Goal: Task Accomplishment & Management: Manage account settings

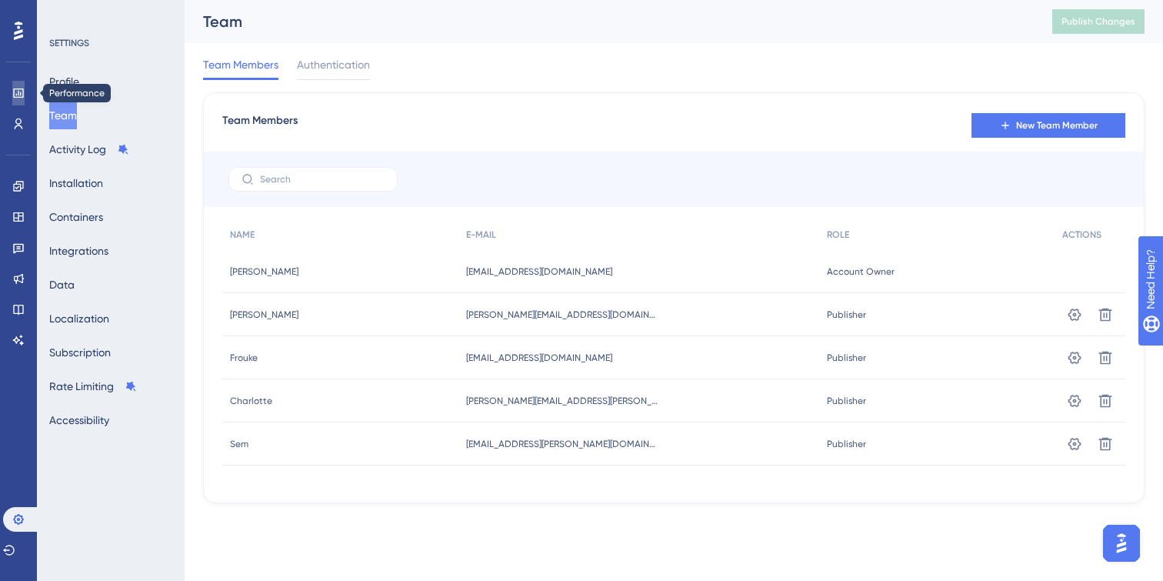
click at [12, 92] on link at bounding box center [18, 93] width 12 height 25
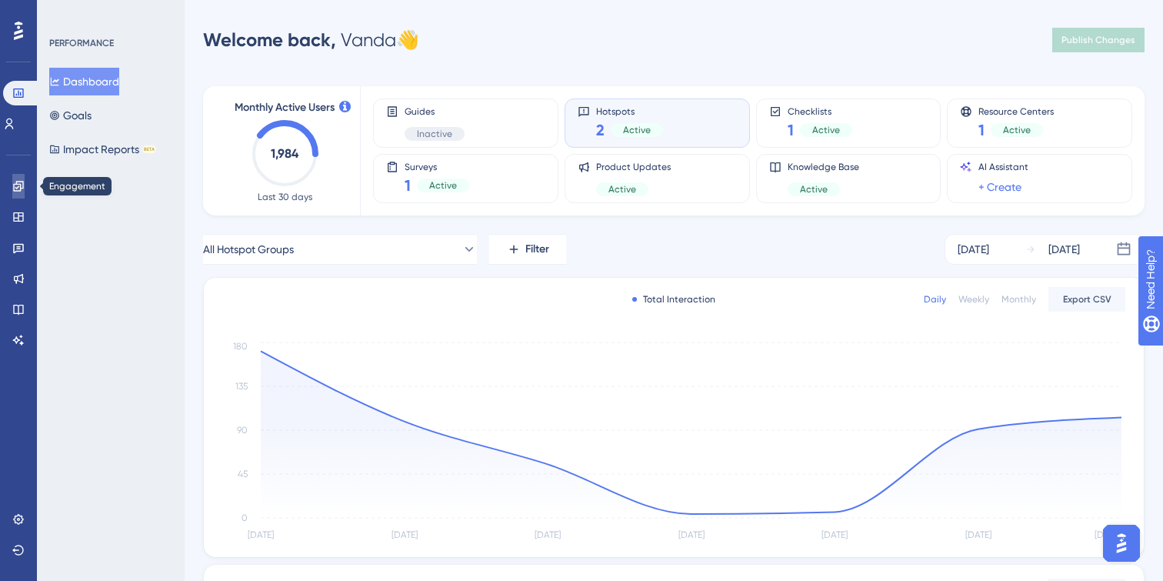
click at [17, 189] on icon at bounding box center [18, 186] width 12 height 12
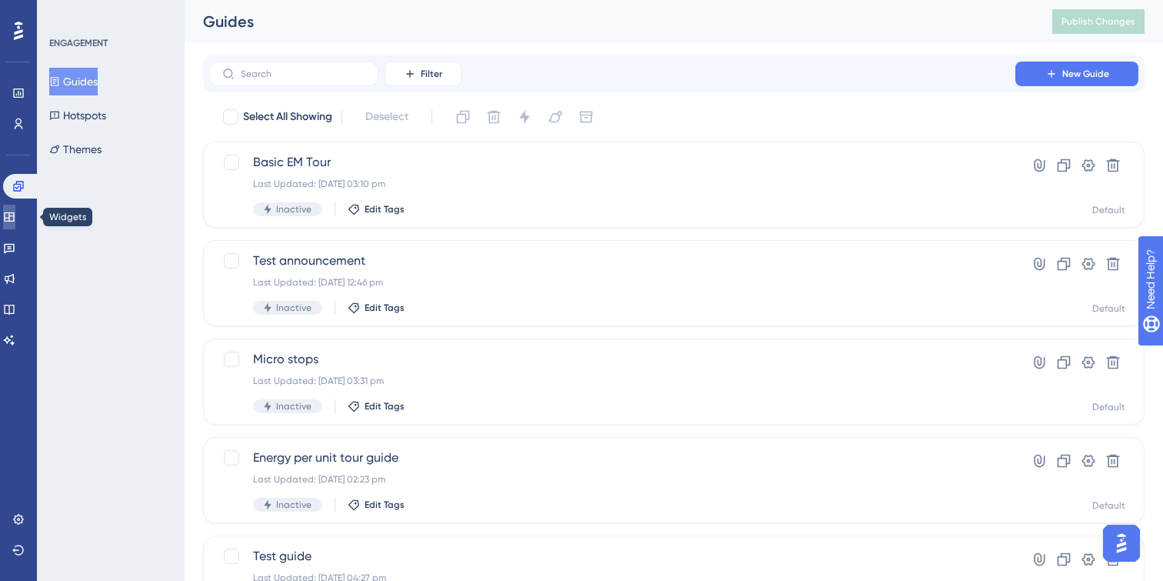
click at [15, 211] on icon at bounding box center [9, 217] width 12 height 12
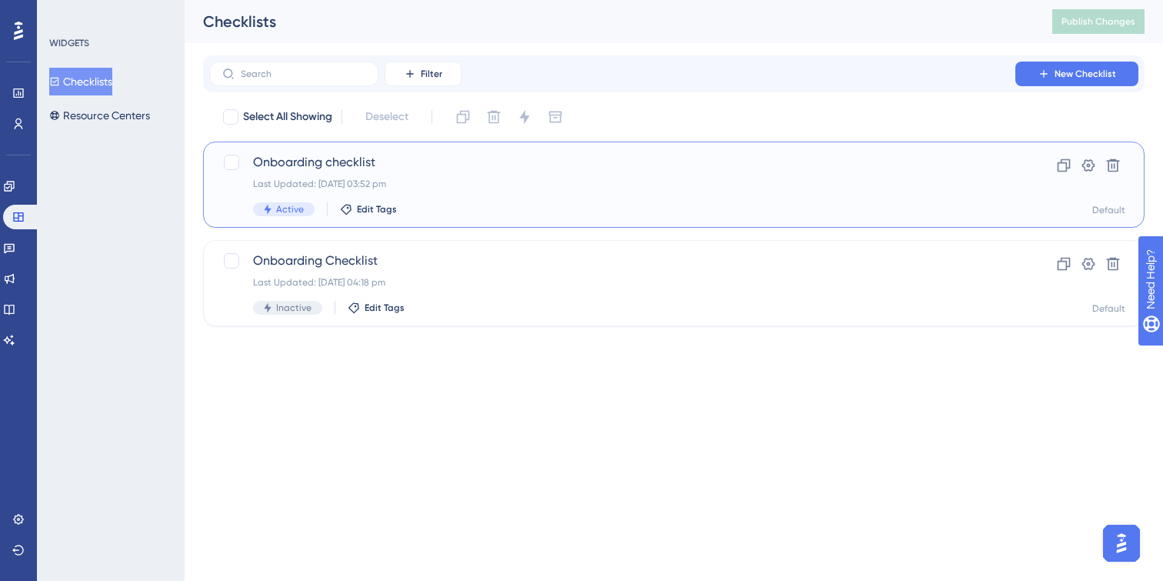
click at [520, 184] on div "Last Updated: [DATE] 03:52 pm" at bounding box center [612, 184] width 718 height 12
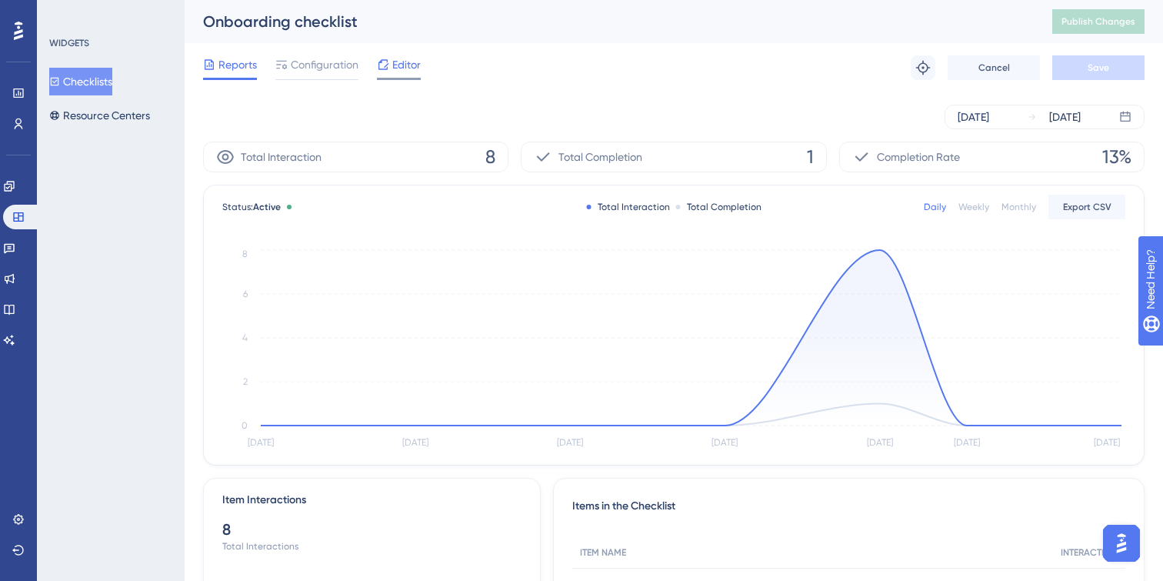
click at [404, 65] on span "Editor" at bounding box center [406, 64] width 28 height 18
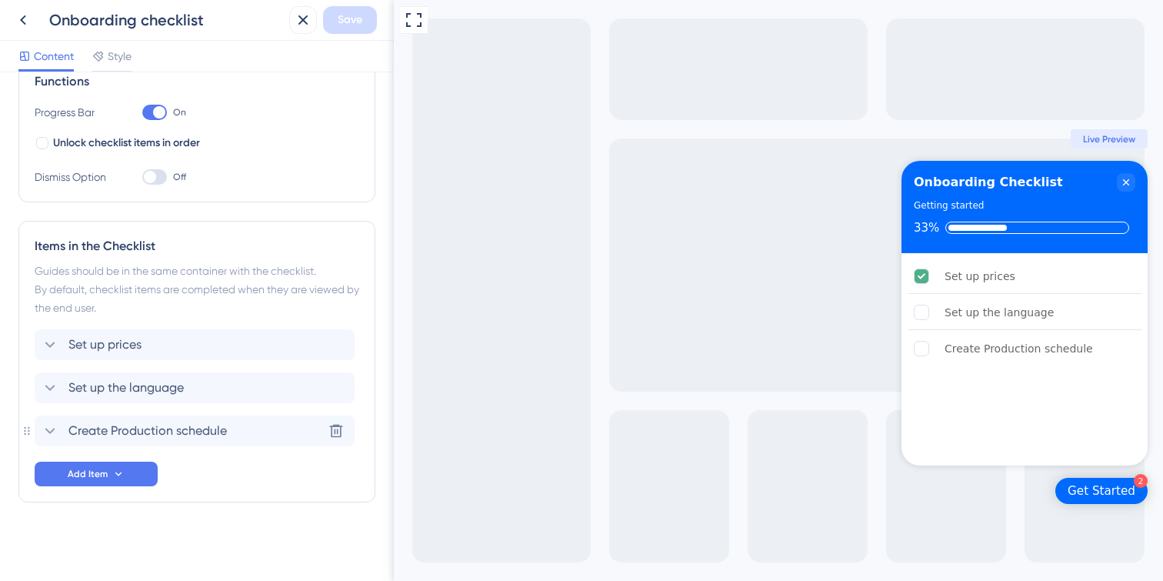
scroll to position [244, 0]
click at [45, 344] on icon at bounding box center [50, 343] width 18 height 18
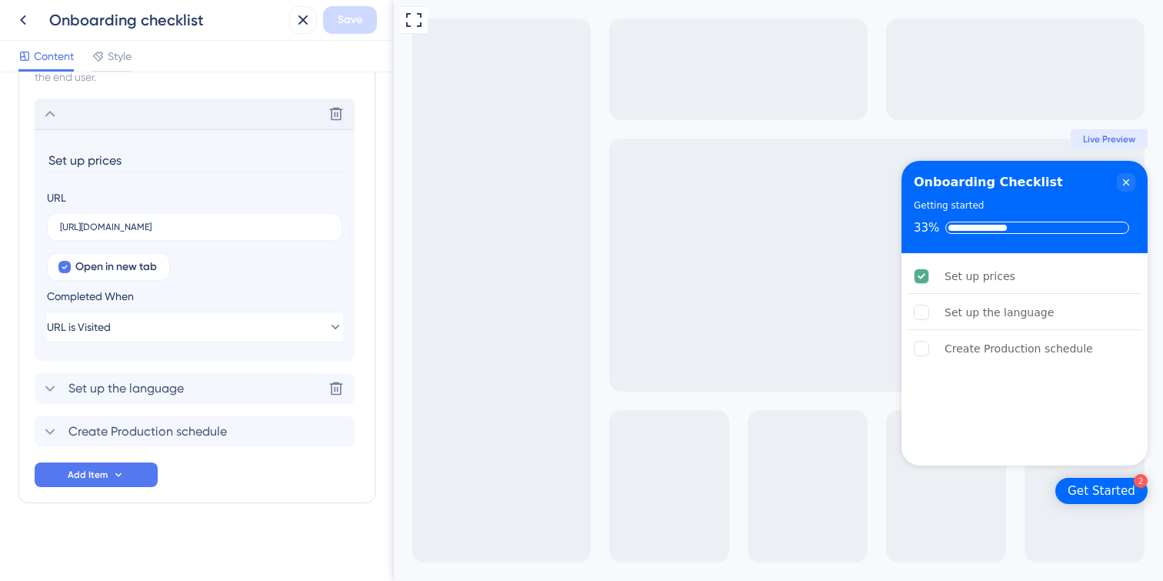
scroll to position [475, 0]
click at [268, 330] on button "URL is Visited" at bounding box center [195, 324] width 296 height 31
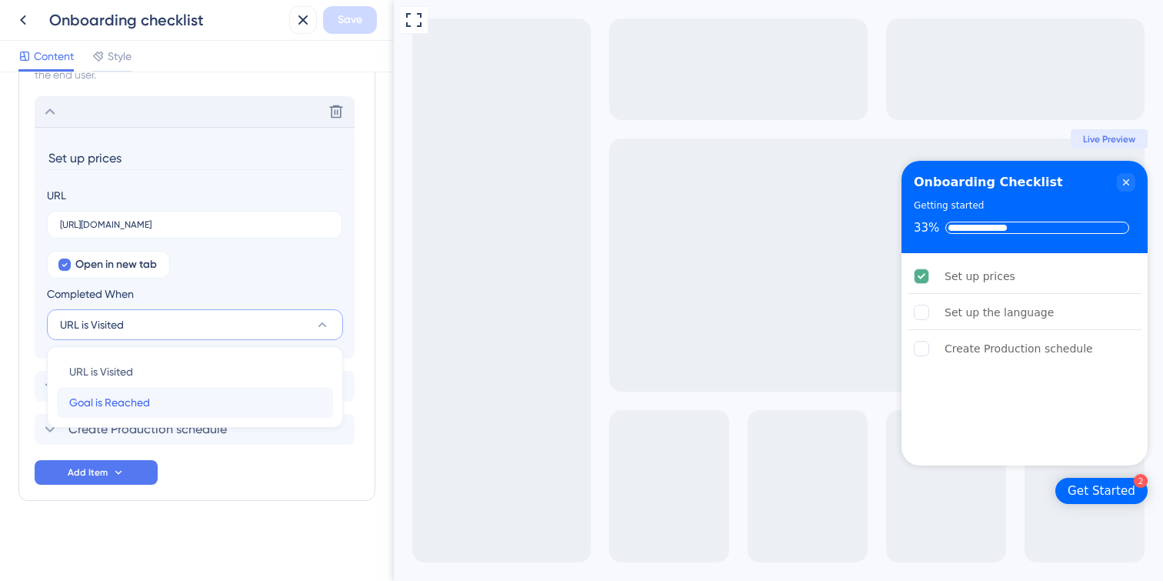
click at [140, 403] on span "Goal is Reached" at bounding box center [109, 402] width 81 height 18
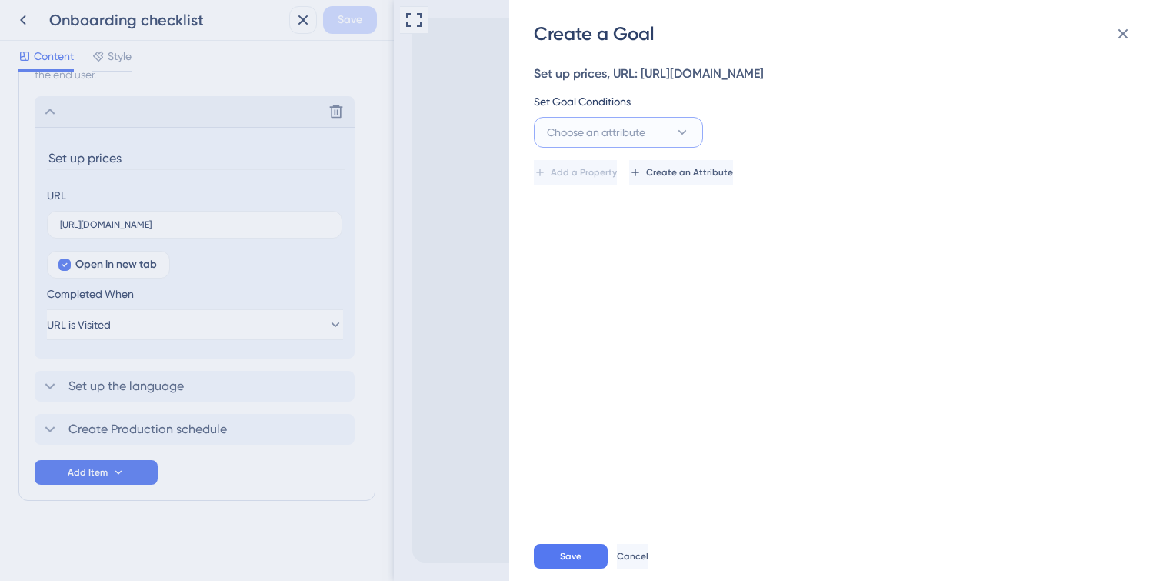
click at [686, 134] on icon at bounding box center [681, 132] width 15 height 15
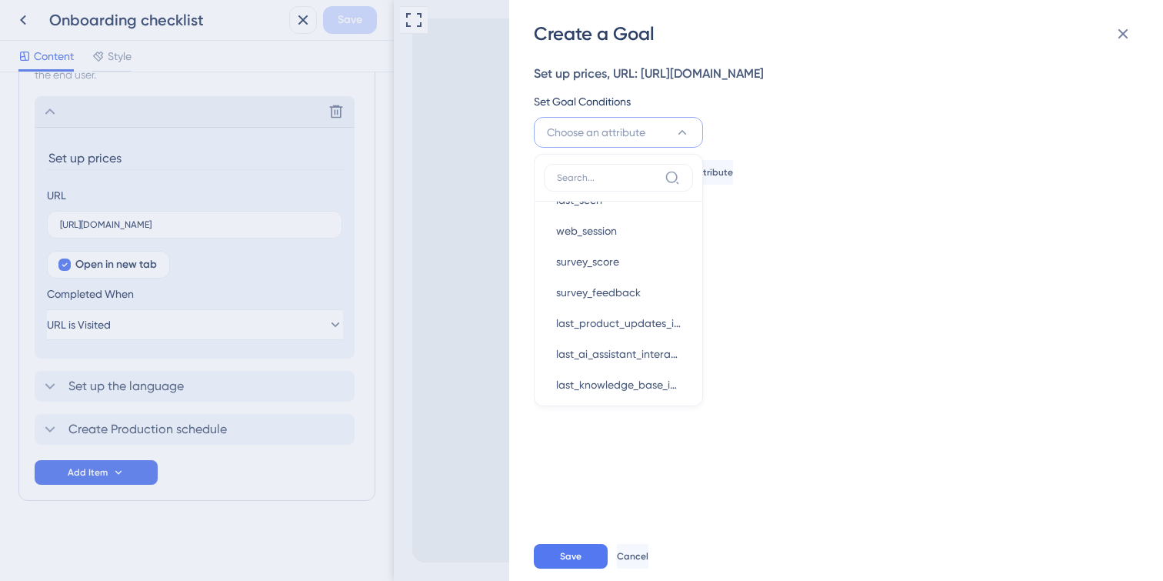
scroll to position [0, 0]
click at [794, 278] on div "Set up prices, URL: [URL][DOMAIN_NAME] Set Goal Conditions Choose an attribute …" at bounding box center [844, 288] width 620 height 485
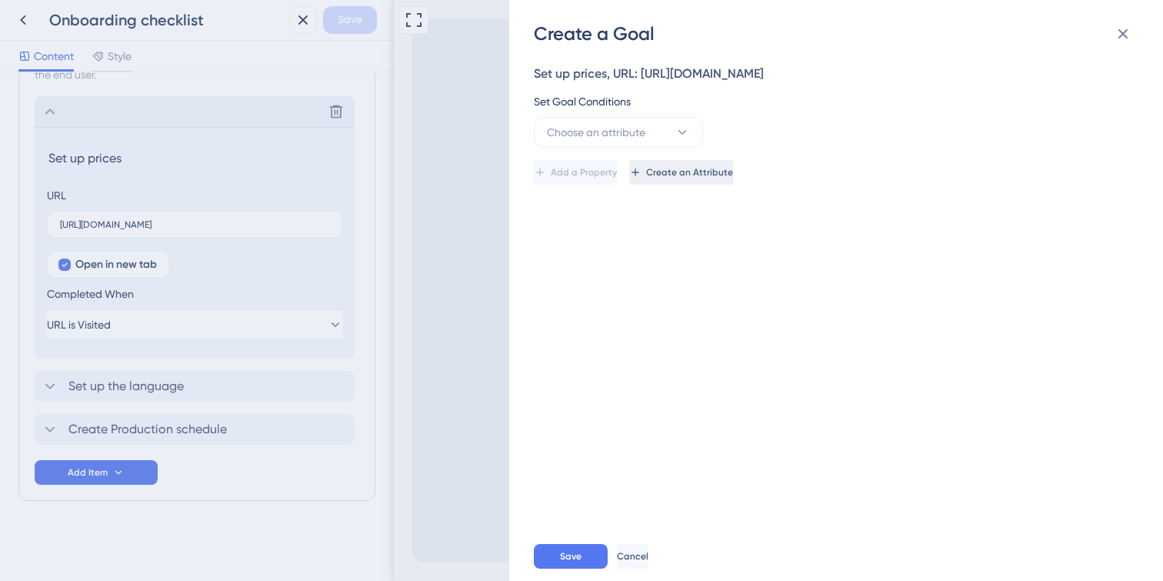
click at [733, 175] on span "Create an Attribute" at bounding box center [689, 172] width 87 height 12
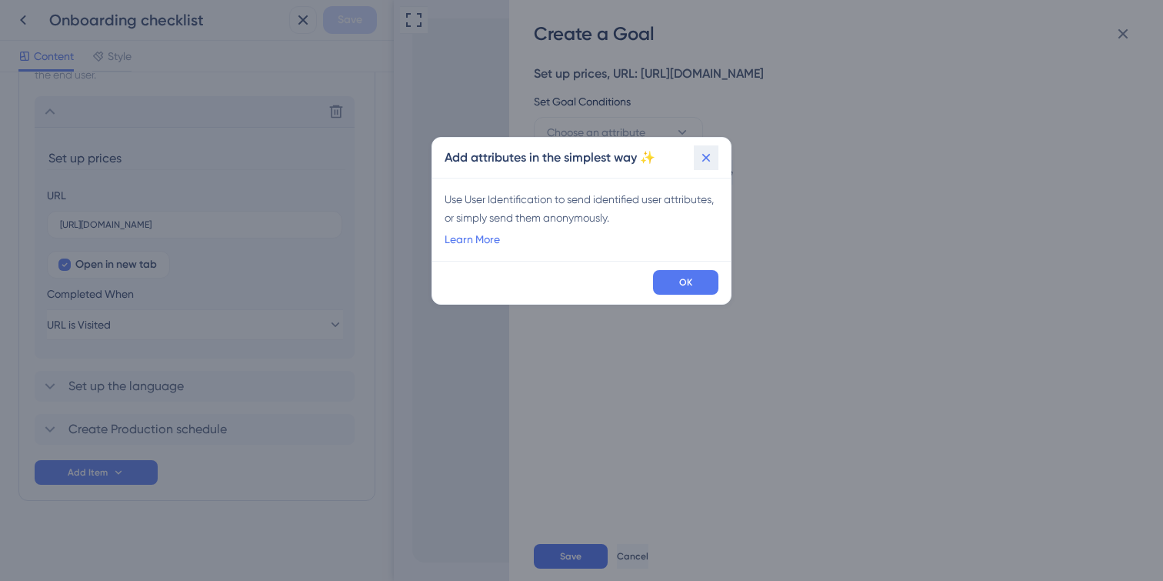
click at [709, 157] on icon at bounding box center [705, 157] width 15 height 15
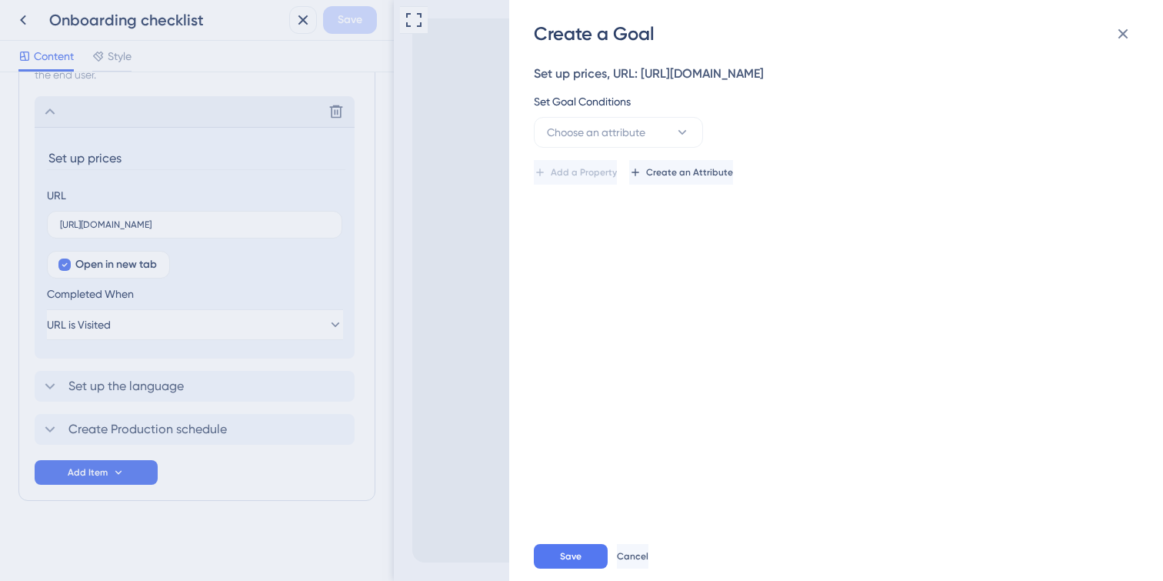
click at [464, 85] on div "Create a Goal Set up prices, URL: [URL][DOMAIN_NAME] Set Goal Conditions Choose…" at bounding box center [581, 290] width 1163 height 581
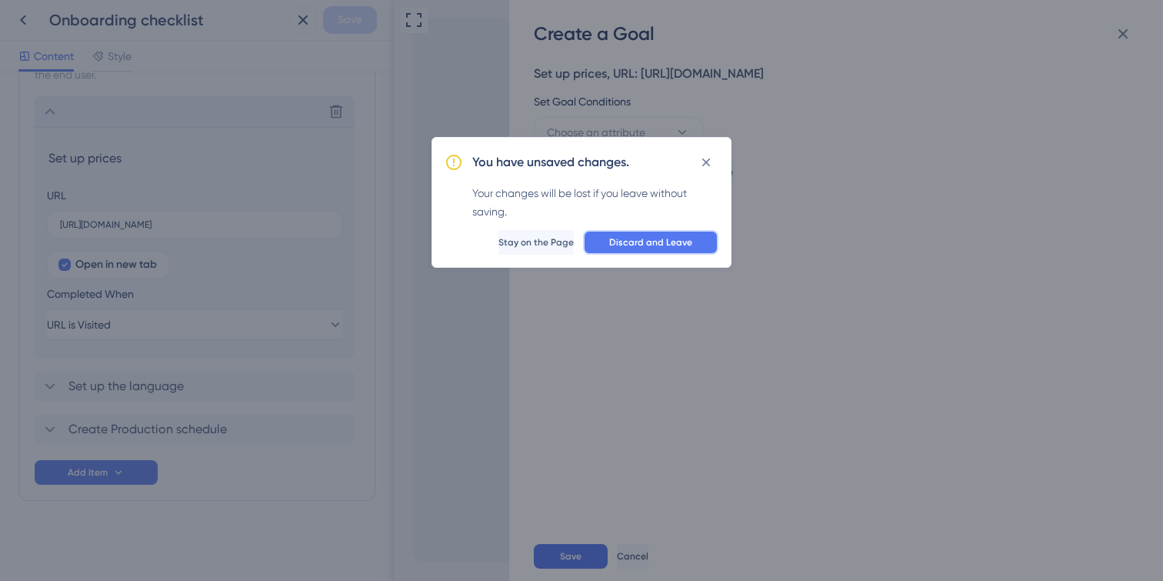
click at [620, 241] on span "Discard and Leave" at bounding box center [650, 242] width 83 height 12
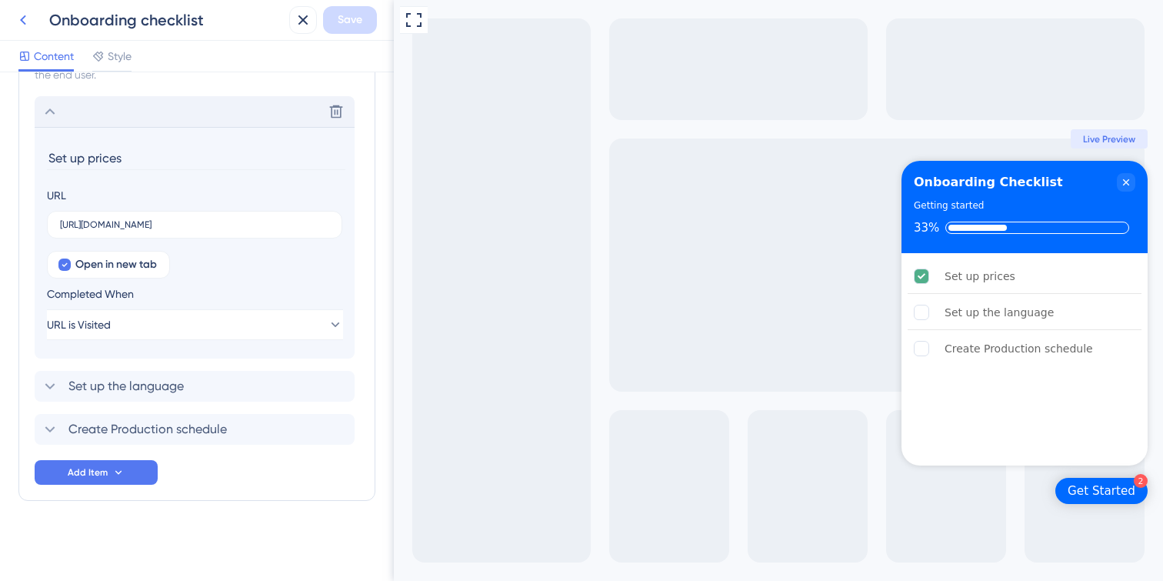
click at [20, 25] on icon at bounding box center [23, 20] width 18 height 18
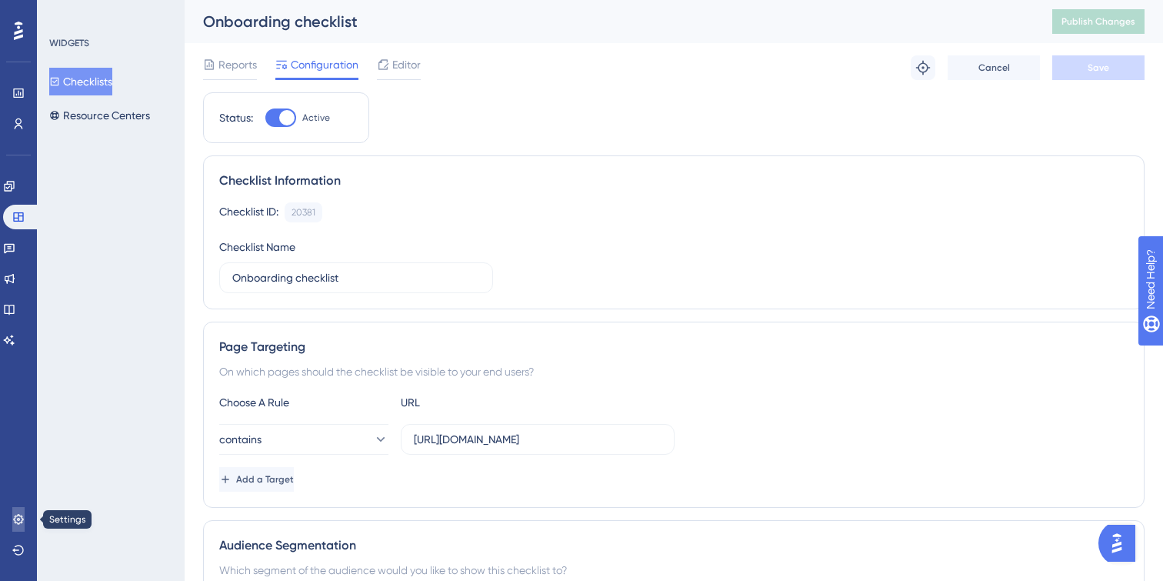
click at [20, 522] on icon at bounding box center [18, 519] width 10 height 10
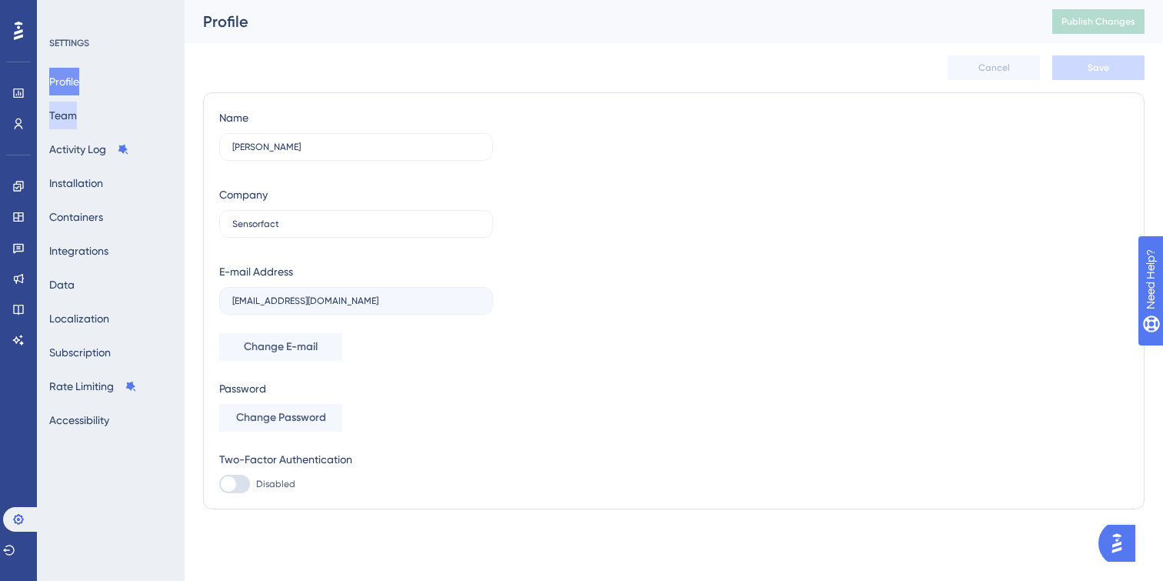
click at [77, 111] on button "Team" at bounding box center [63, 115] width 28 height 28
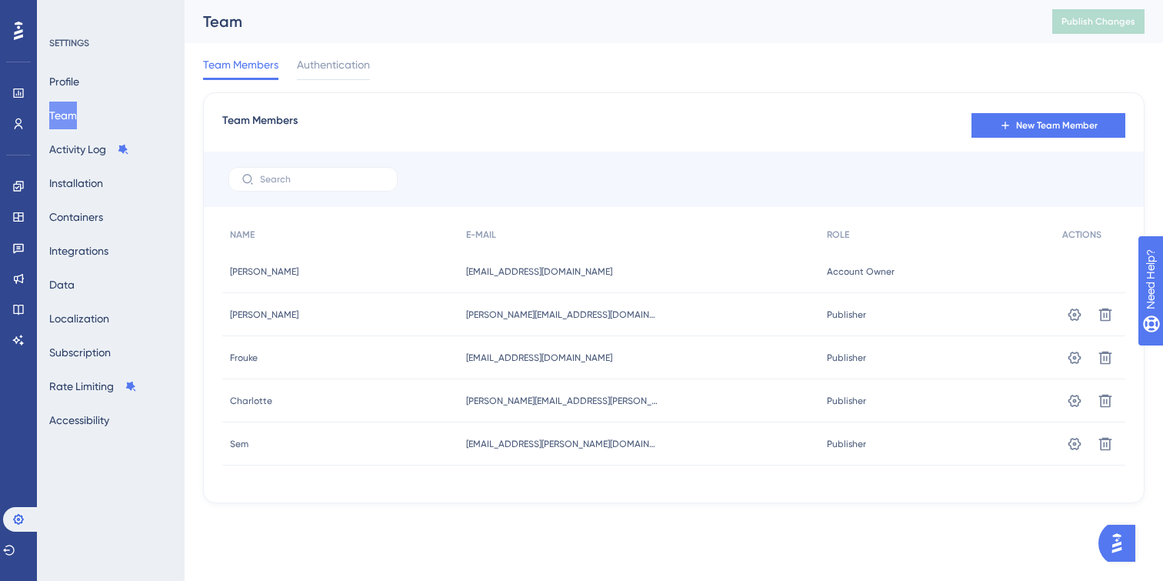
click at [413, 367] on div "[PERSON_NAME]" at bounding box center [340, 357] width 236 height 43
click at [1103, 322] on icon at bounding box center [1104, 314] width 15 height 15
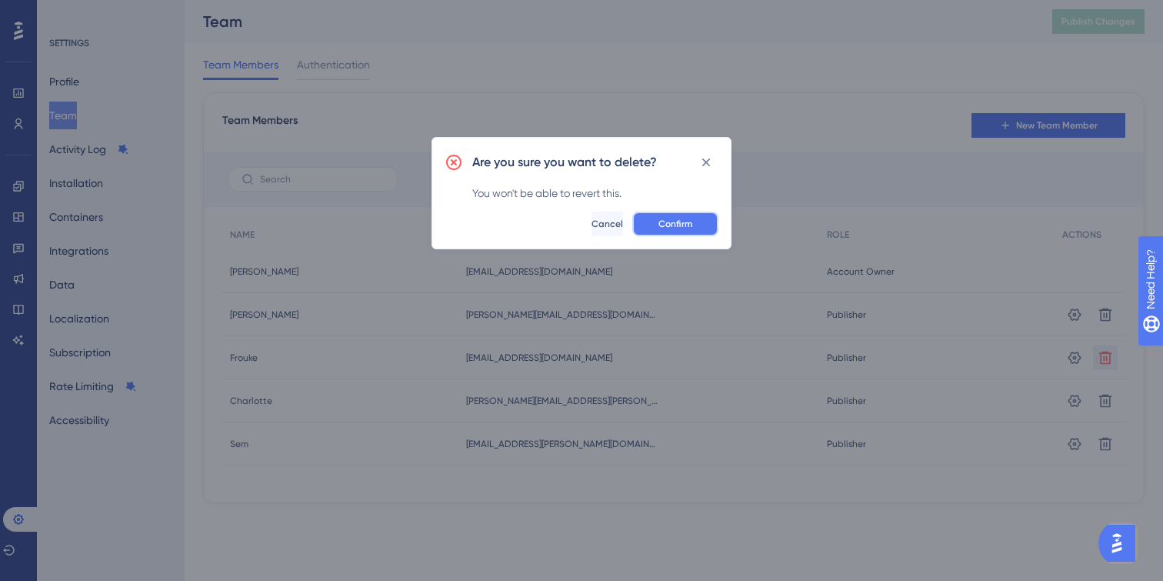
click at [687, 218] on span "Confirm" at bounding box center [675, 224] width 34 height 12
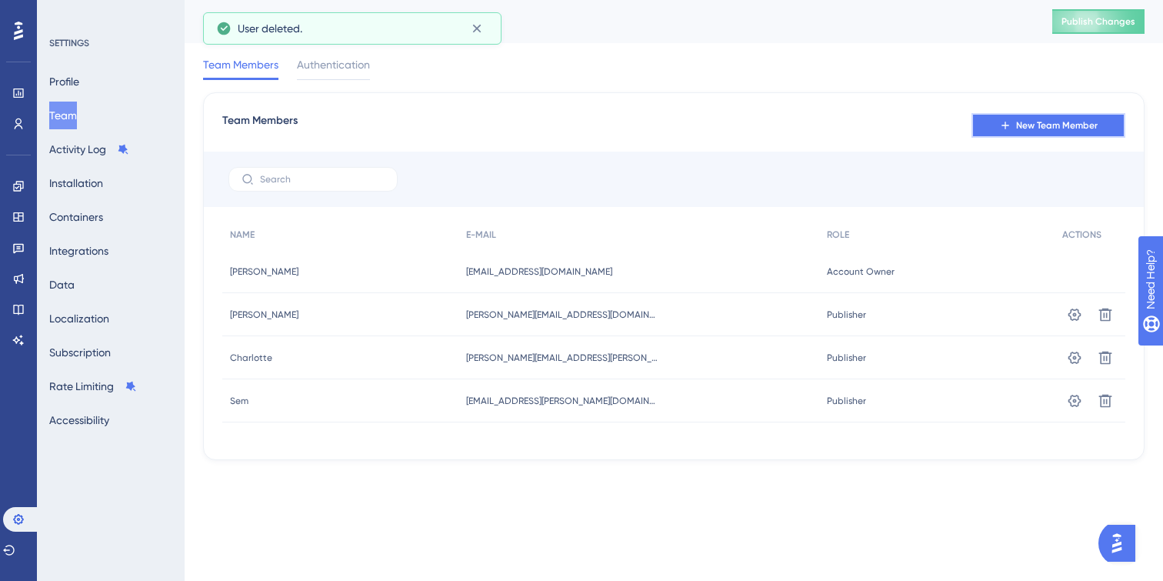
click at [1080, 127] on span "New Team Member" at bounding box center [1057, 125] width 82 height 12
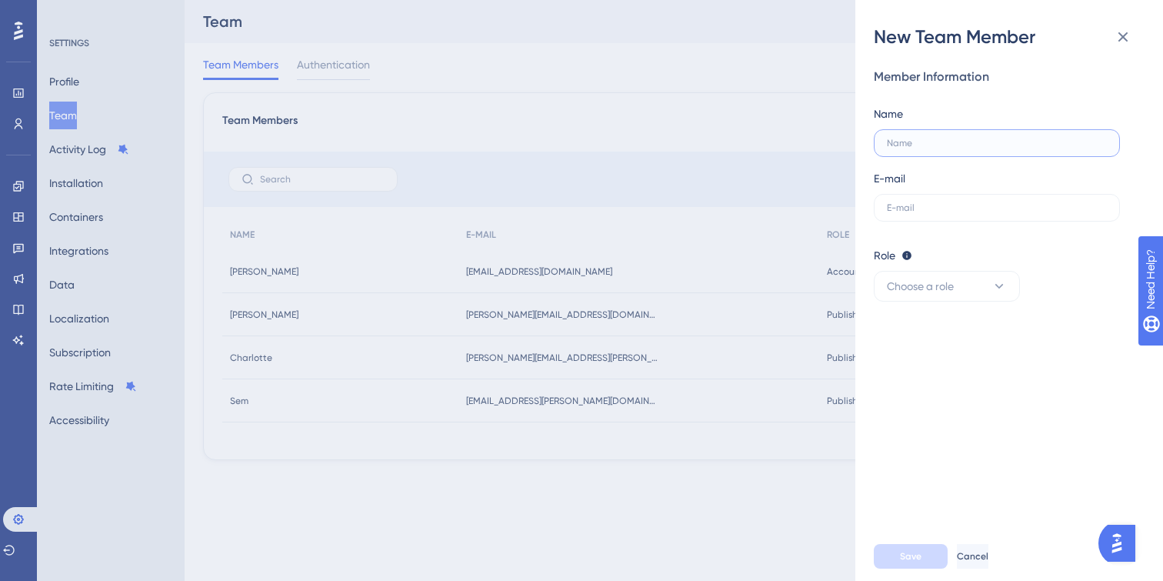
click at [935, 141] on input "text" at bounding box center [997, 143] width 220 height 11
type input "Merlinde"
click at [955, 208] on input "text" at bounding box center [997, 207] width 220 height 11
paste input "[EMAIL_ADDRESS][DOMAIN_NAME]"
click at [953, 276] on button "Choose a role" at bounding box center [947, 286] width 146 height 31
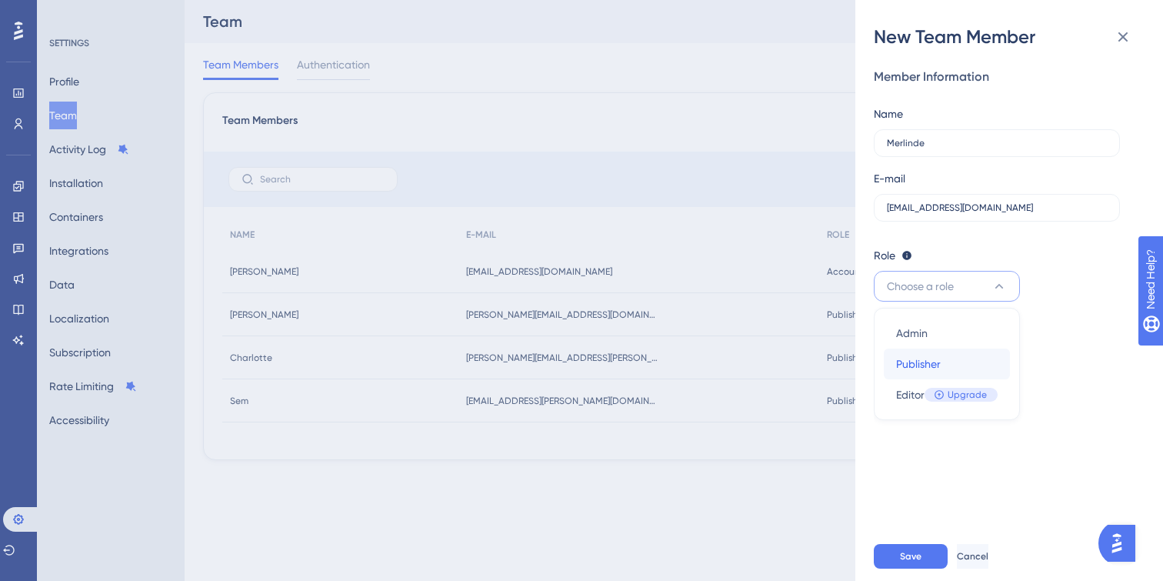
click at [949, 354] on div "Publisher Publisher" at bounding box center [946, 363] width 101 height 31
click at [925, 561] on button "Save" at bounding box center [911, 556] width 74 height 25
click at [888, 208] on input "[EMAIL_ADDRESS][DOMAIN_NAME]" at bounding box center [997, 207] width 220 height 11
type input "[EMAIL_ADDRESS][DOMAIN_NAME]"
click at [902, 551] on span "Save" at bounding box center [911, 556] width 22 height 12
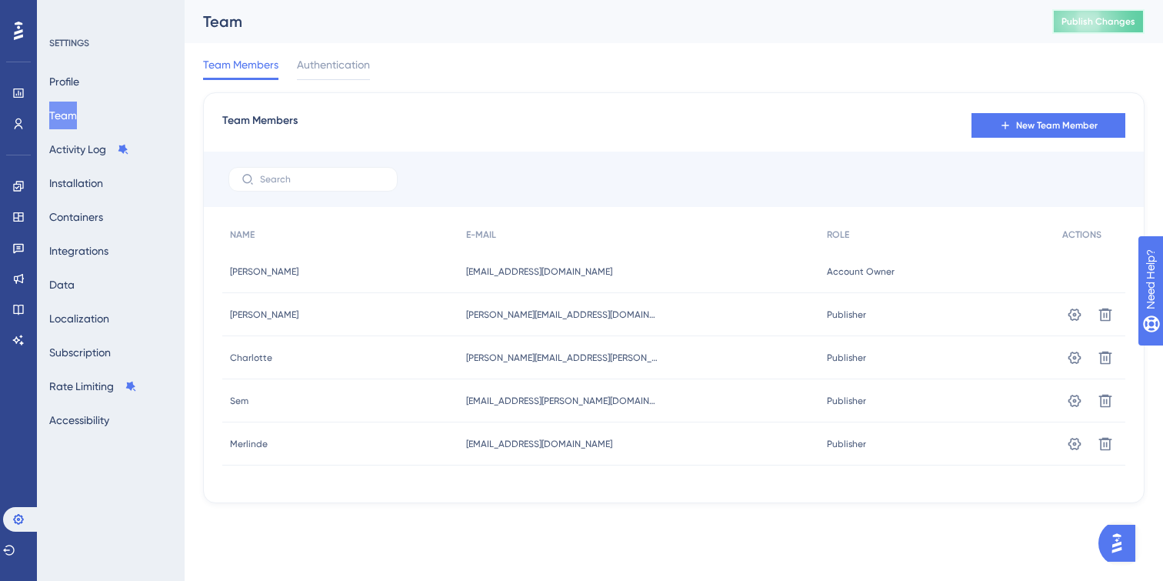
click at [1100, 13] on button "Publish Changes" at bounding box center [1098, 21] width 92 height 25
click at [25, 85] on div "Performance" at bounding box center [18, 93] width 12 height 25
click at [14, 91] on icon at bounding box center [18, 92] width 10 height 9
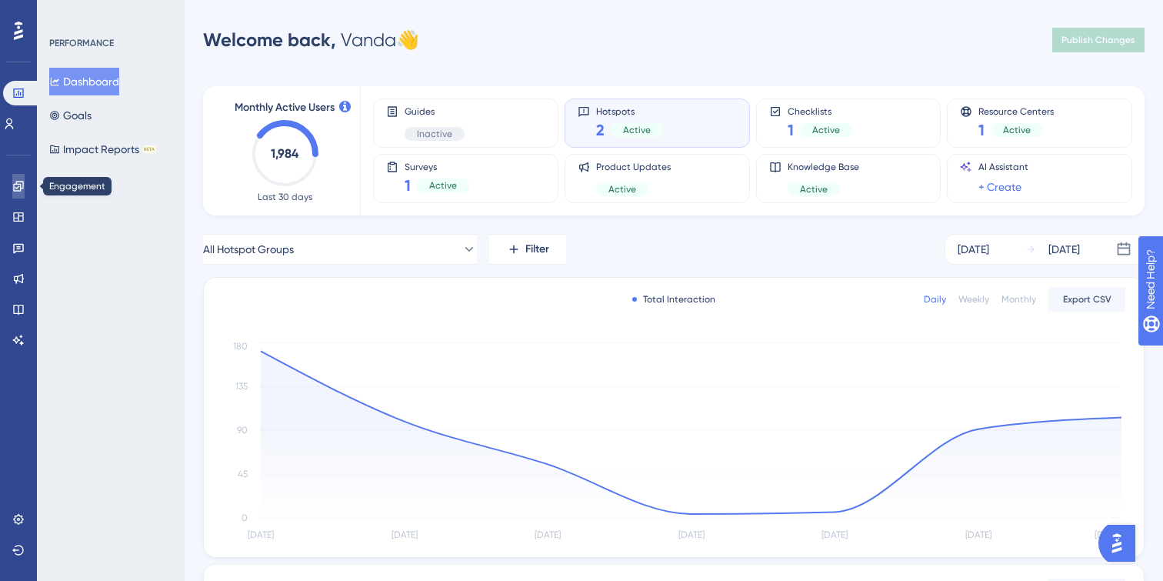
click at [22, 186] on icon at bounding box center [18, 186] width 10 height 10
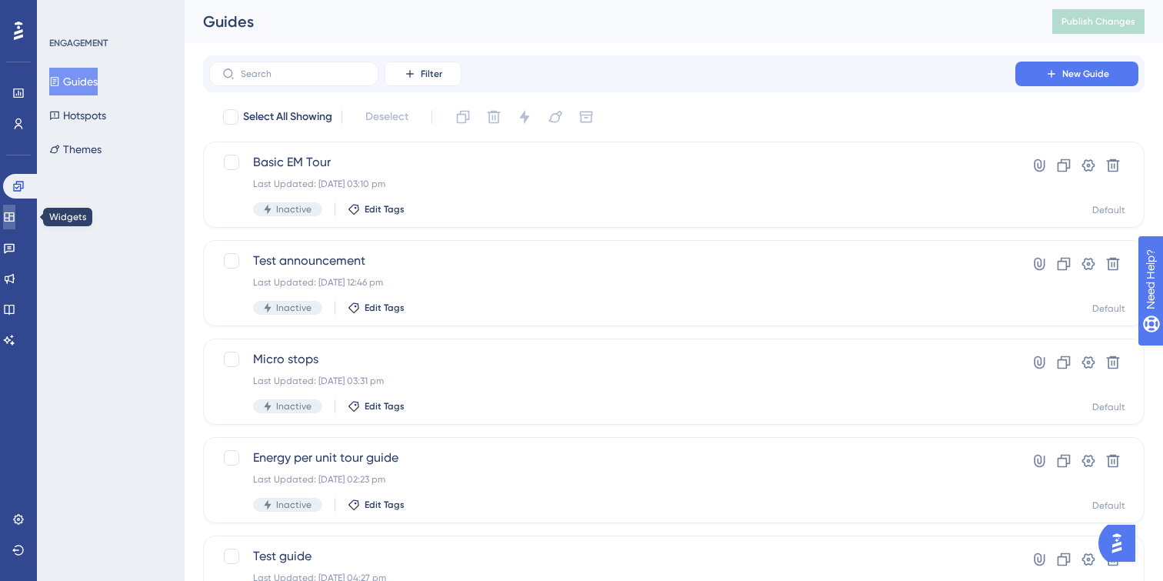
click at [15, 225] on link at bounding box center [9, 217] width 12 height 25
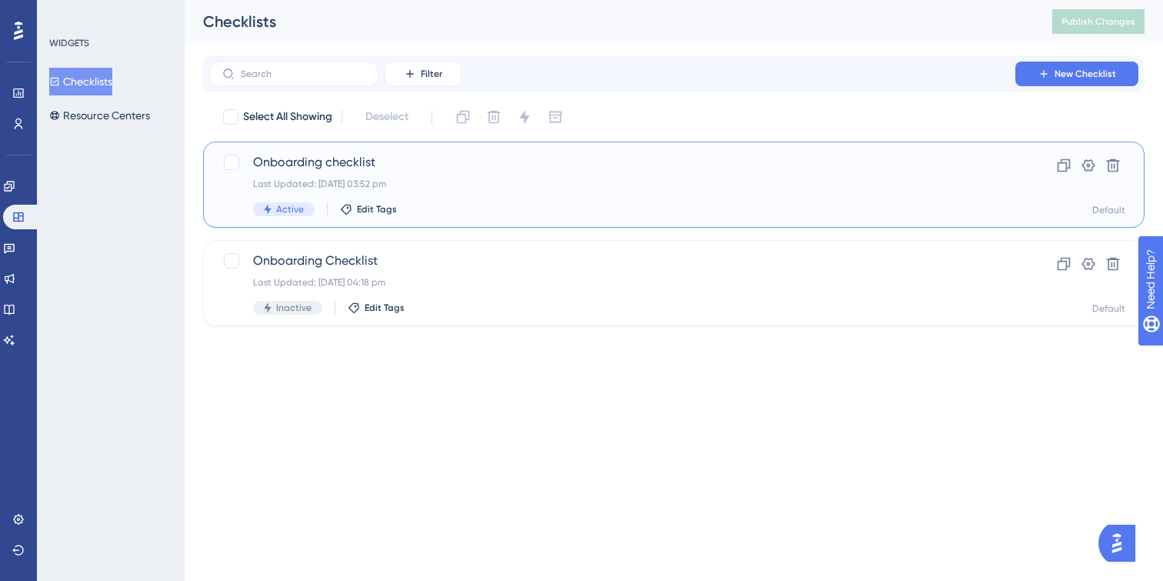
click at [448, 187] on div "Last Updated: [DATE] 03:52 pm" at bounding box center [612, 184] width 718 height 12
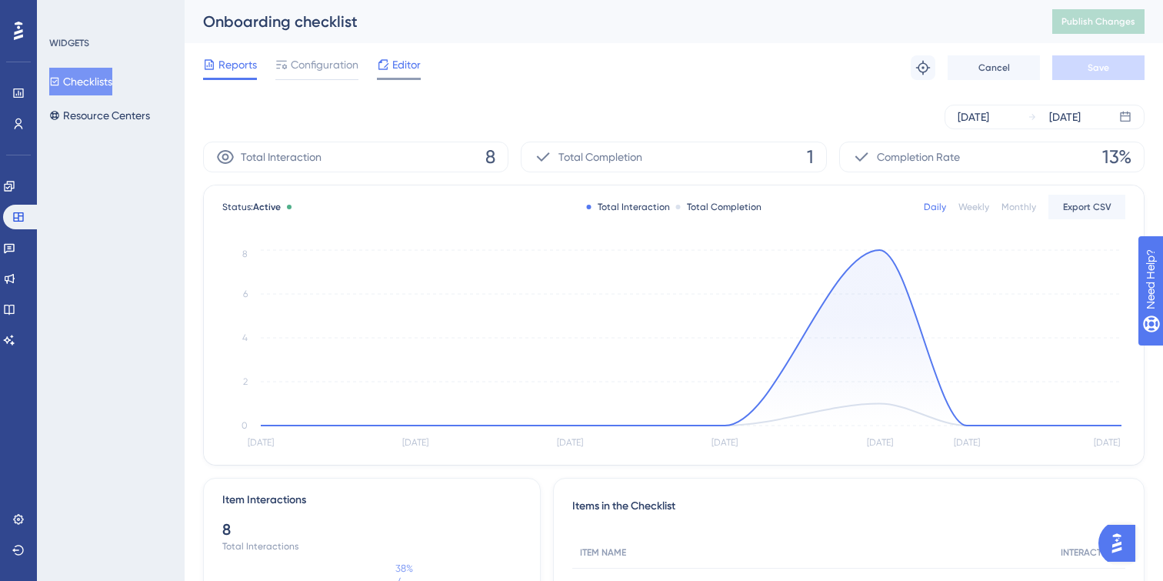
click at [407, 71] on span "Editor" at bounding box center [406, 64] width 28 height 18
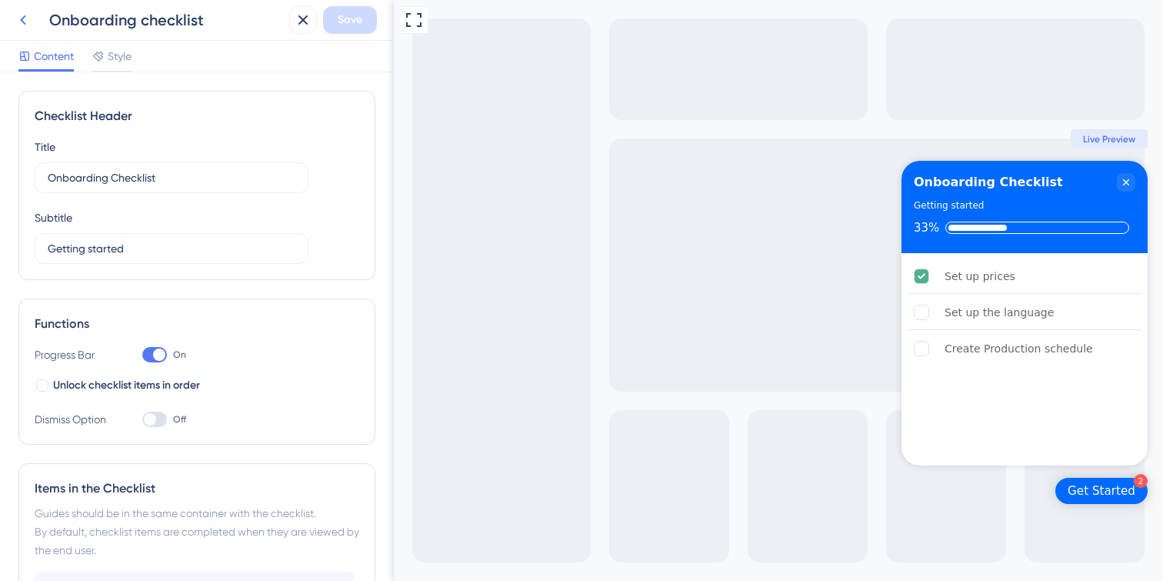
click at [21, 26] on icon at bounding box center [23, 20] width 18 height 18
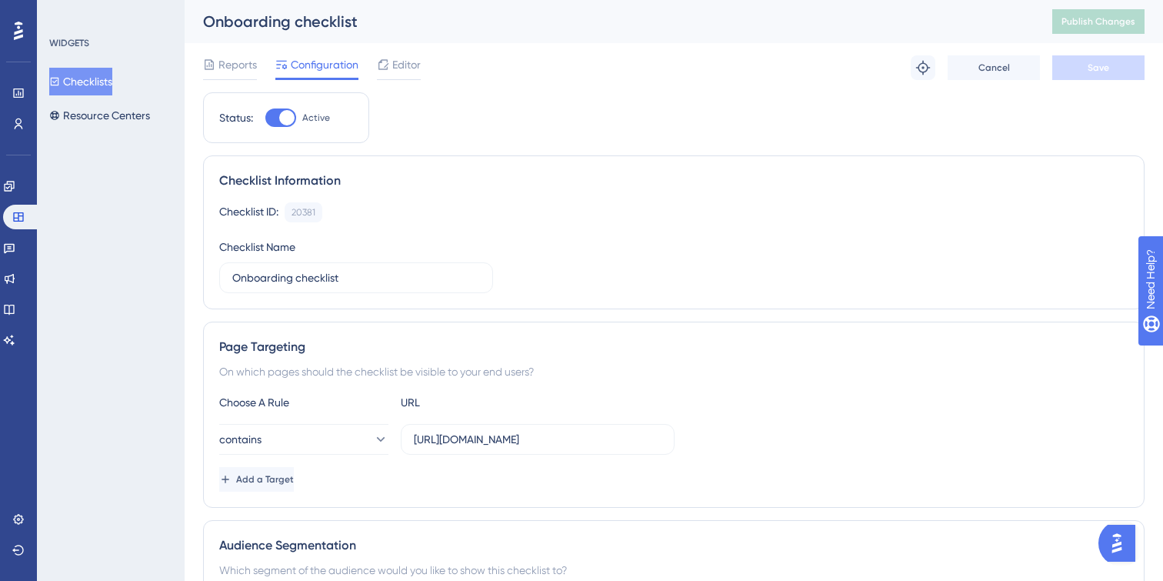
click at [281, 120] on div at bounding box center [286, 117] width 15 height 15
click at [265, 118] on input "Active" at bounding box center [265, 118] width 1 height 1
checkbox input "false"
click at [1103, 77] on button "Save" at bounding box center [1098, 67] width 92 height 25
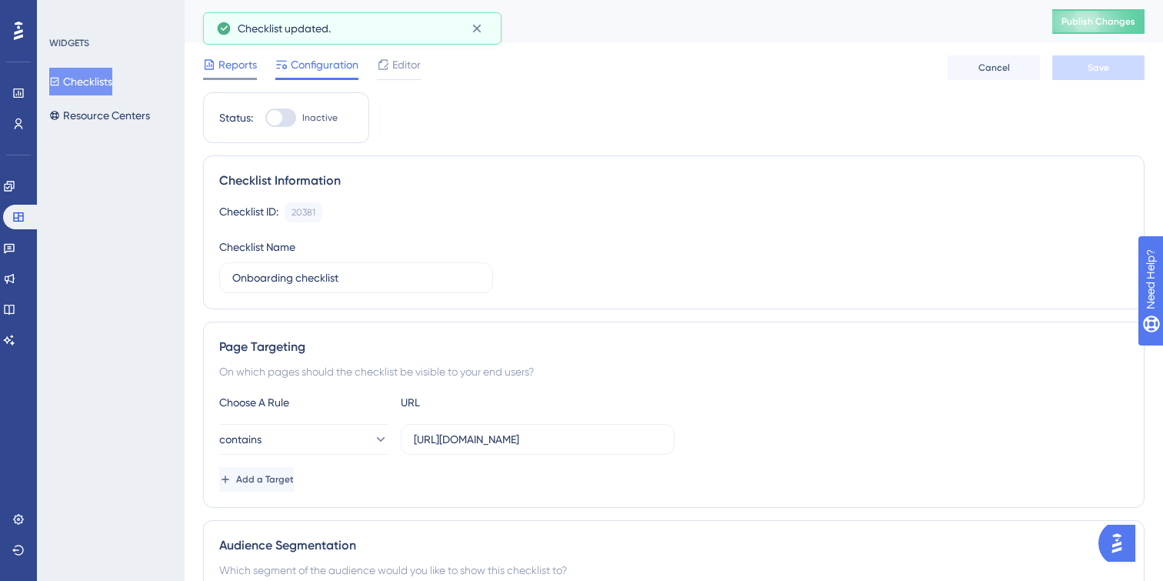
click at [236, 67] on span "Reports" at bounding box center [237, 64] width 38 height 18
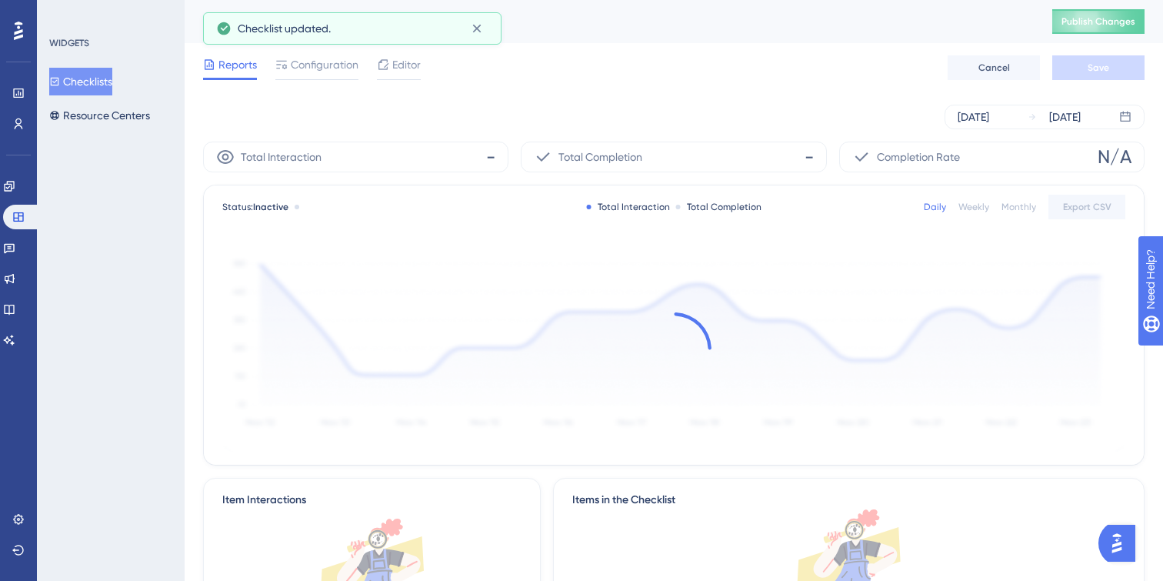
click at [109, 85] on button "Checklists" at bounding box center [80, 82] width 63 height 28
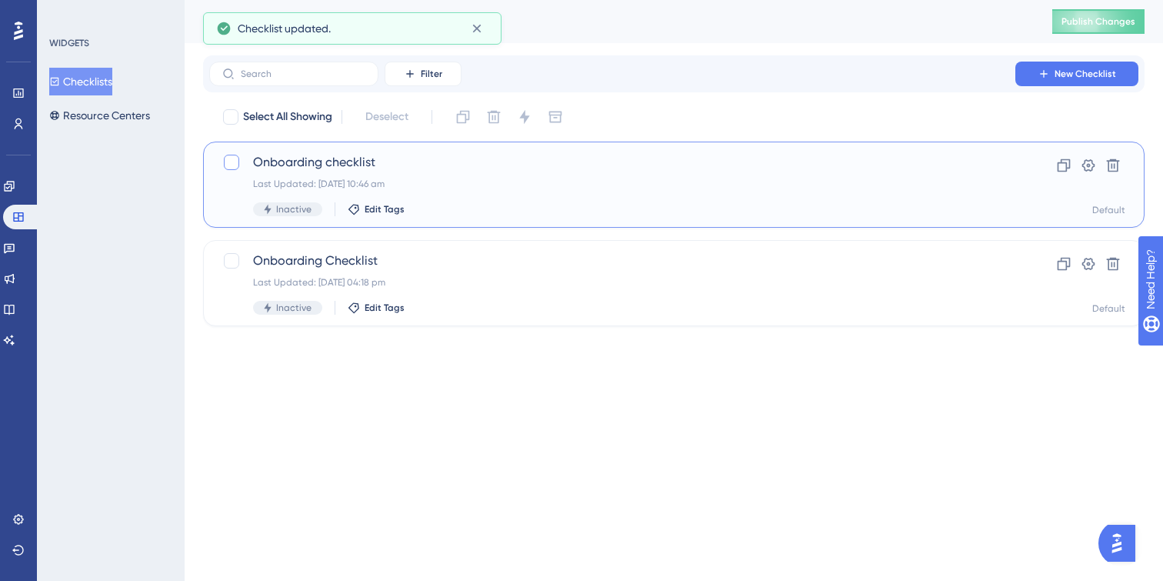
click at [233, 163] on div at bounding box center [231, 162] width 15 height 15
checkbox input "true"
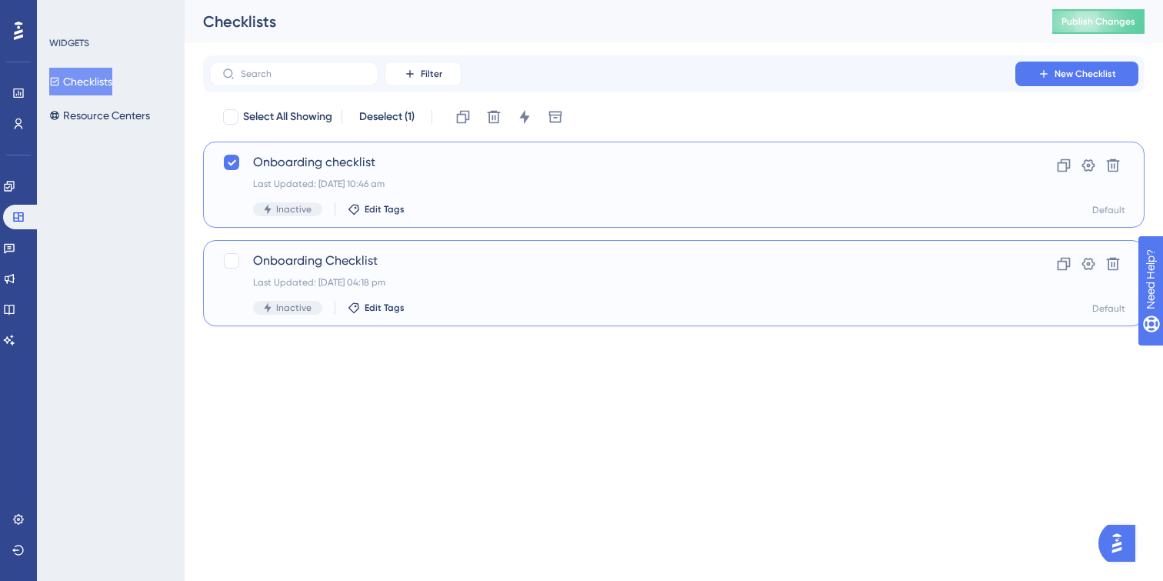
click at [504, 283] on div "Last Updated: [DATE] 04:18 pm" at bounding box center [612, 282] width 718 height 12
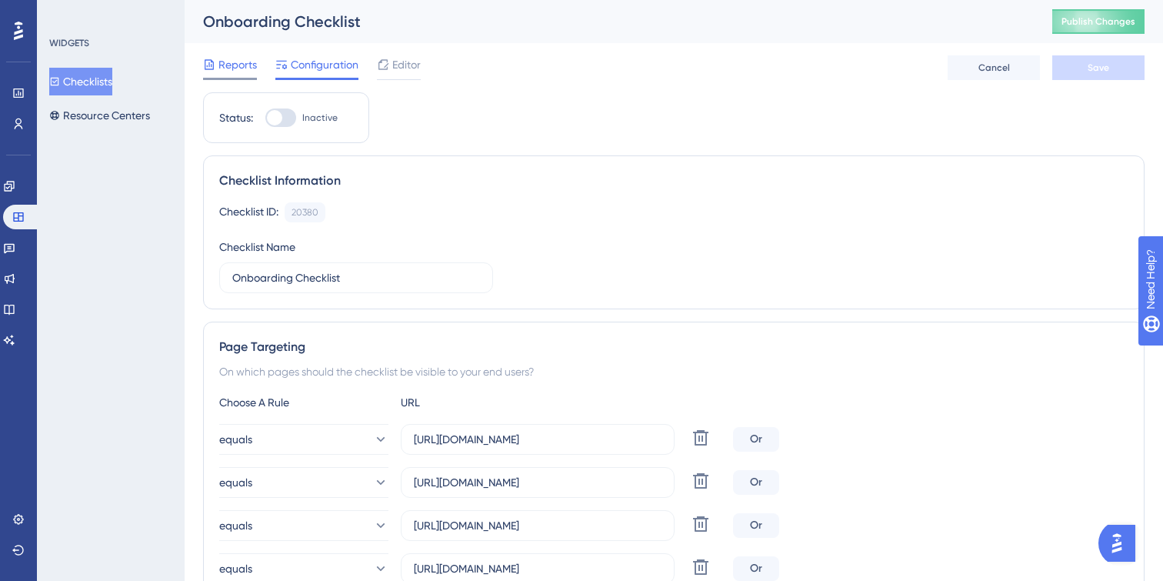
click at [226, 65] on span "Reports" at bounding box center [237, 64] width 38 height 18
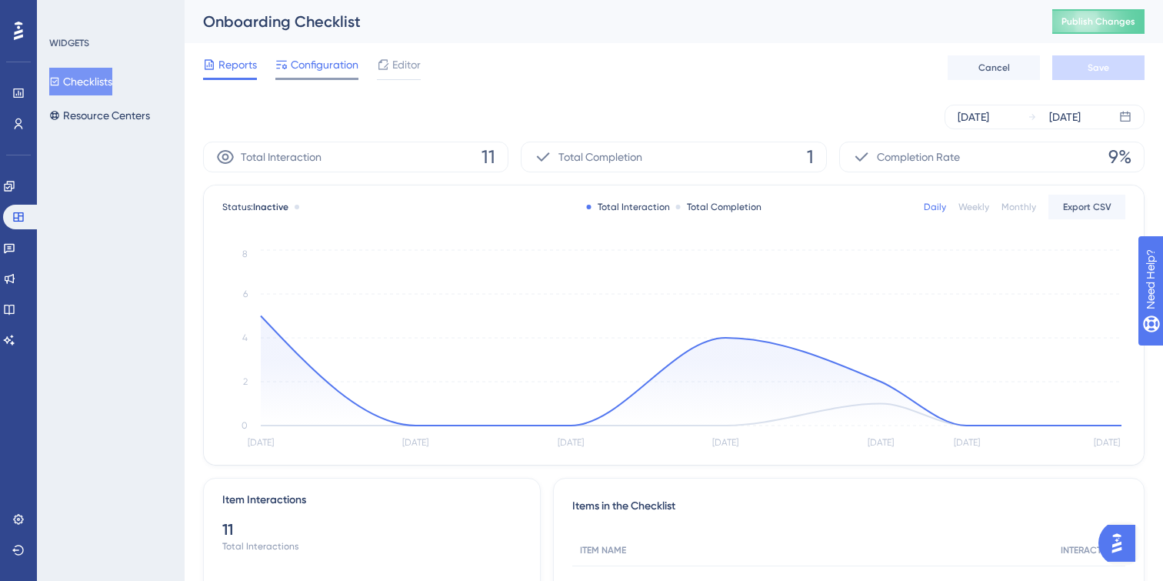
click at [333, 76] on div "Configuration" at bounding box center [316, 67] width 83 height 25
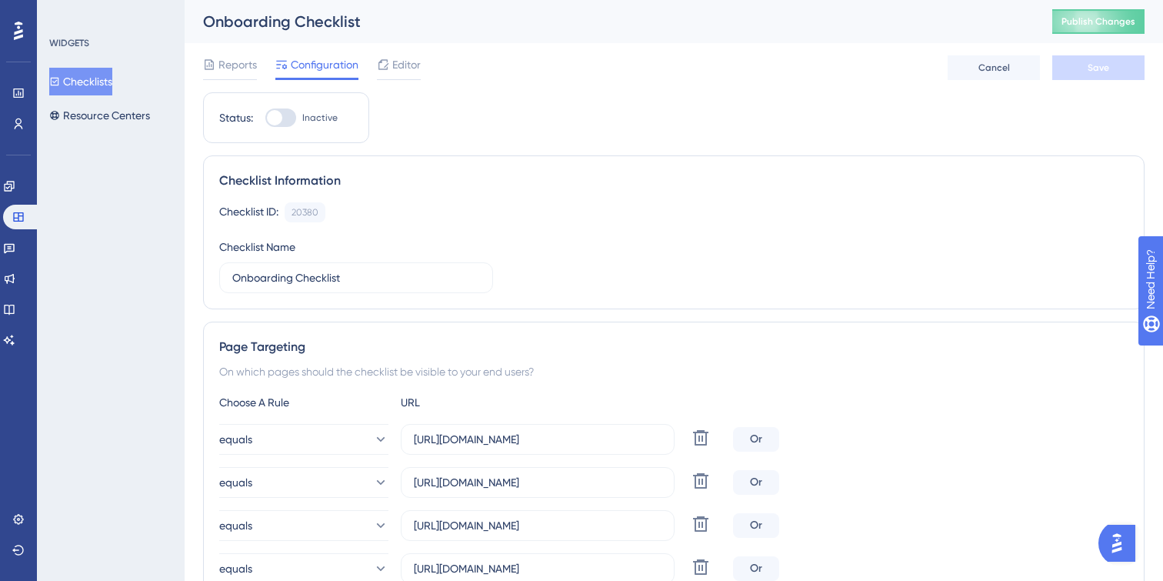
click at [110, 81] on button "Checklists" at bounding box center [80, 82] width 63 height 28
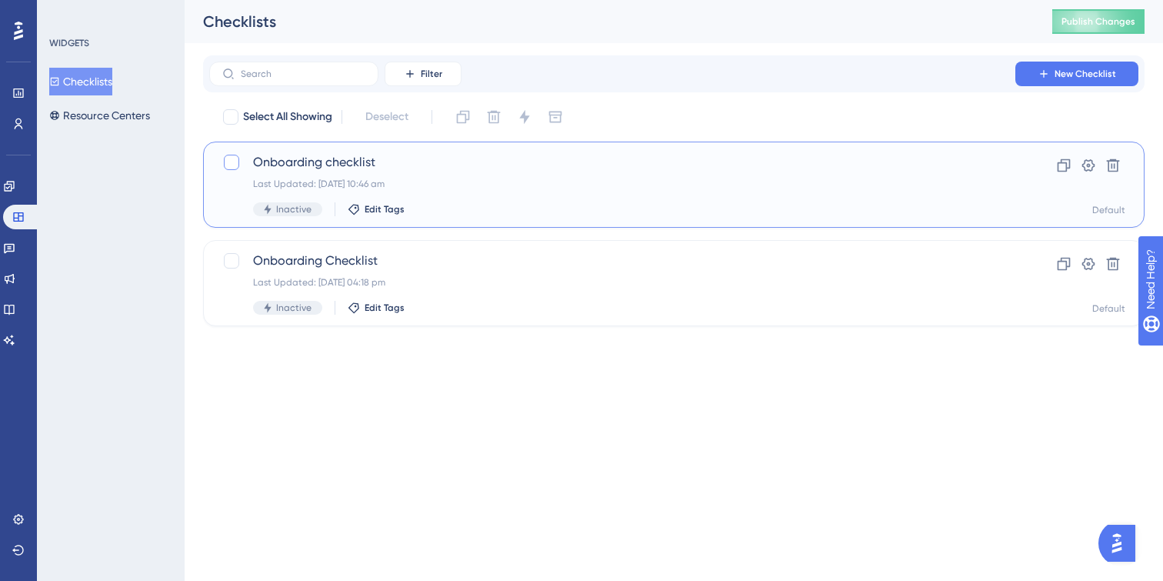
click at [232, 163] on div at bounding box center [231, 162] width 15 height 15
checkbox input "true"
click at [1113, 161] on icon at bounding box center [1112, 165] width 13 height 13
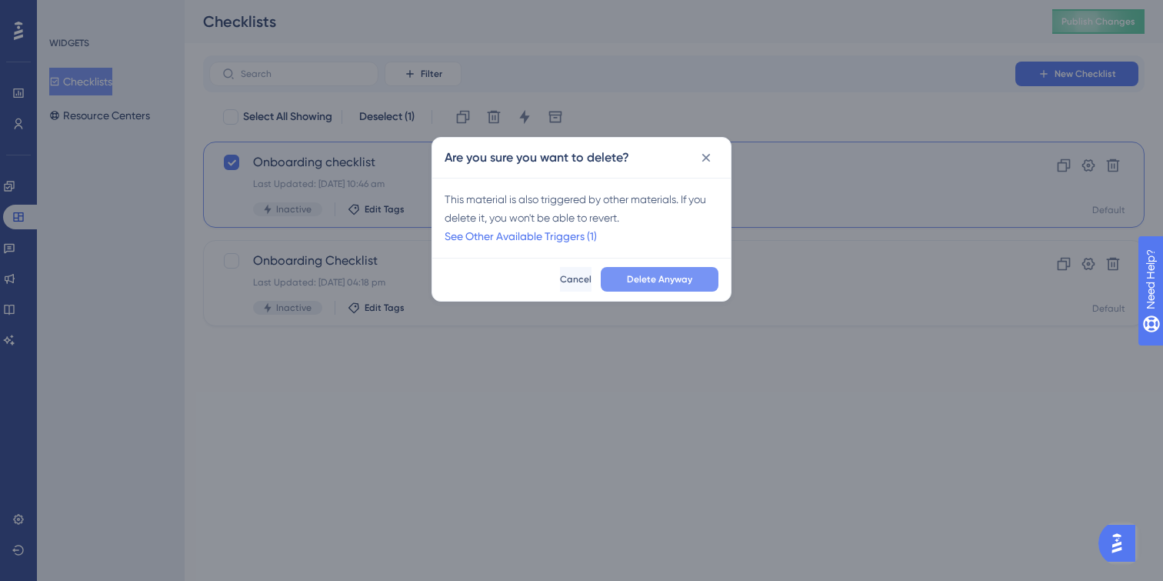
click at [681, 281] on span "Delete Anyway" at bounding box center [659, 279] width 65 height 12
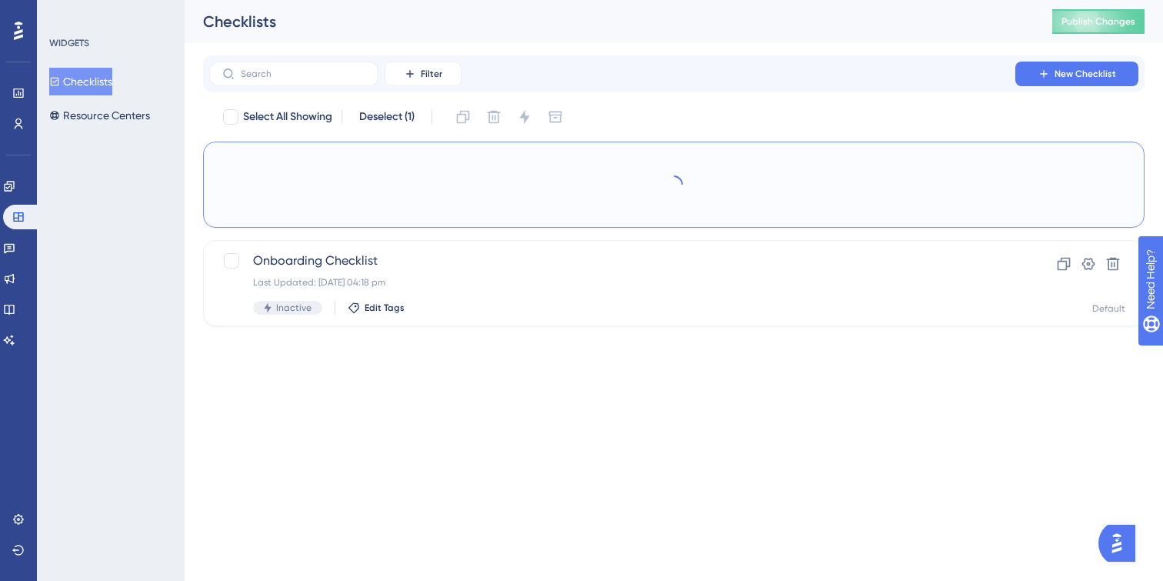
checkbox input "false"
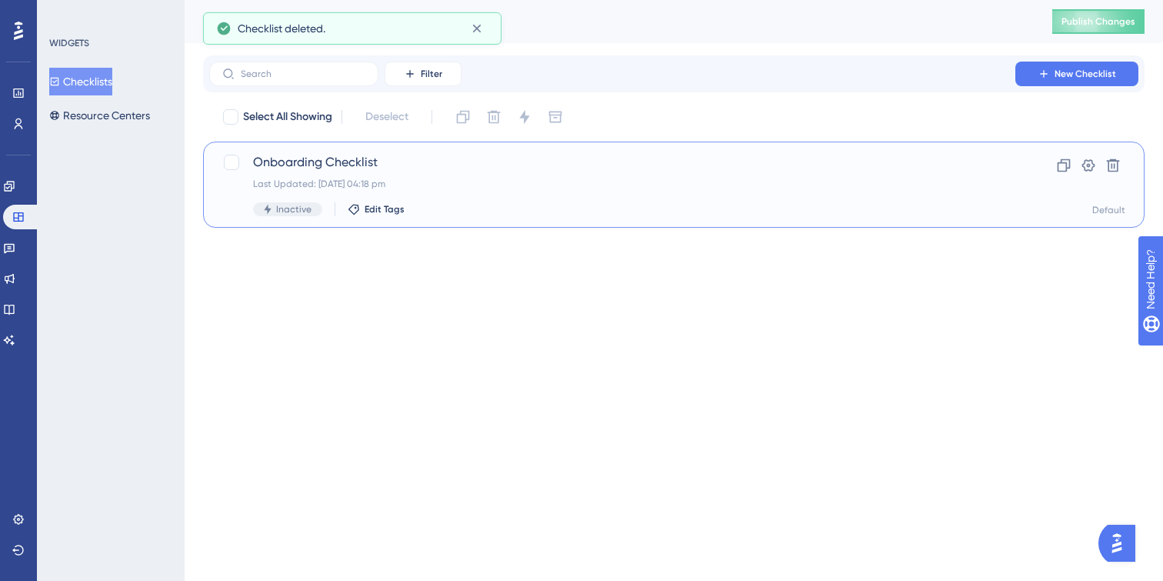
click at [642, 211] on div "Inactive Edit Tags" at bounding box center [612, 209] width 718 height 14
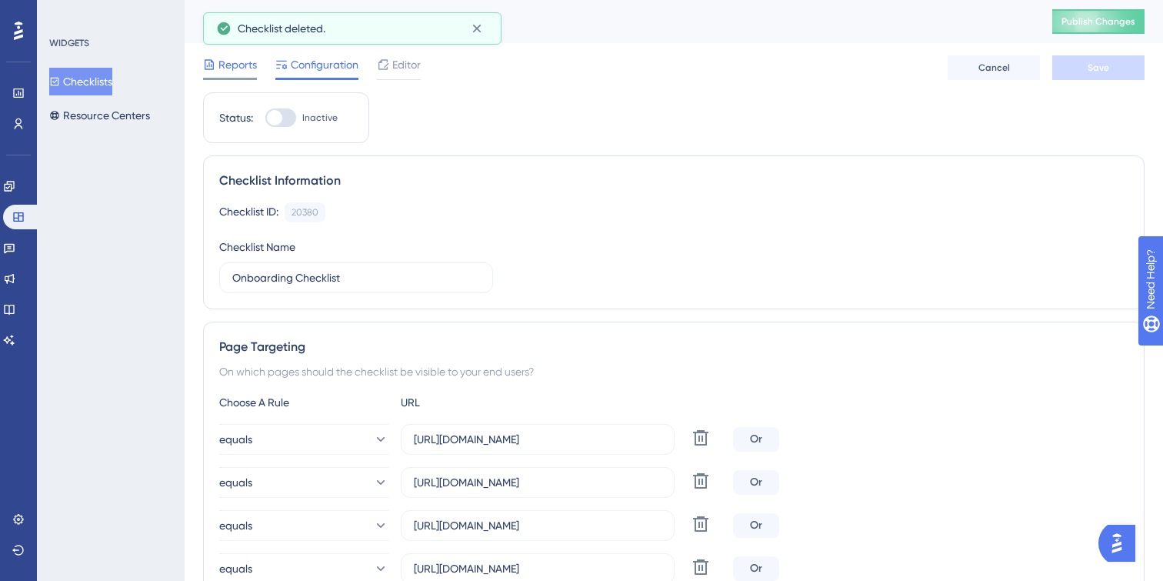
click at [233, 69] on span "Reports" at bounding box center [237, 64] width 38 height 18
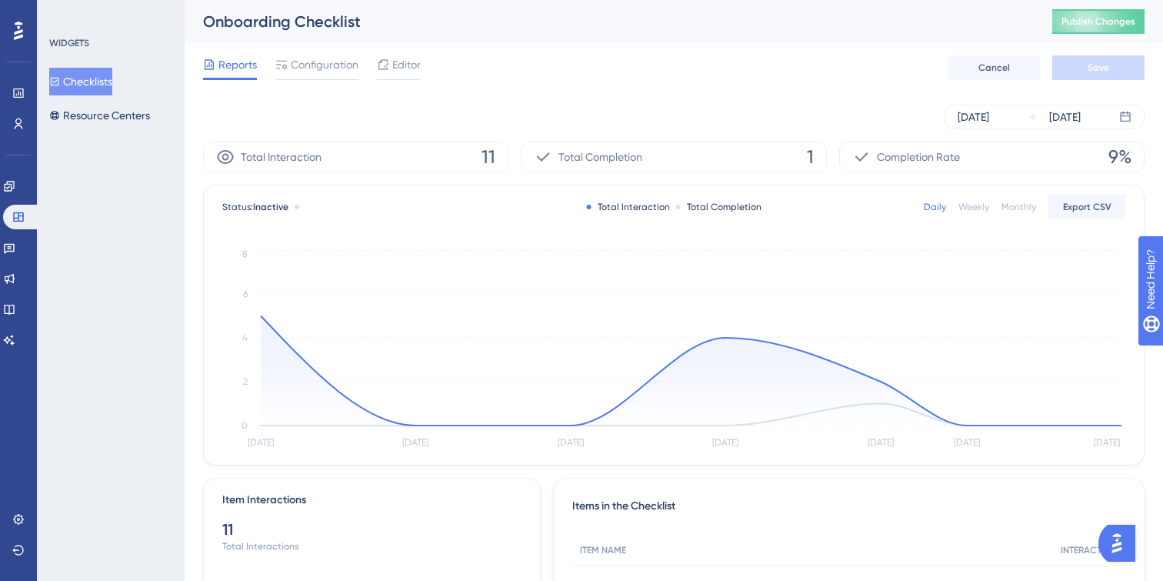
click at [80, 79] on button "Checklists" at bounding box center [80, 82] width 63 height 28
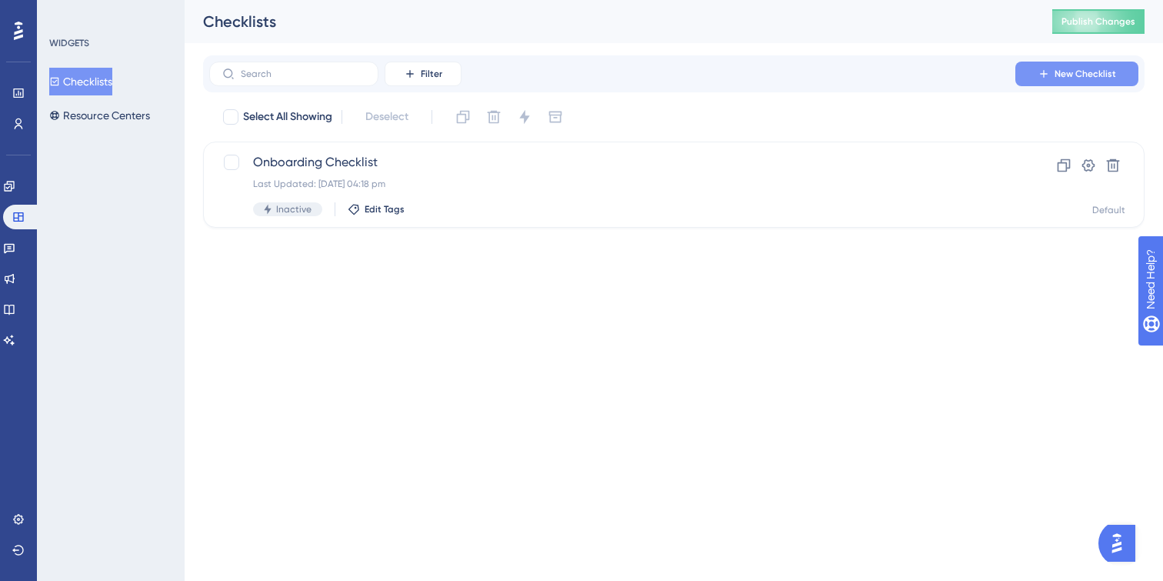
click at [1067, 76] on span "New Checklist" at bounding box center [1085, 74] width 62 height 12
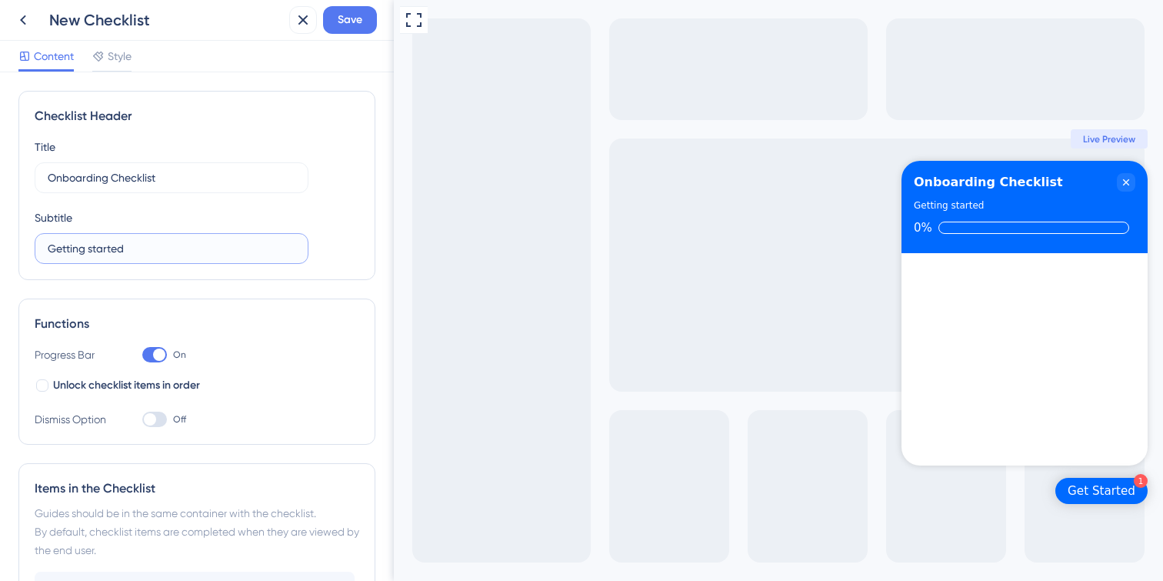
click at [150, 253] on input "Getting started" at bounding box center [172, 248] width 248 height 17
click at [28, 18] on icon at bounding box center [23, 20] width 18 height 18
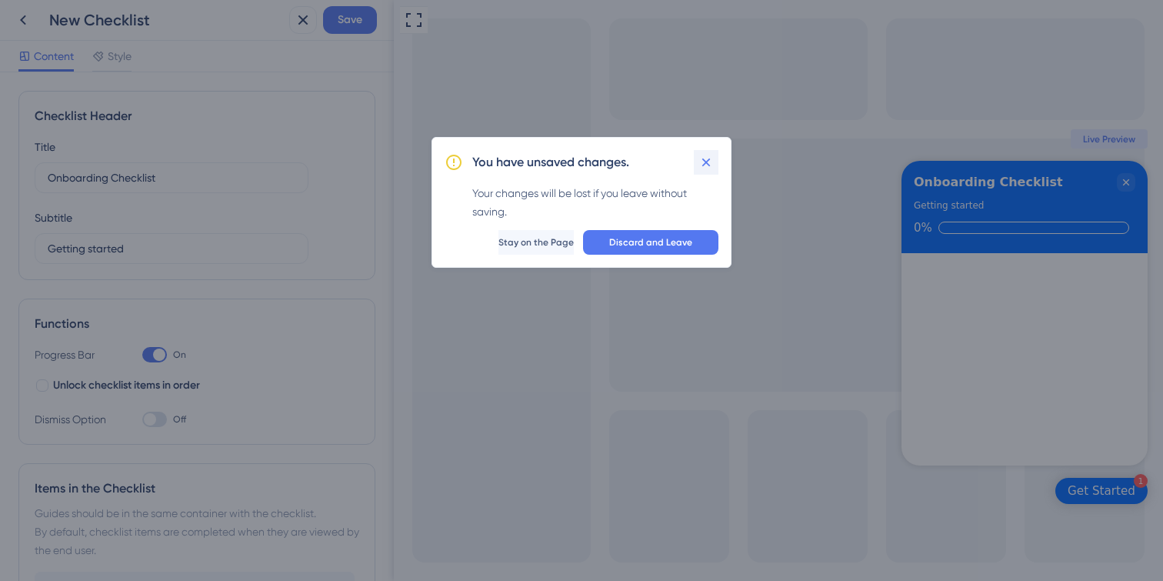
click at [710, 158] on icon at bounding box center [705, 162] width 15 height 15
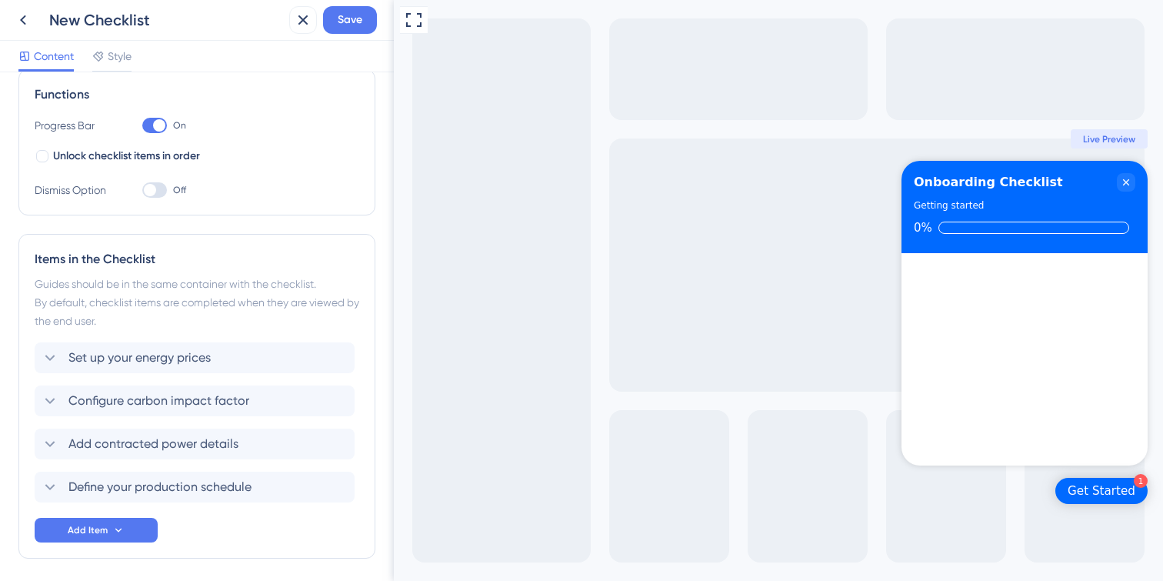
scroll to position [265, 0]
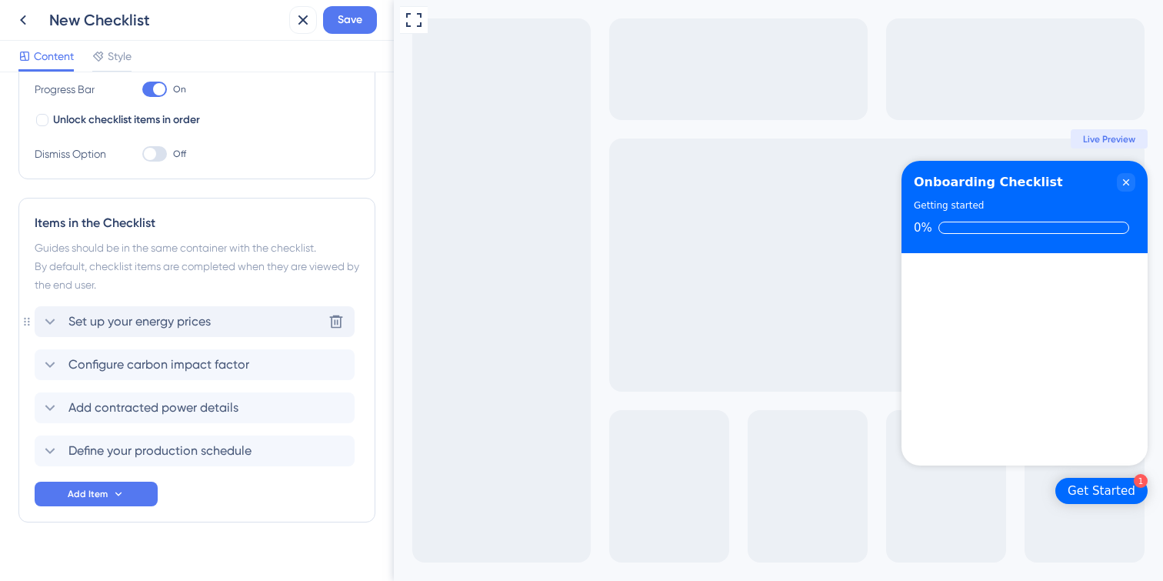
click at [48, 318] on icon at bounding box center [50, 321] width 18 height 18
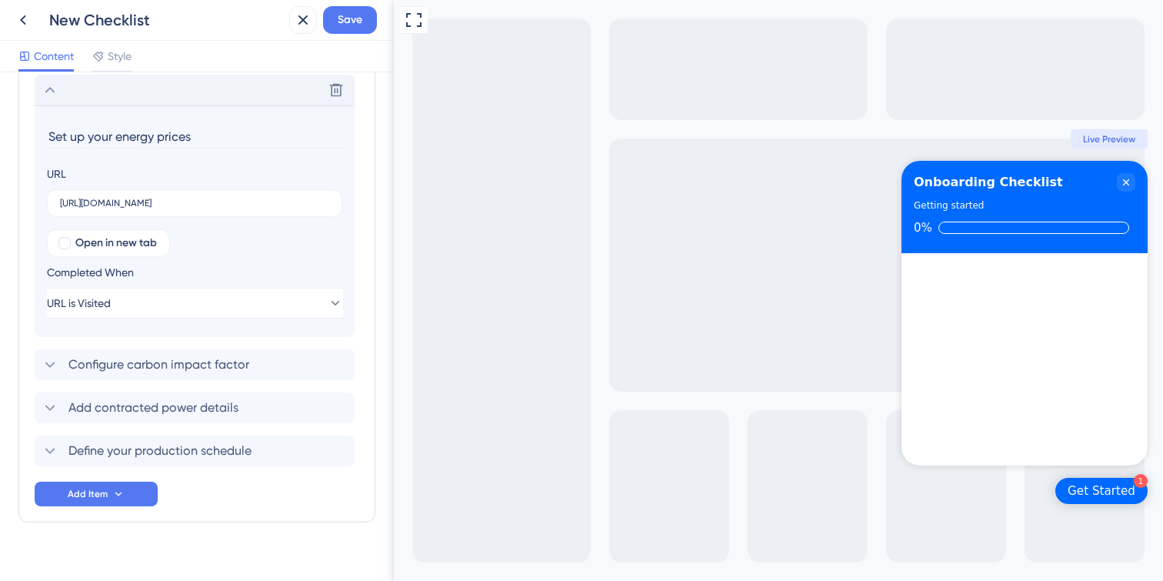
scroll to position [499, 0]
click at [158, 301] on button "URL is Visited" at bounding box center [195, 300] width 296 height 31
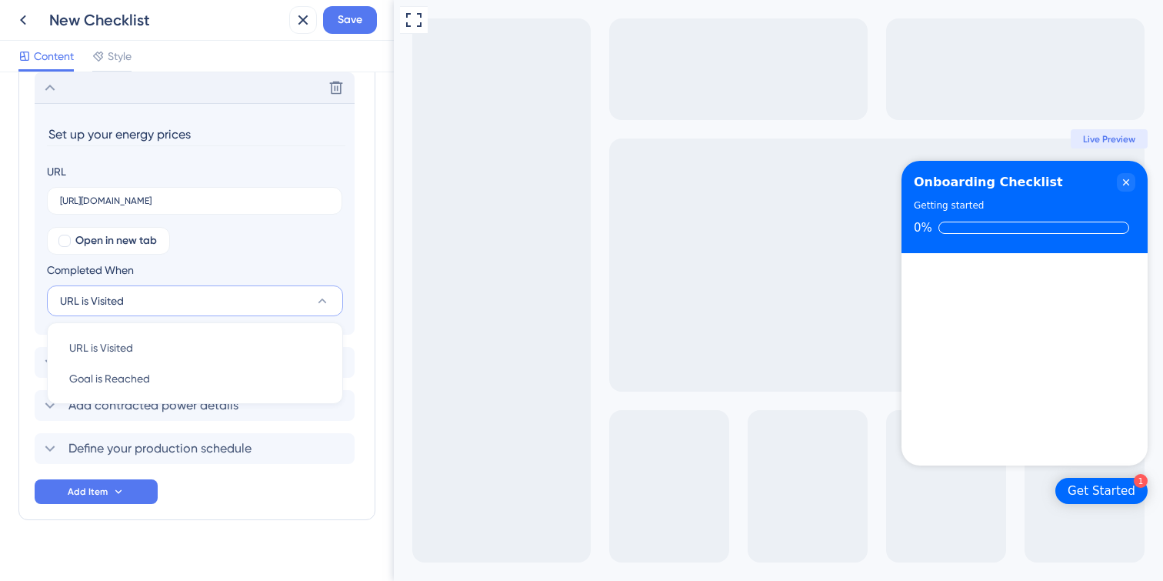
click at [158, 301] on button "URL is Visited" at bounding box center [195, 300] width 296 height 31
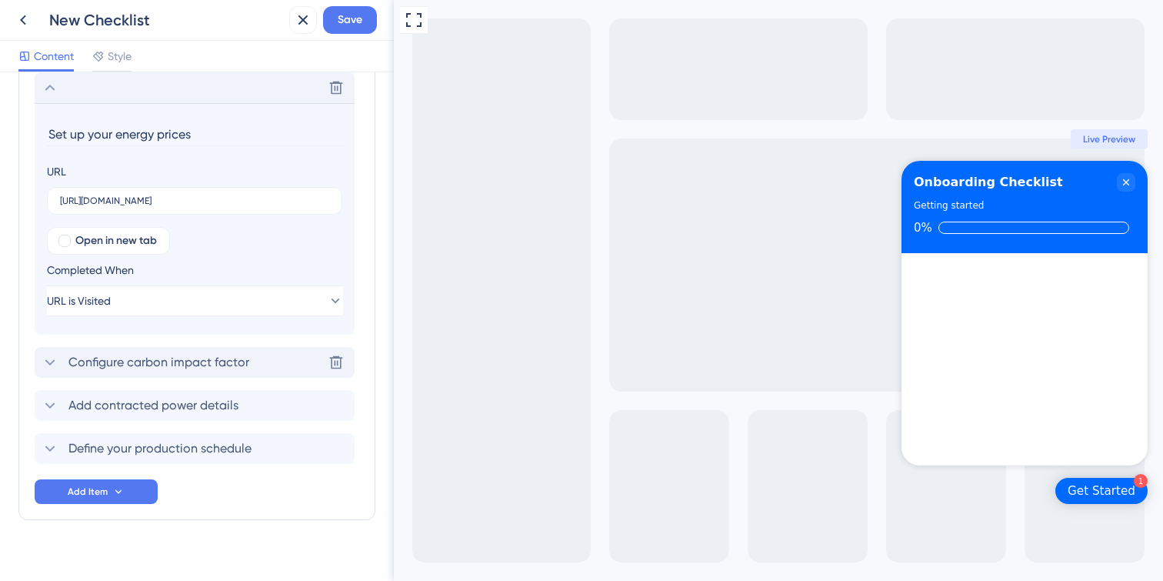
click at [52, 359] on icon at bounding box center [50, 362] width 18 height 18
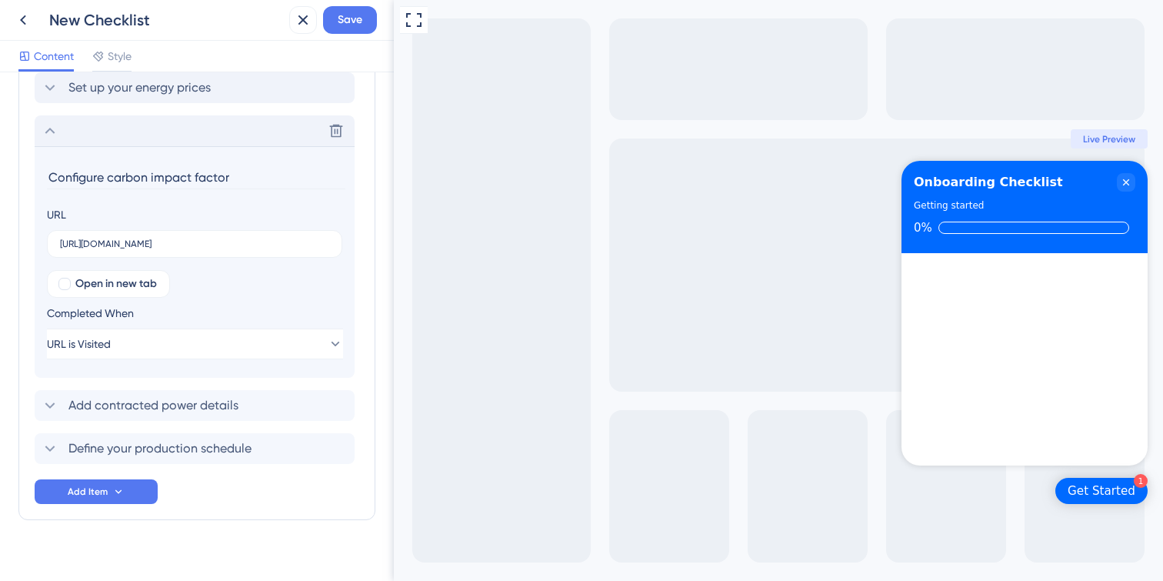
scroll to position [518, 0]
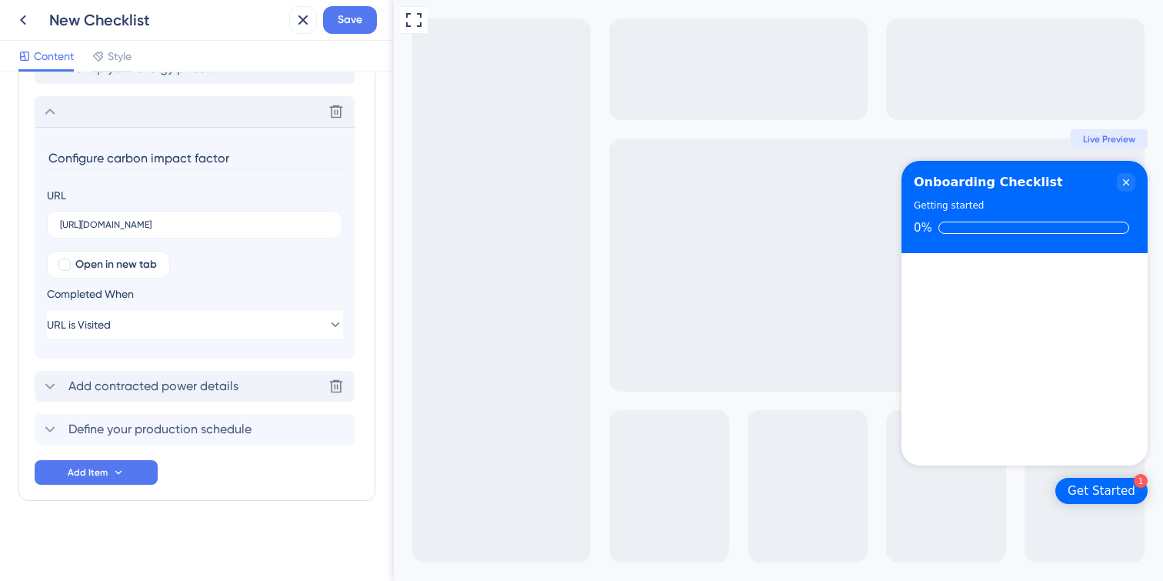
click at [44, 384] on icon at bounding box center [50, 386] width 18 height 18
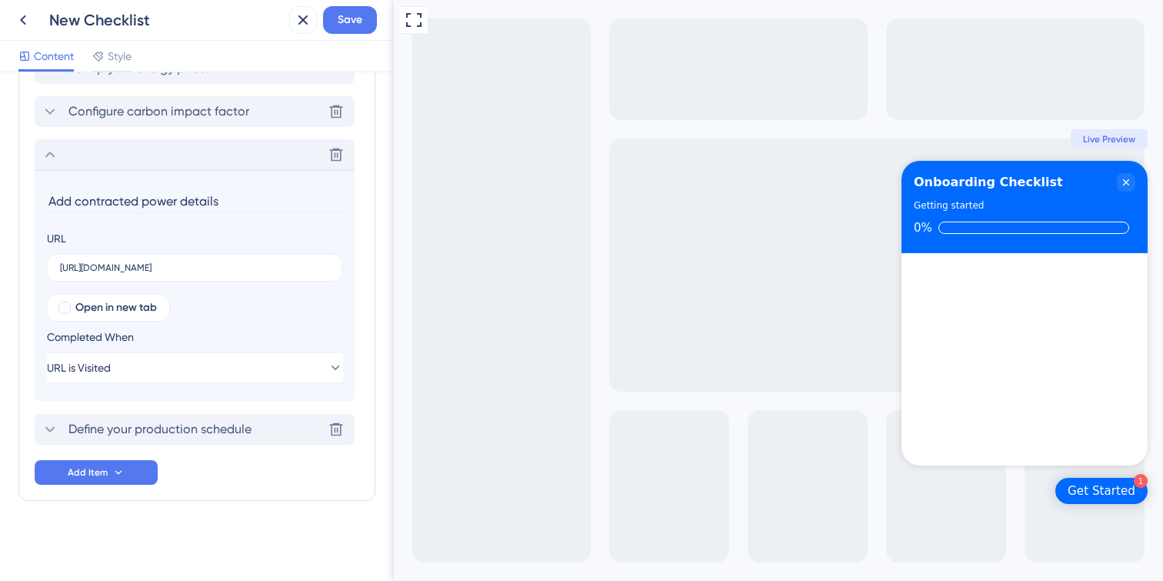
click at [39, 428] on div "Define your production schedule Delete" at bounding box center [195, 429] width 320 height 31
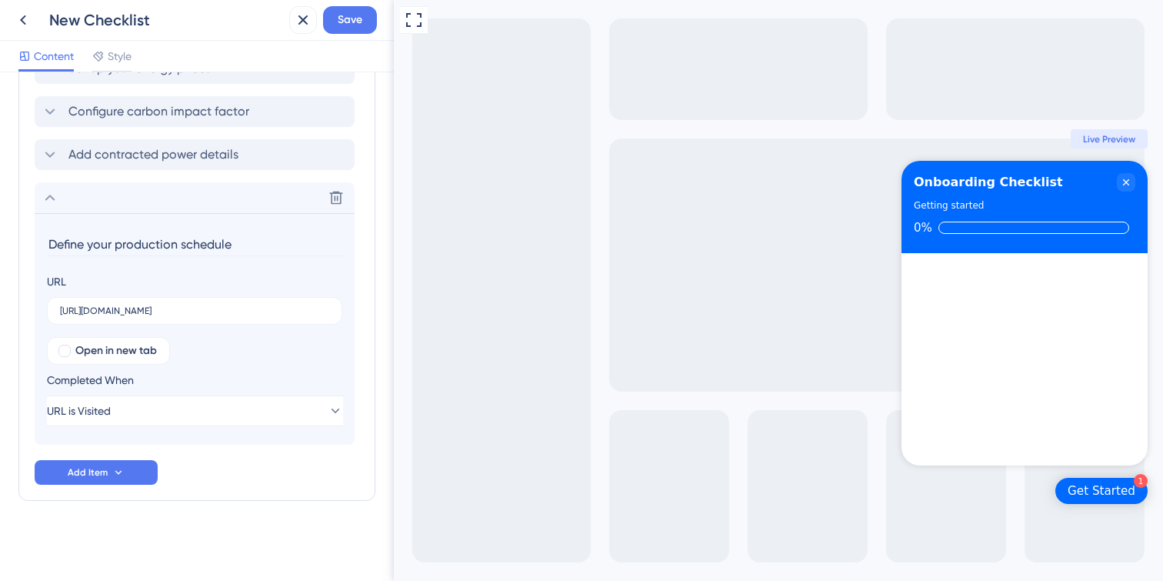
click at [351, 36] on div "New Checklist Save" at bounding box center [197, 20] width 394 height 41
click at [352, 21] on span "Save" at bounding box center [350, 20] width 25 height 18
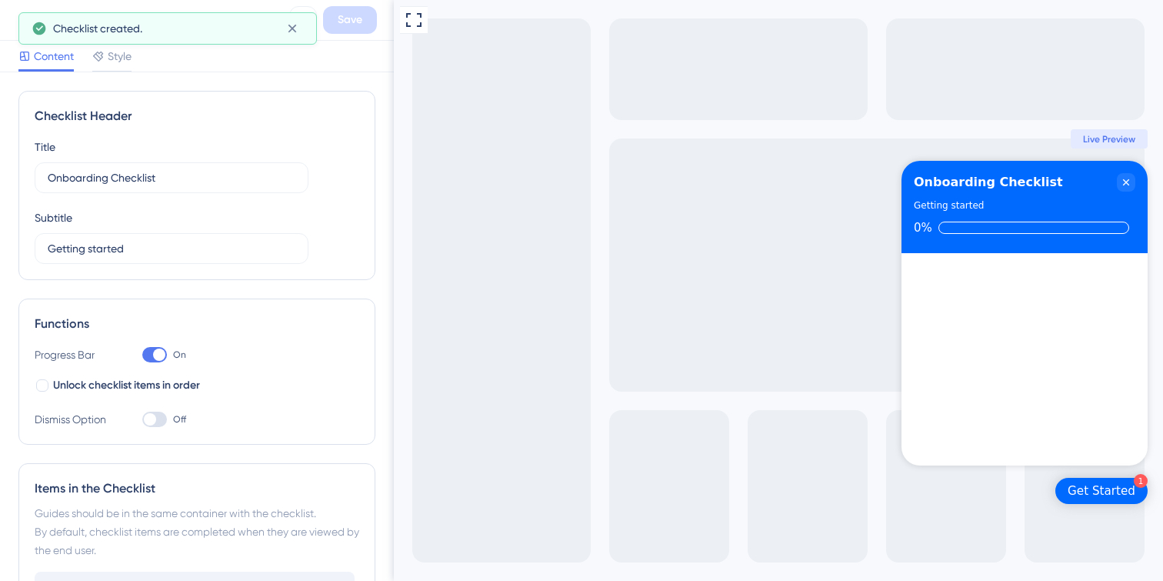
click at [42, 62] on span "Content" at bounding box center [54, 56] width 40 height 18
click at [45, 55] on span "Content" at bounding box center [54, 56] width 40 height 18
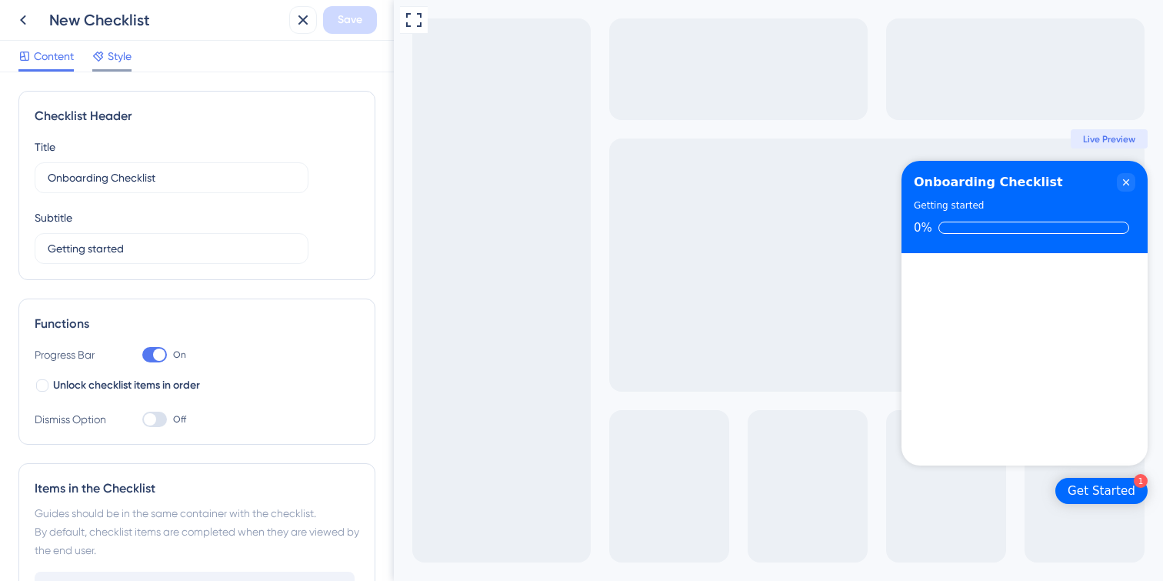
click at [112, 57] on span "Style" at bounding box center [120, 56] width 24 height 18
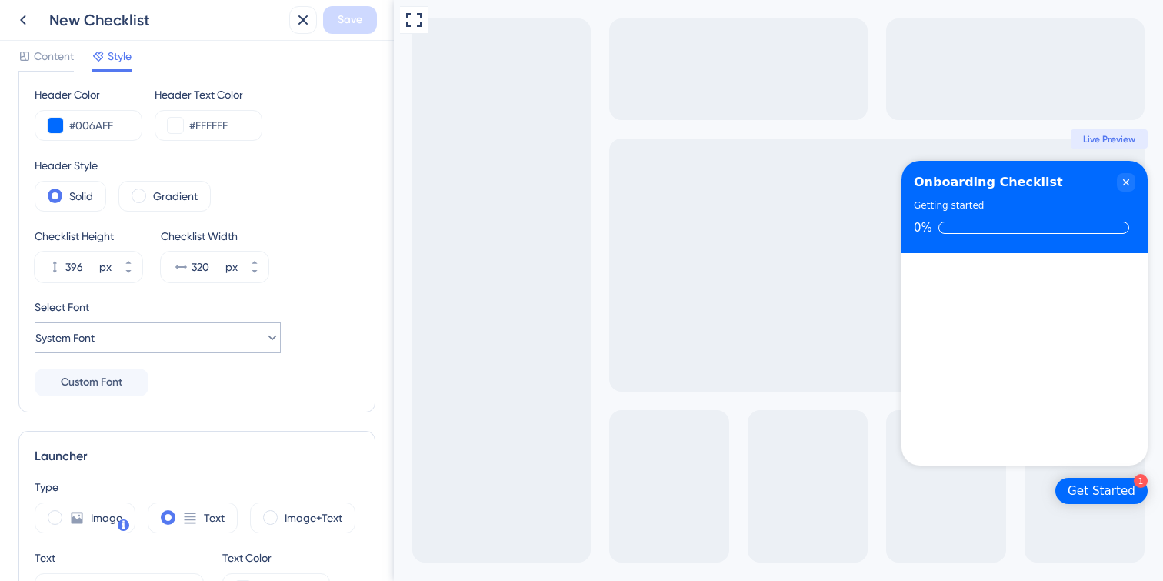
click at [135, 298] on div "Select Font System Font" at bounding box center [197, 325] width 324 height 55
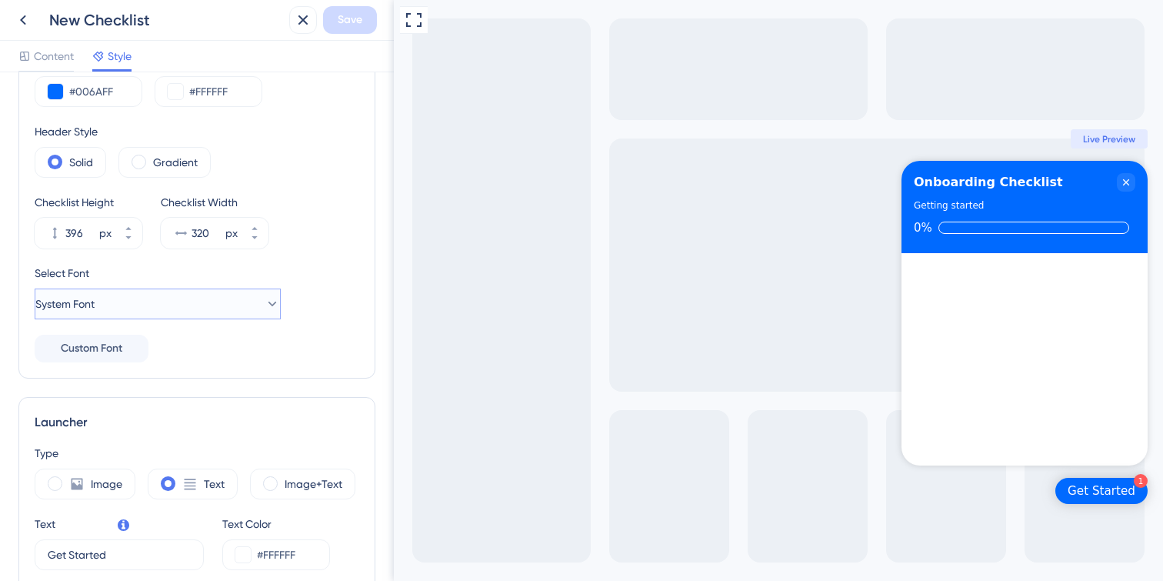
click at [134, 299] on button "System Font" at bounding box center [158, 303] width 246 height 31
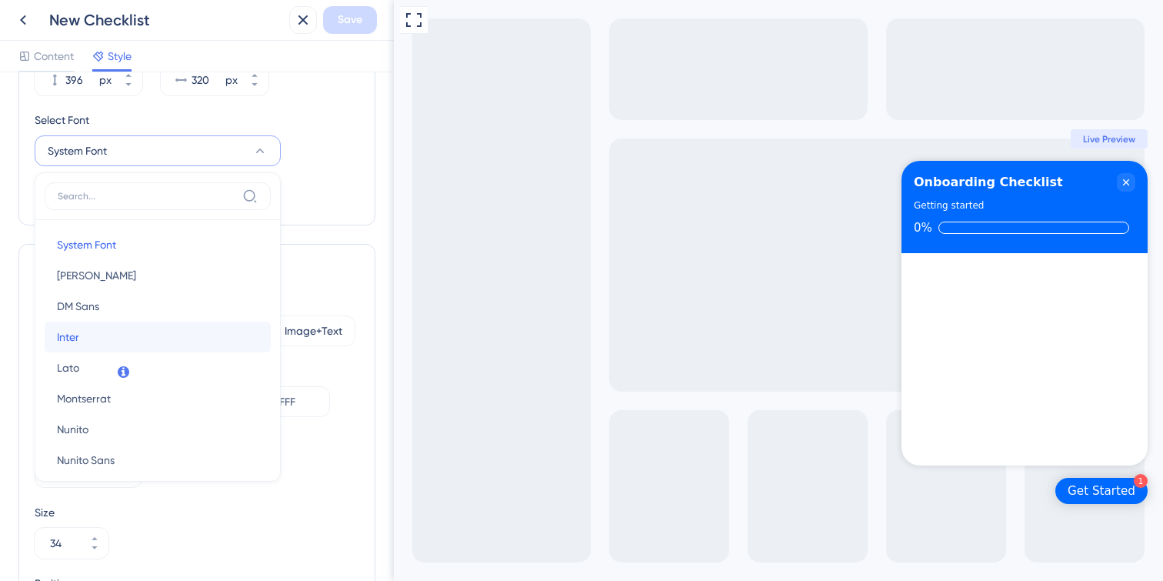
click at [118, 331] on button "Inter Inter" at bounding box center [158, 336] width 226 height 31
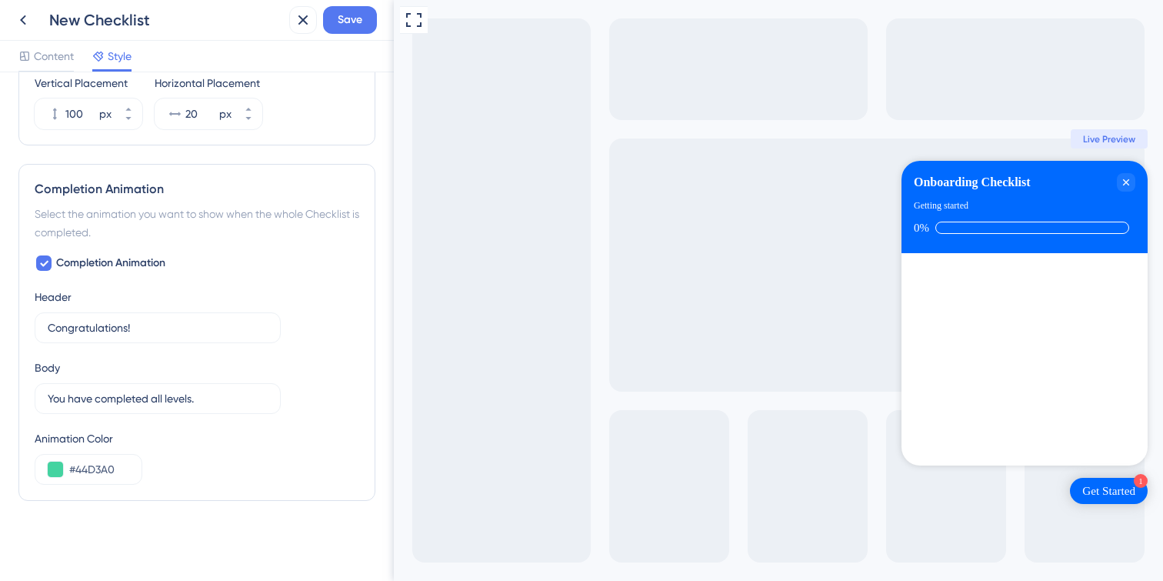
scroll to position [808, 0]
click at [343, 27] on span "Save" at bounding box center [350, 20] width 25 height 18
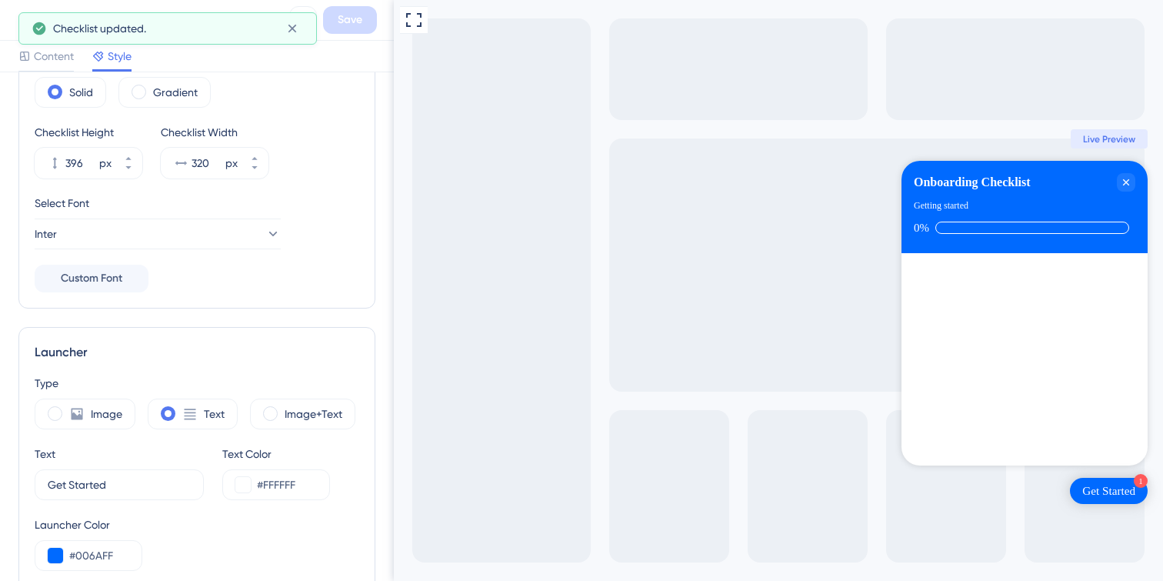
scroll to position [0, 0]
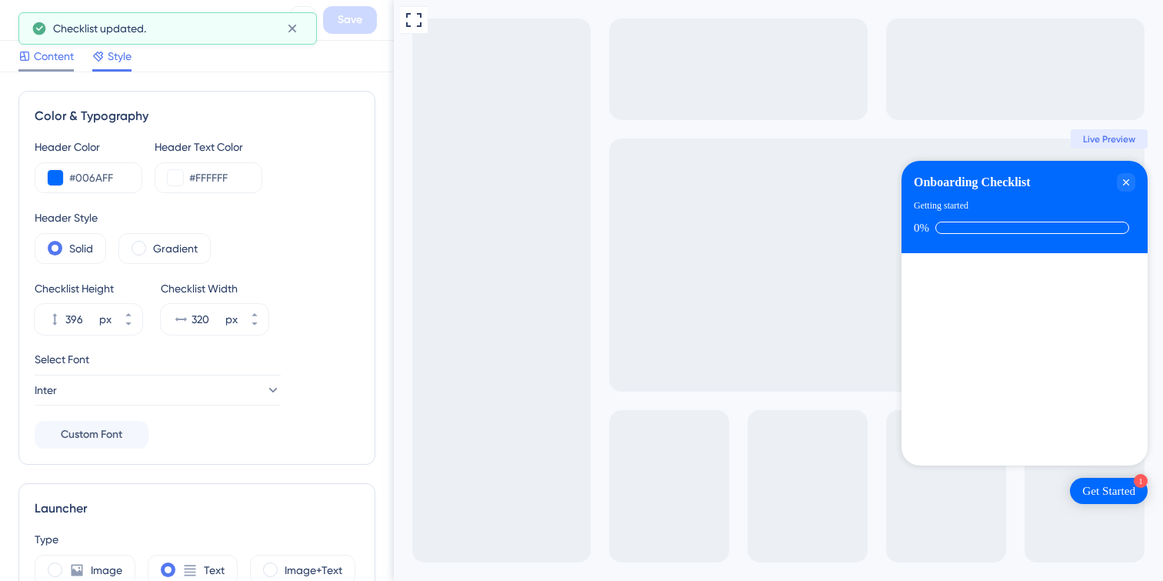
click at [62, 62] on span "Content" at bounding box center [54, 56] width 40 height 18
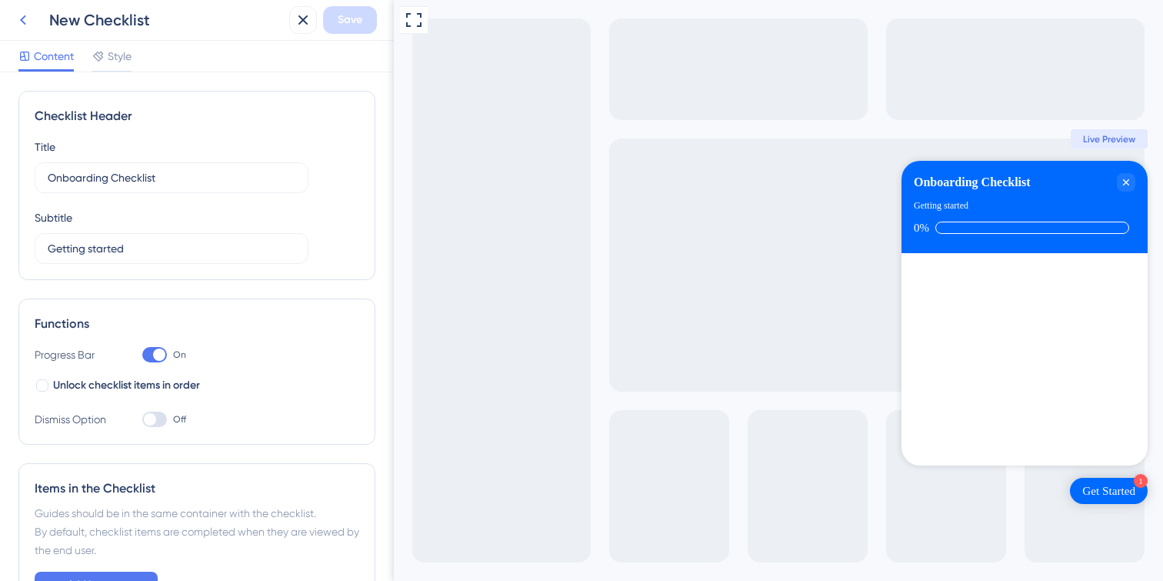
click at [28, 27] on icon at bounding box center [23, 20] width 18 height 18
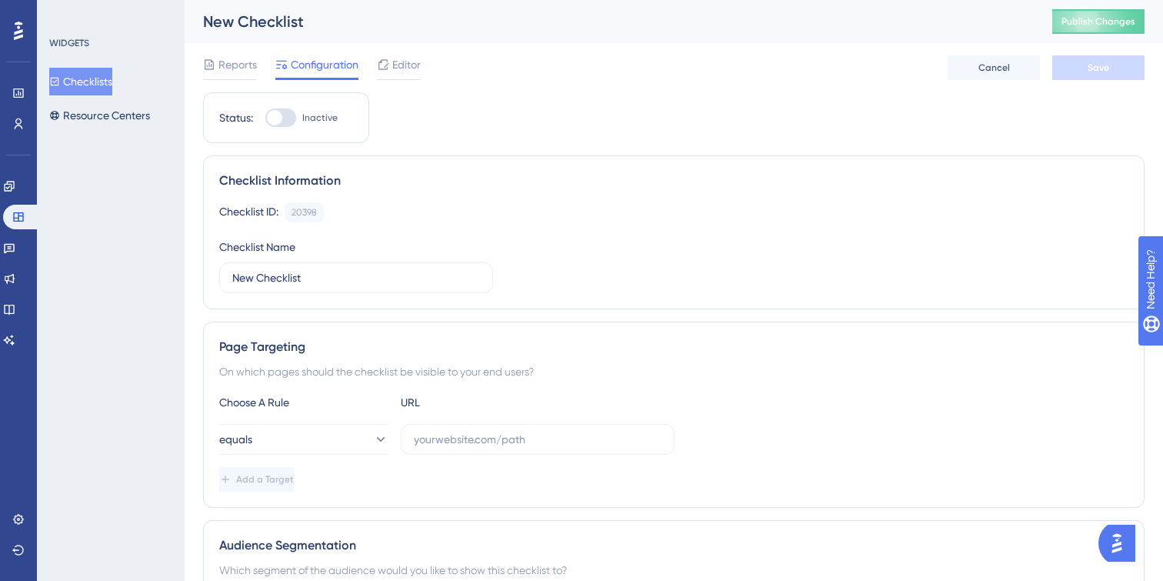
click at [110, 82] on button "Checklists" at bounding box center [80, 82] width 63 height 28
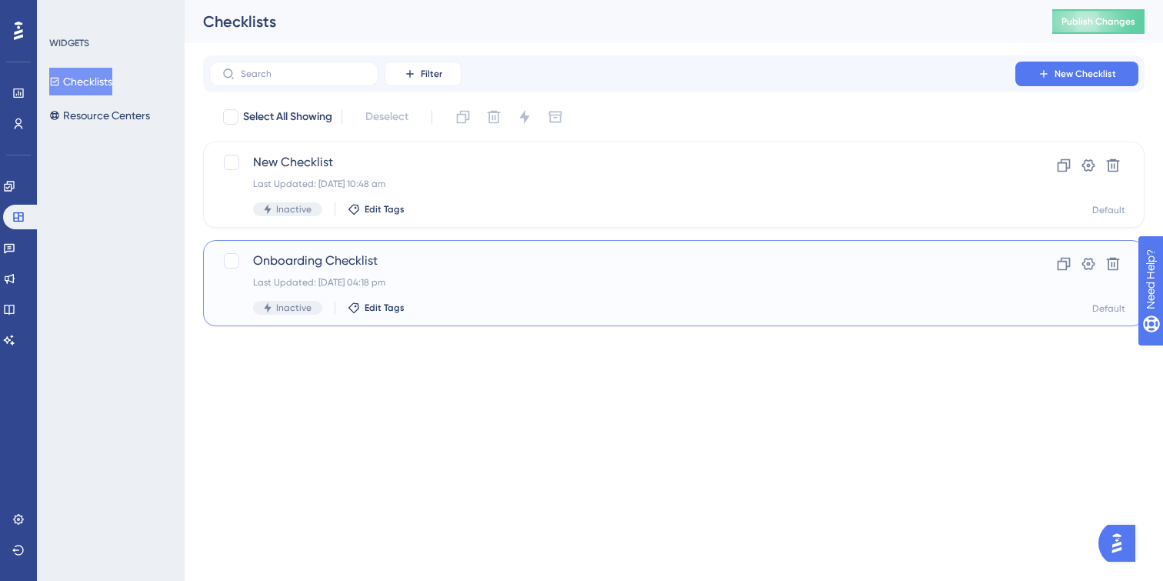
click at [488, 271] on div "Onboarding Checklist Last Updated: [DATE] 04:18 pm Inactive Edit Tags" at bounding box center [612, 282] width 718 height 63
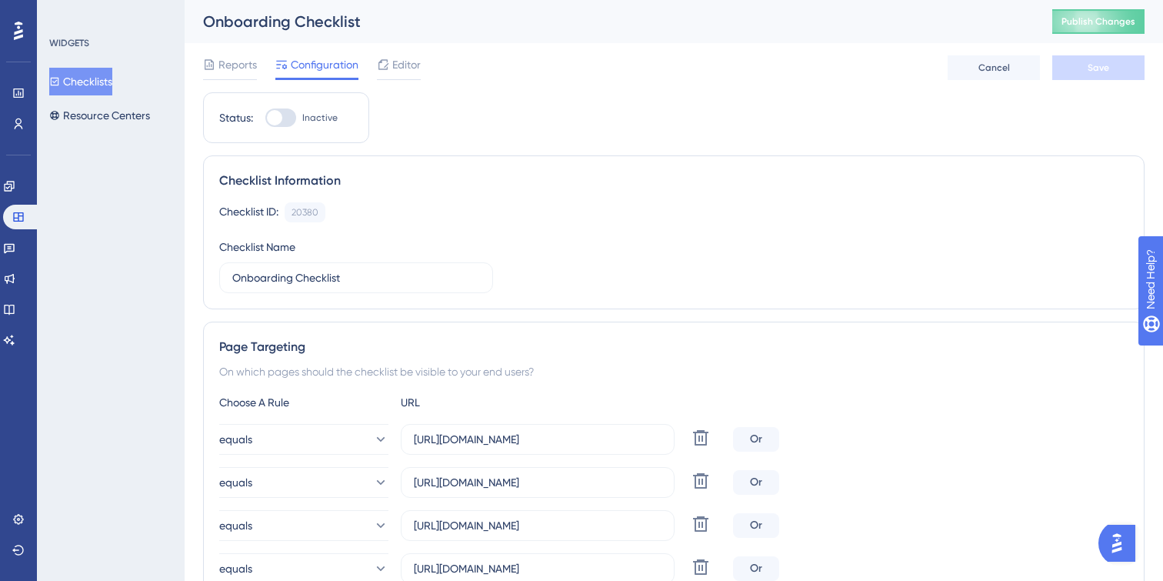
click at [80, 79] on button "Checklists" at bounding box center [80, 82] width 63 height 28
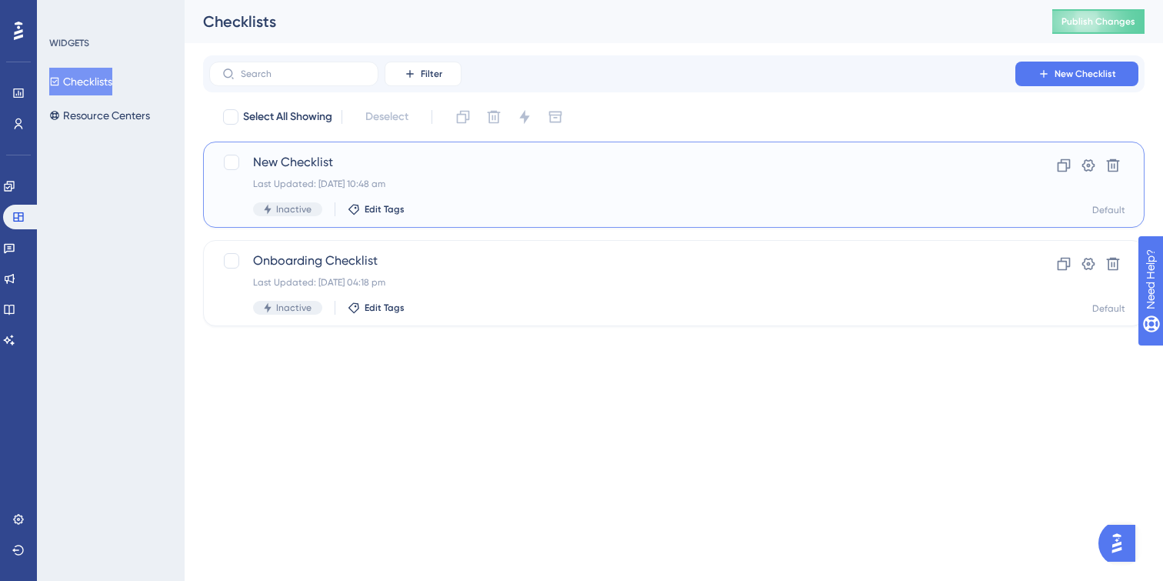
click at [499, 211] on div "Inactive Edit Tags" at bounding box center [612, 209] width 718 height 14
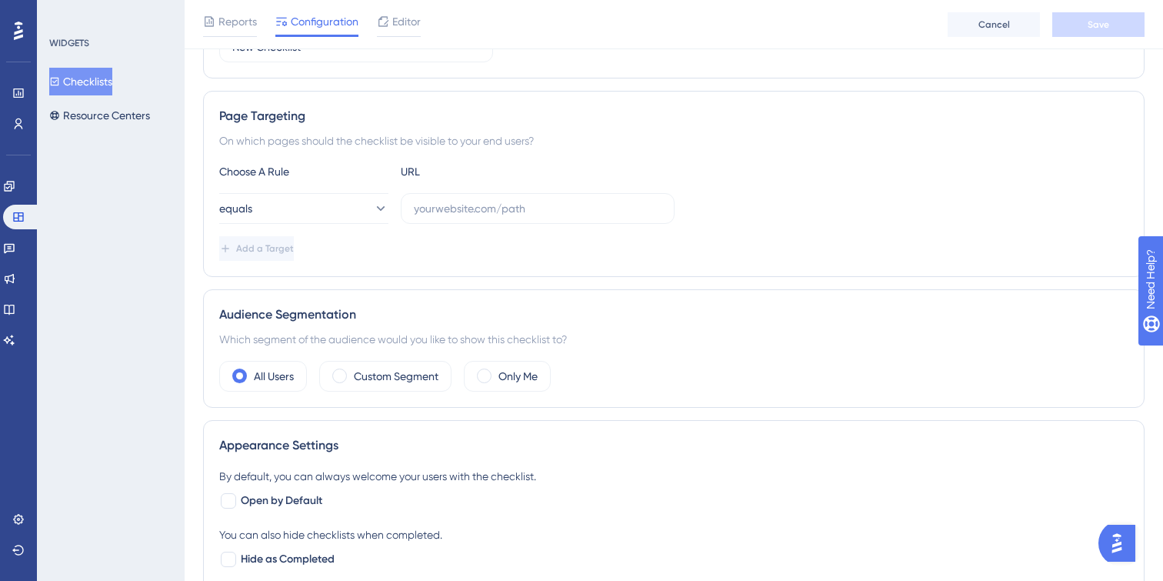
scroll to position [265, 0]
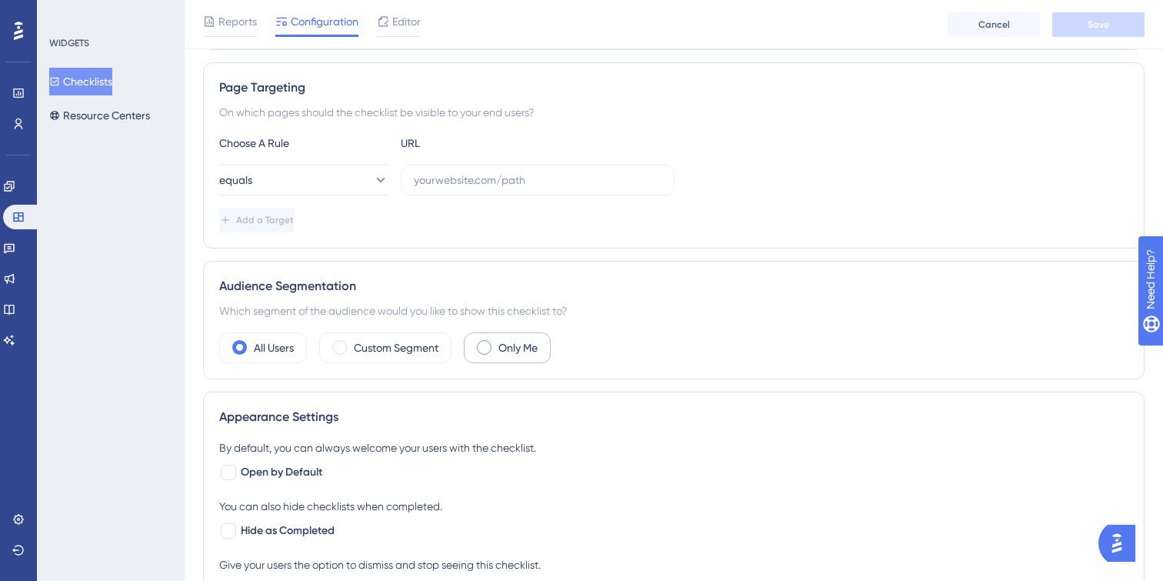
click at [491, 345] on span at bounding box center [484, 347] width 15 height 15
click at [496, 342] on input "radio" at bounding box center [496, 342] width 0 height 0
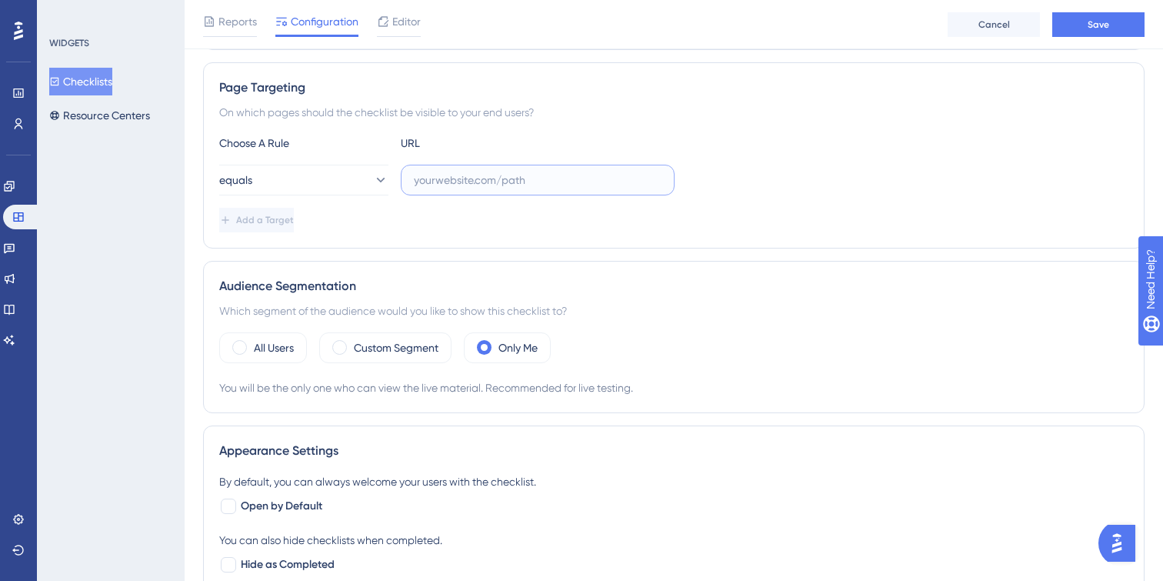
click at [480, 171] on input "text" at bounding box center [538, 179] width 248 height 17
click at [372, 178] on icon at bounding box center [379, 179] width 15 height 15
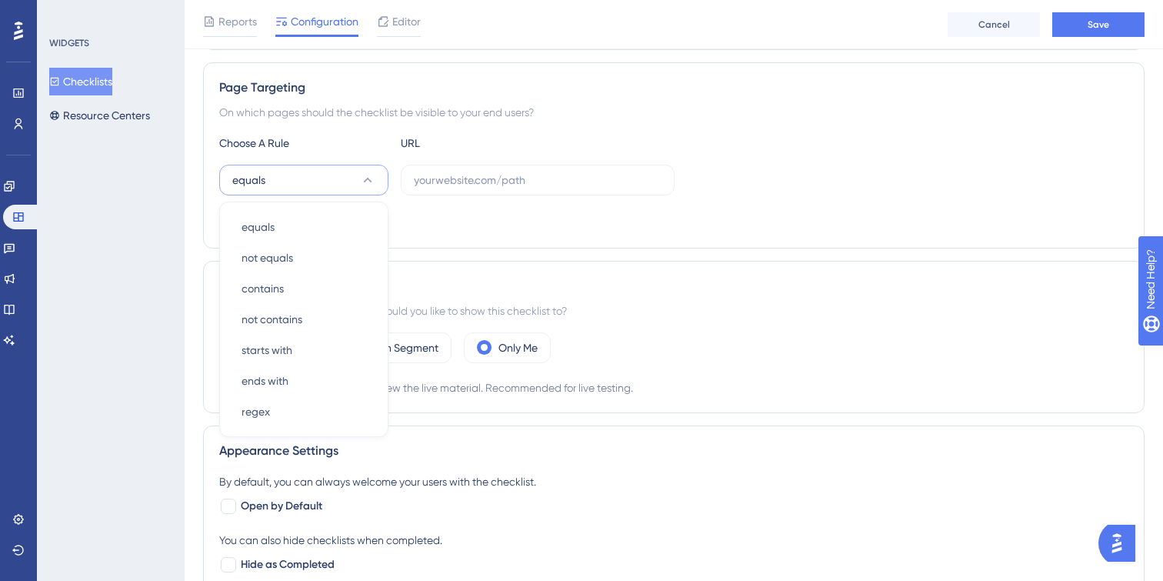
scroll to position [294, 0]
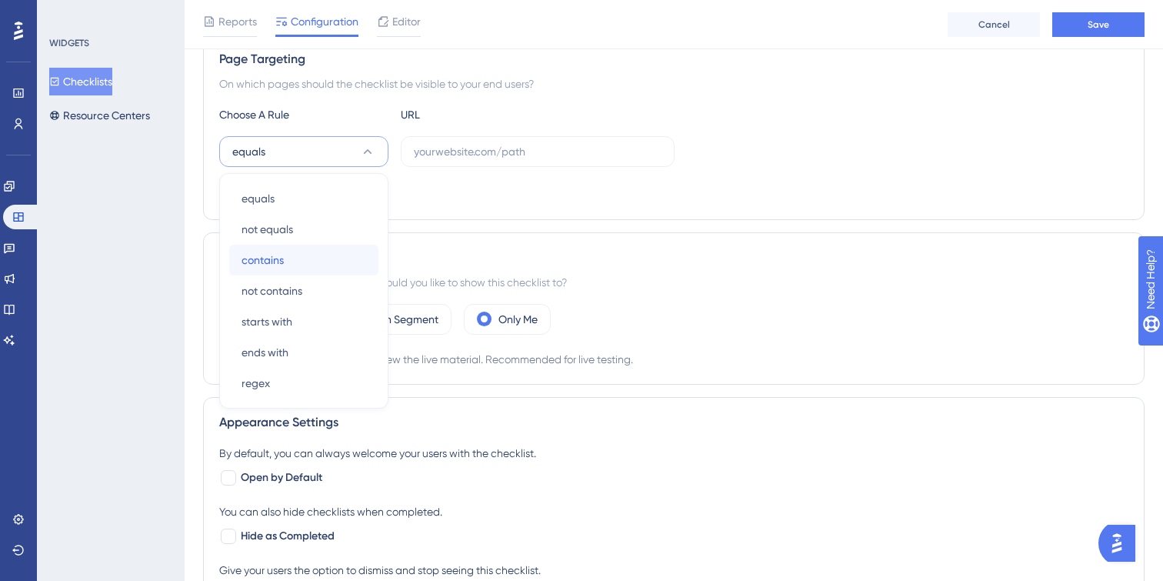
click at [272, 253] on span "contains" at bounding box center [262, 260] width 42 height 18
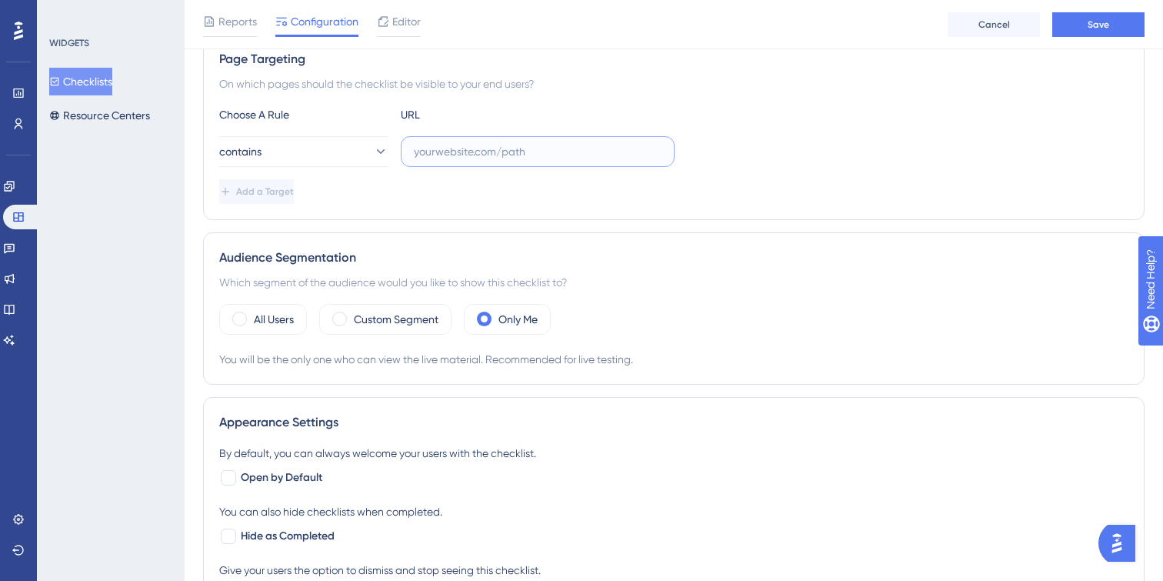
click at [523, 151] on input "text" at bounding box center [538, 151] width 248 height 17
paste input "[URL][DOMAIN_NAME]"
drag, startPoint x: 578, startPoint y: 152, endPoint x: 722, endPoint y: 144, distance: 144.0
click at [720, 147] on div "contains [URL][DOMAIN_NAME]" at bounding box center [673, 151] width 909 height 31
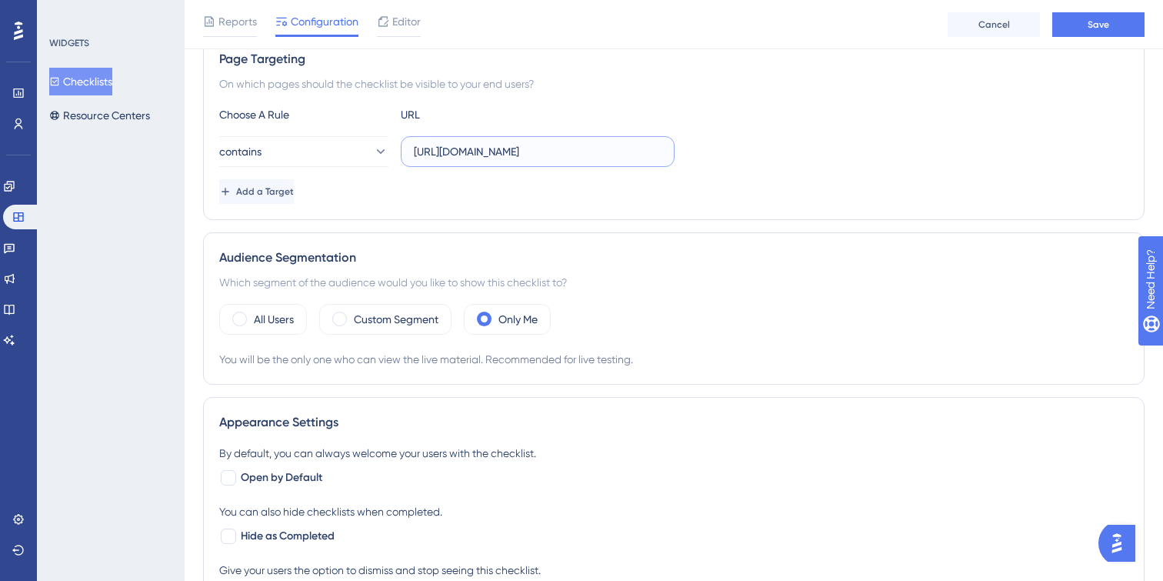
scroll to position [0, 0]
type input "[URL][DOMAIN_NAME]"
click at [757, 160] on div "contains [URL][DOMAIN_NAME]" at bounding box center [673, 151] width 909 height 31
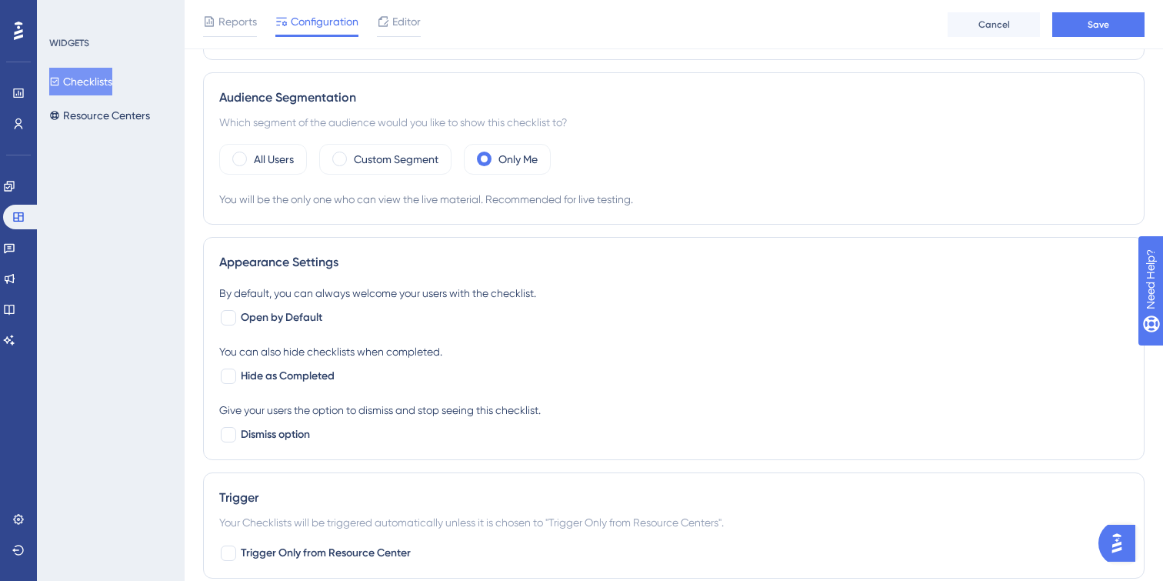
scroll to position [455, 0]
click at [231, 317] on div at bounding box center [228, 315] width 15 height 15
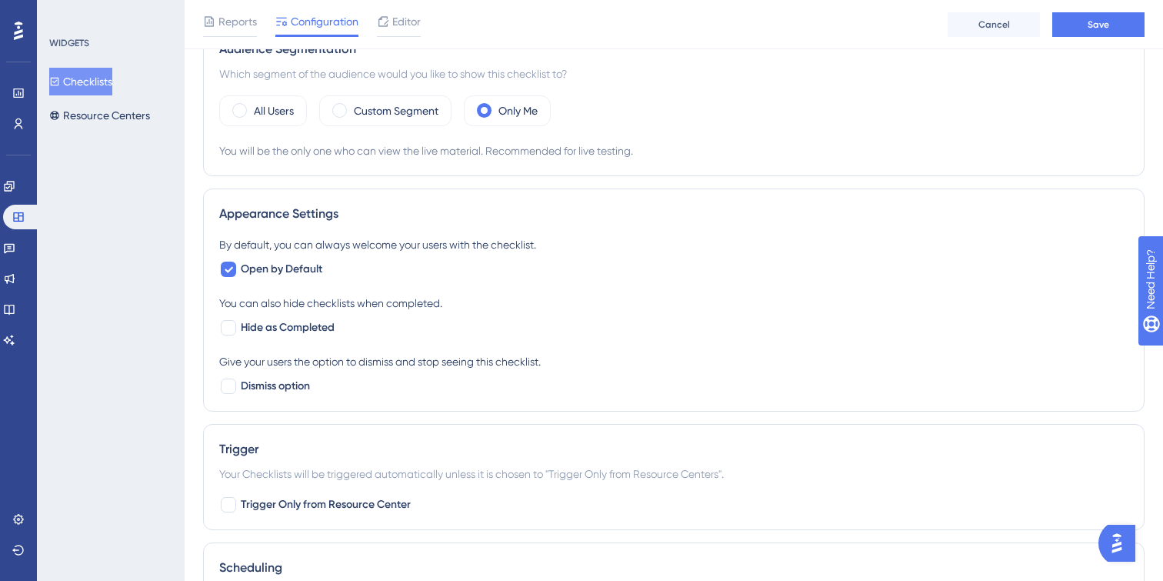
scroll to position [503, 0]
click at [225, 332] on div at bounding box center [228, 326] width 15 height 15
checkbox input "true"
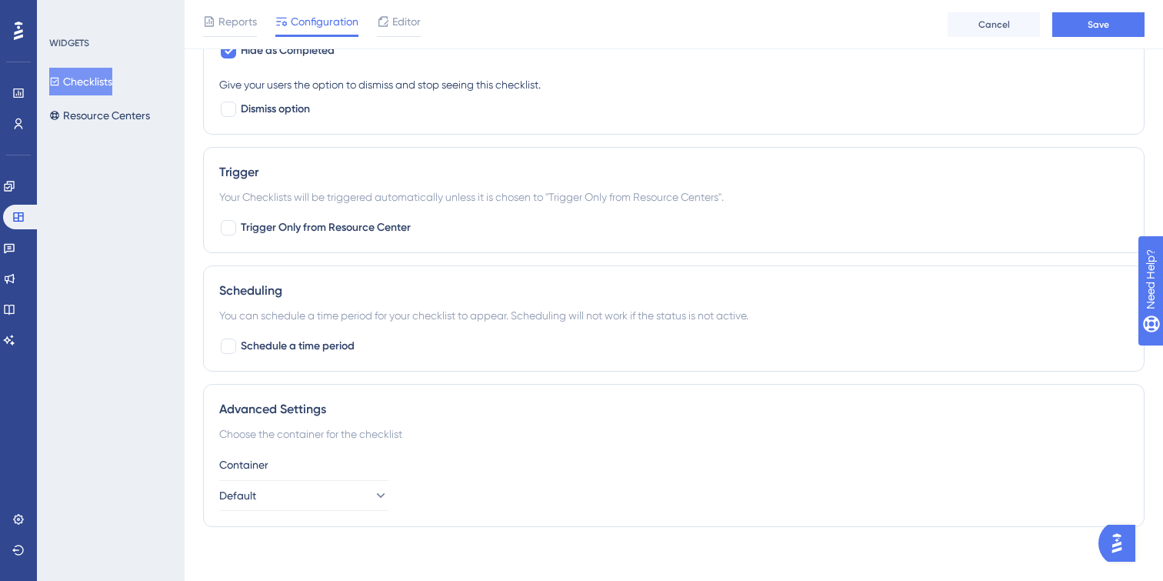
scroll to position [787, 0]
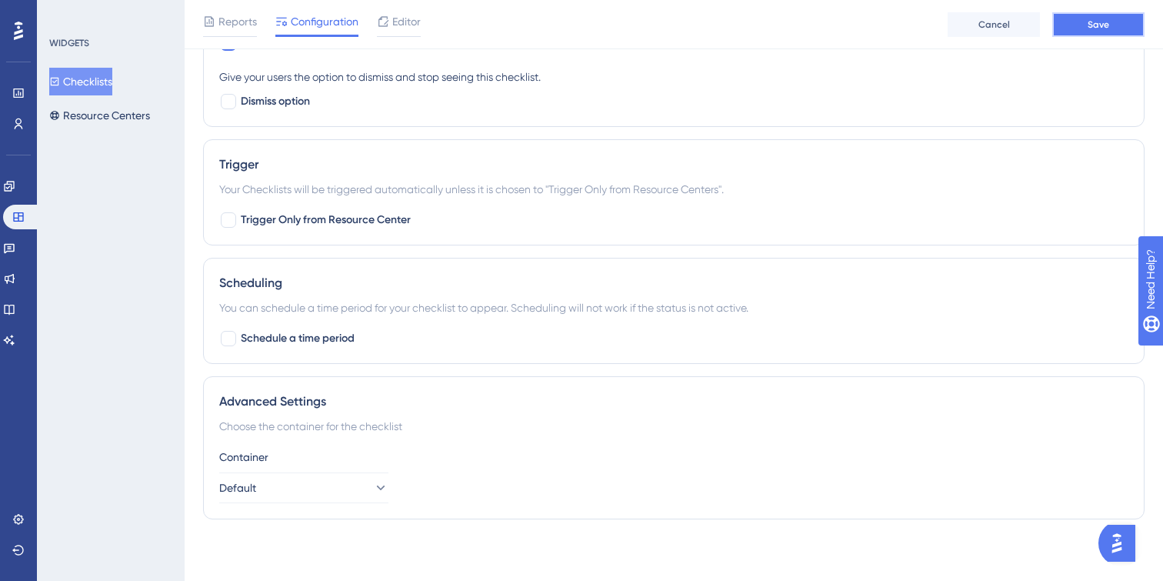
click at [1106, 14] on button "Save" at bounding box center [1098, 24] width 92 height 25
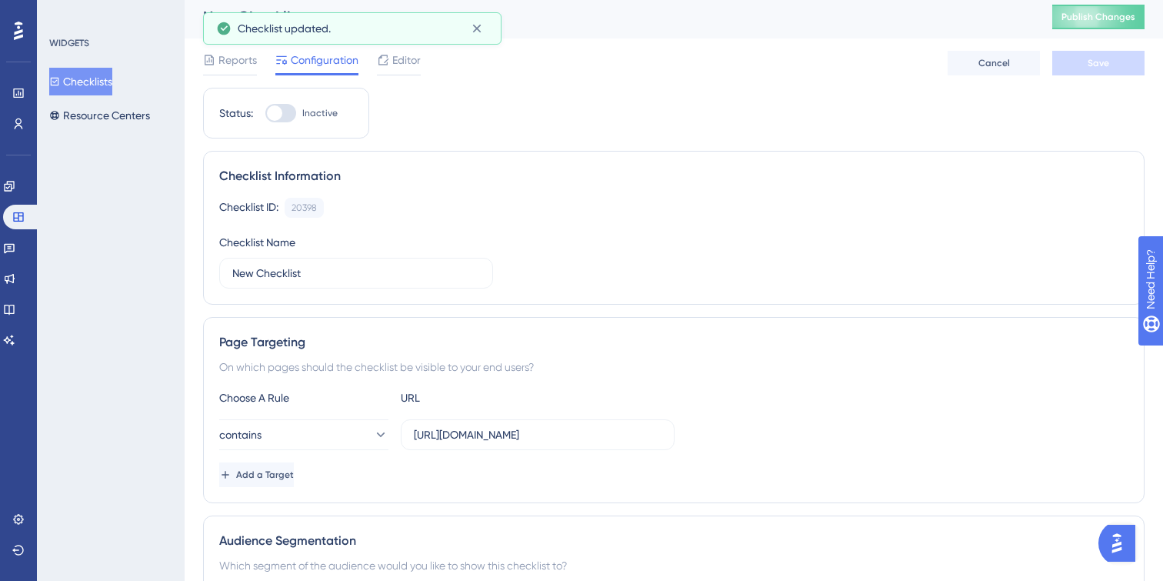
scroll to position [0, 0]
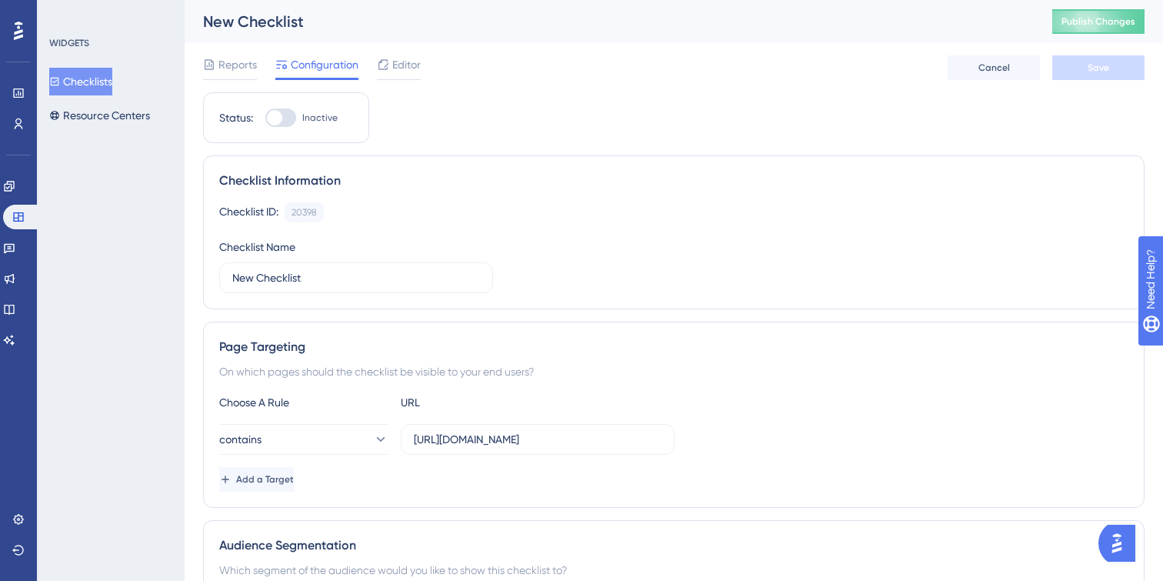
click at [277, 123] on div at bounding box center [274, 117] width 15 height 15
click at [265, 118] on input "Inactive" at bounding box center [265, 118] width 1 height 1
checkbox input "true"
click at [1077, 75] on button "Save" at bounding box center [1098, 67] width 92 height 25
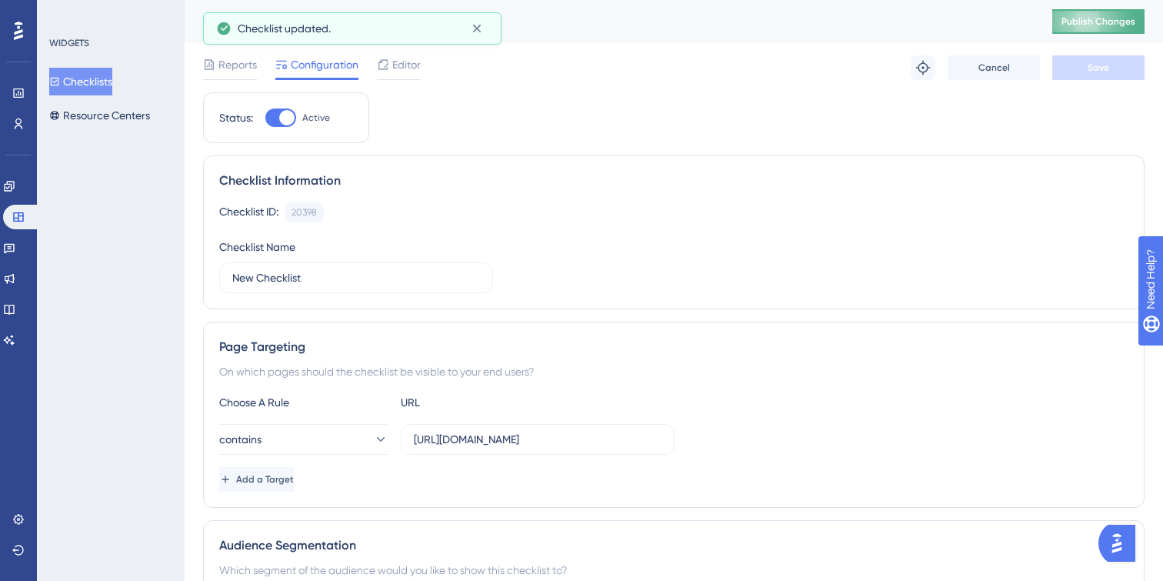
click at [1093, 25] on span "Publish Changes" at bounding box center [1098, 21] width 74 height 12
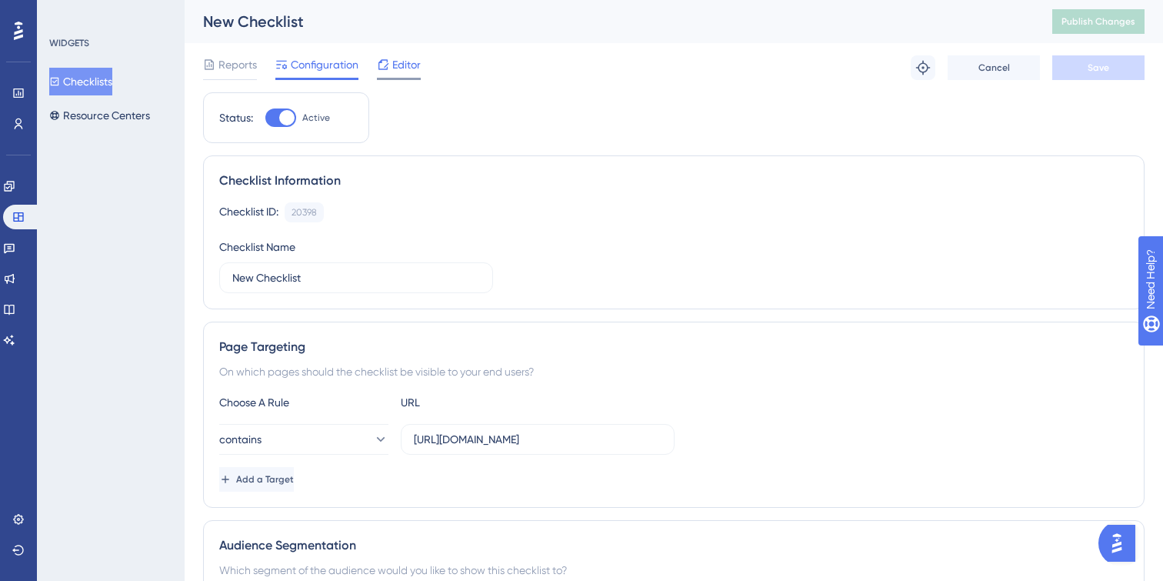
click at [410, 66] on span "Editor" at bounding box center [406, 64] width 28 height 18
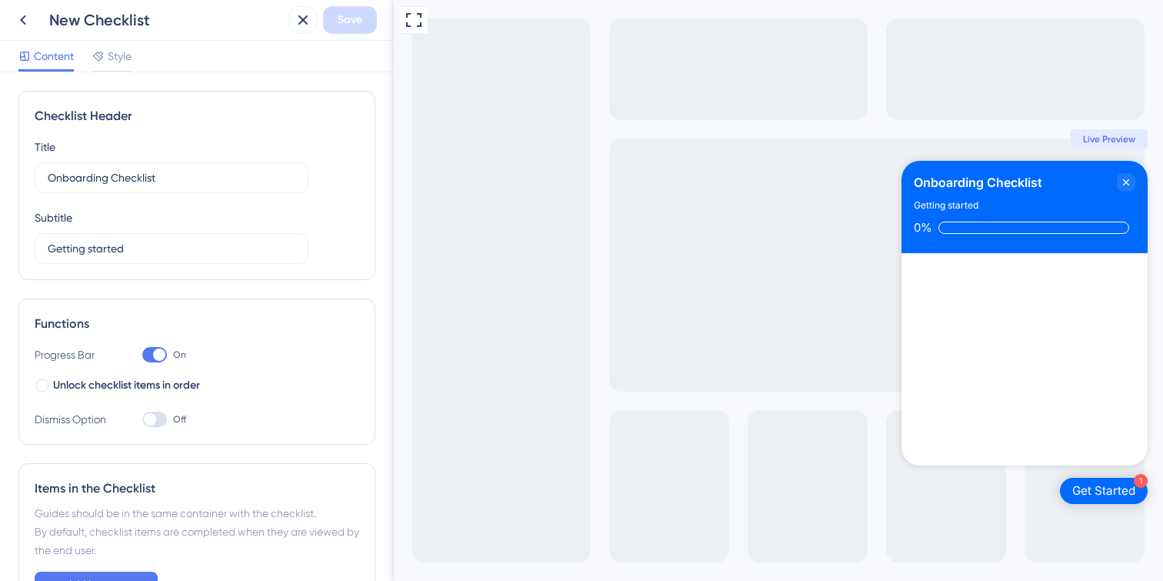
scroll to position [111, 0]
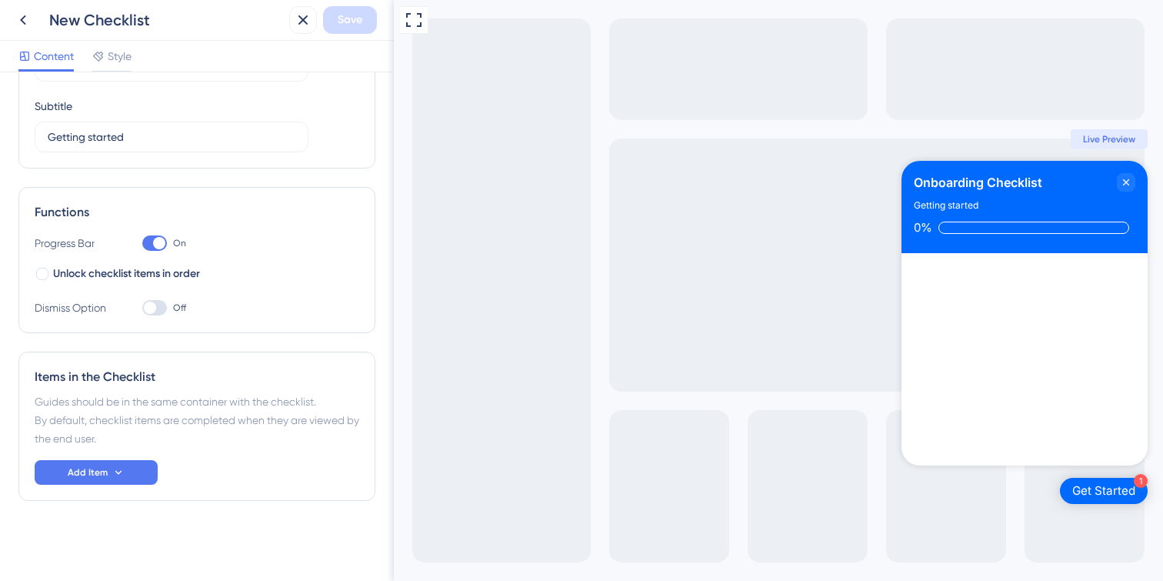
click at [137, 488] on div "Items in the Checklist Guides should be in the same container with the checklis…" at bounding box center [196, 425] width 357 height 149
click at [137, 474] on button "Add Item" at bounding box center [96, 472] width 123 height 25
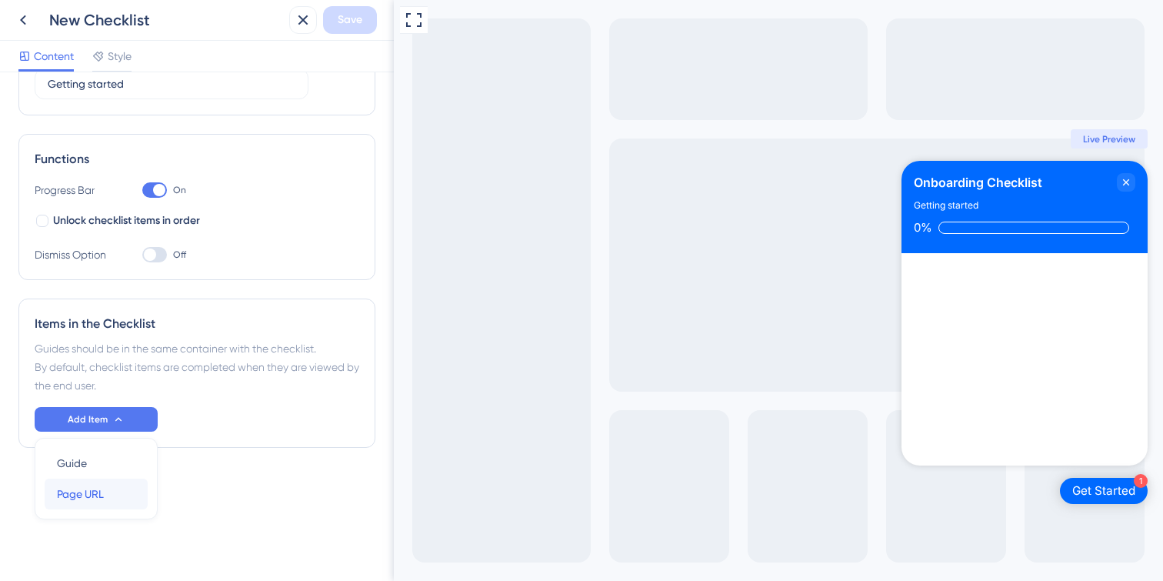
click at [91, 501] on span "Page URL" at bounding box center [80, 493] width 47 height 18
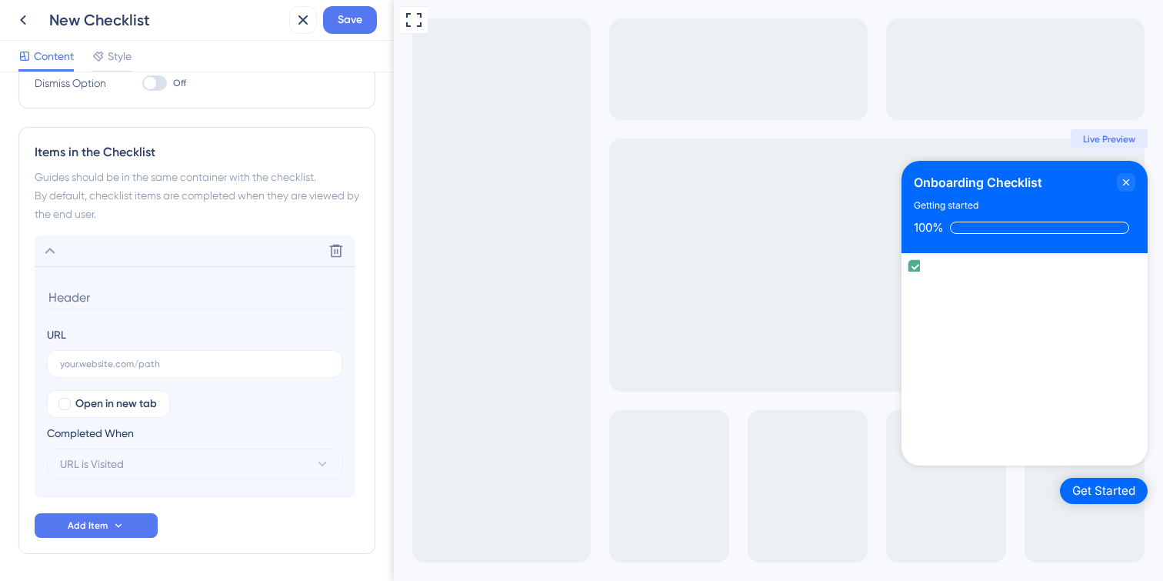
scroll to position [338, 0]
click at [19, 26] on icon at bounding box center [23, 20] width 18 height 18
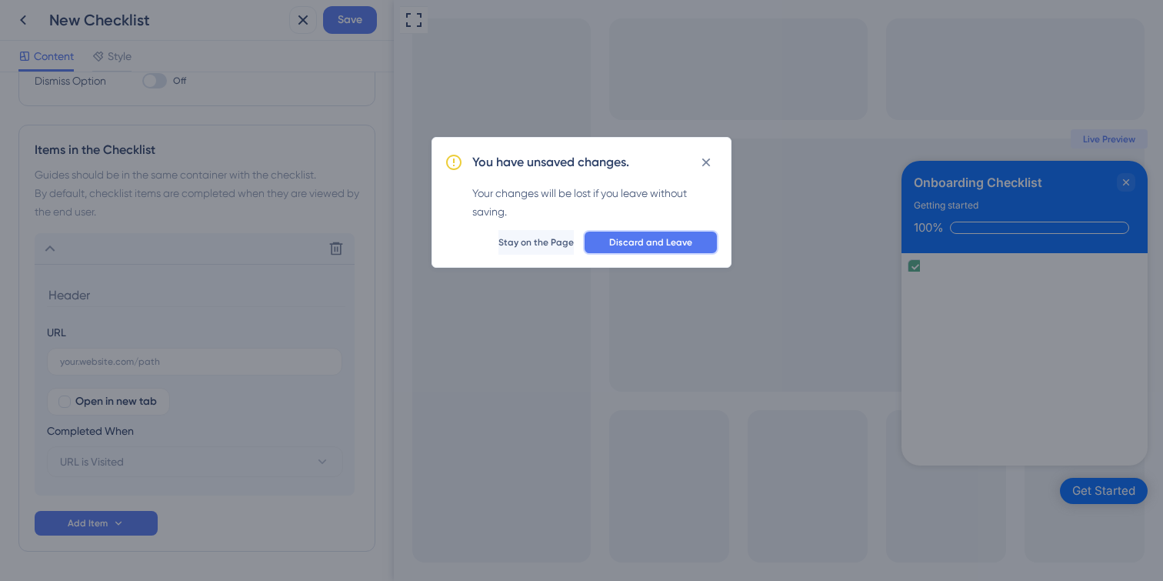
click at [686, 237] on span "Discard and Leave" at bounding box center [650, 242] width 83 height 12
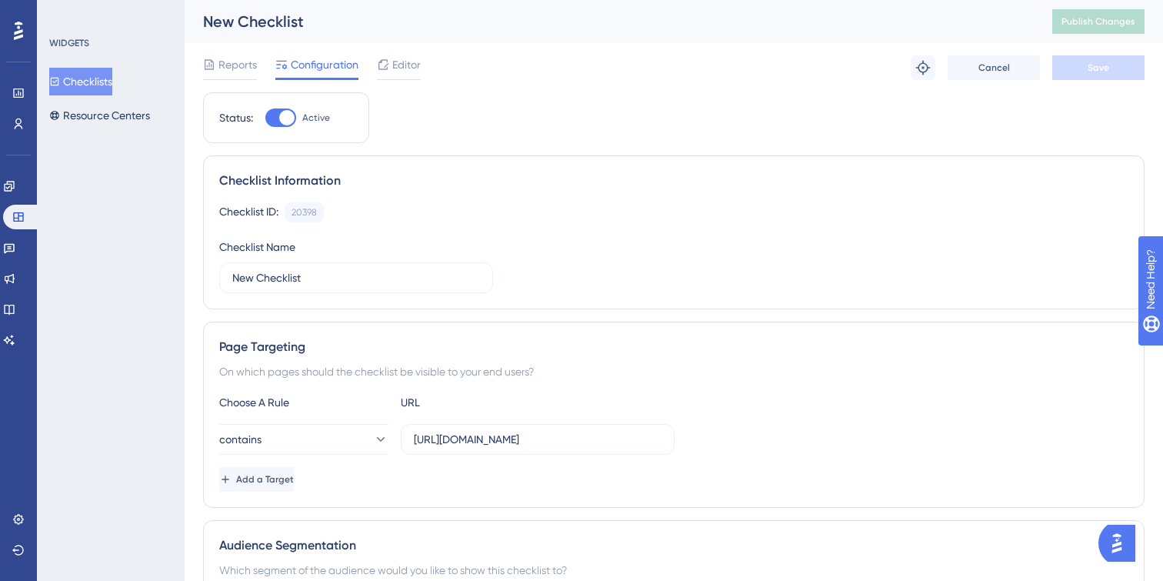
click at [111, 76] on button "Checklists" at bounding box center [80, 82] width 63 height 28
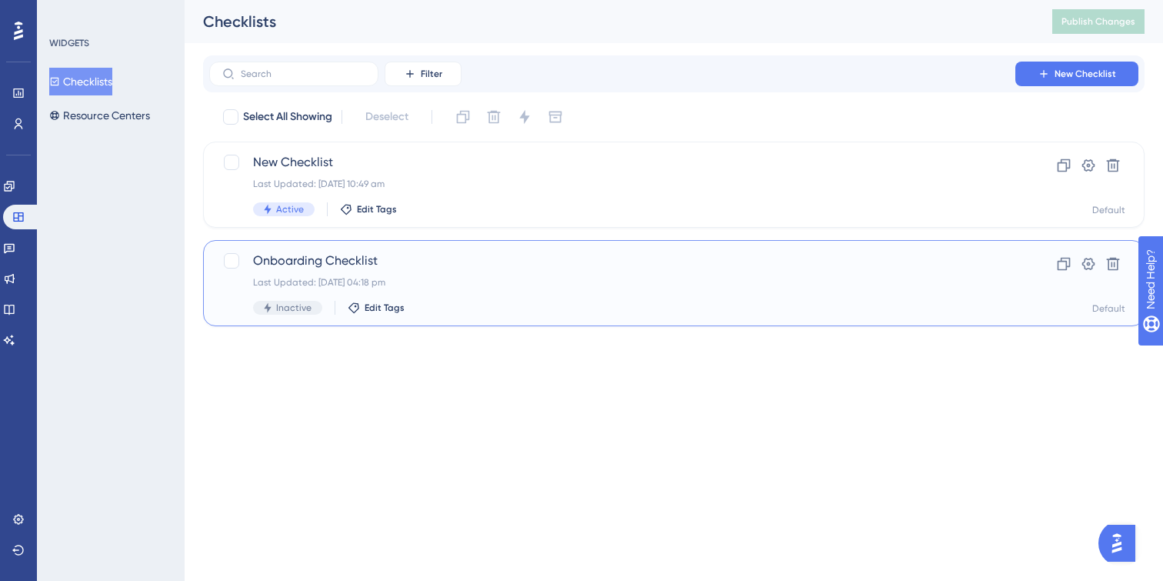
click at [493, 268] on span "Onboarding Checklist" at bounding box center [612, 260] width 718 height 18
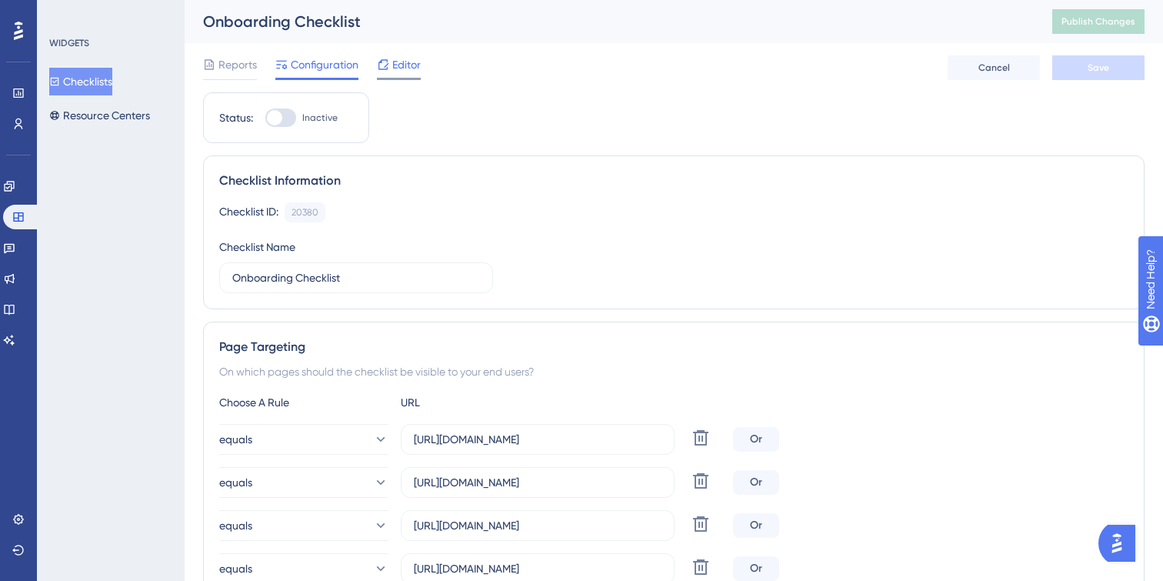
click at [400, 72] on span "Editor" at bounding box center [406, 64] width 28 height 18
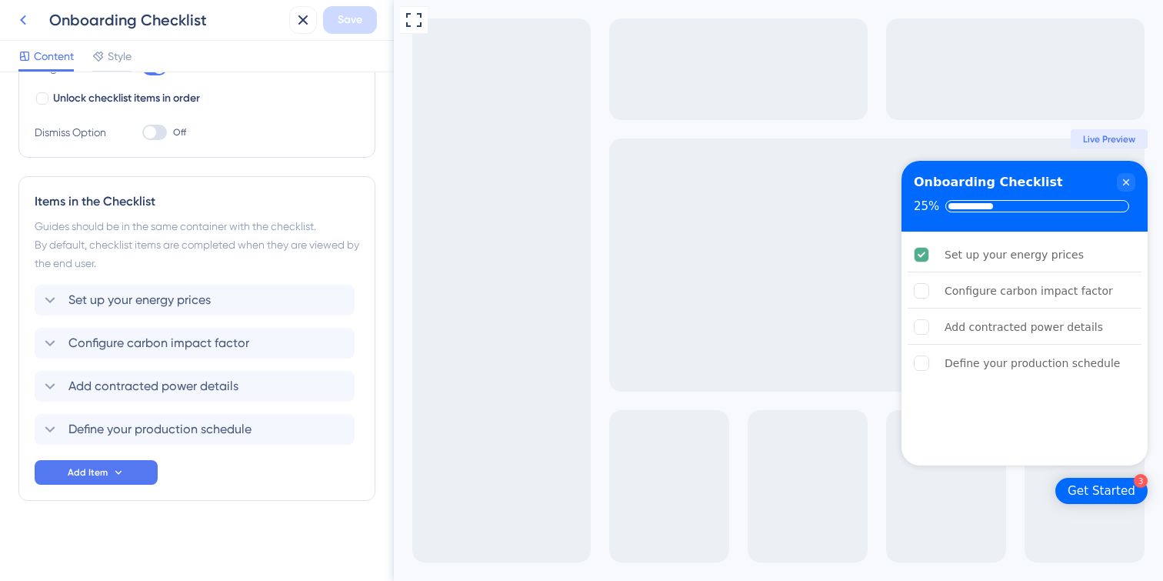
click at [18, 25] on icon at bounding box center [23, 20] width 18 height 18
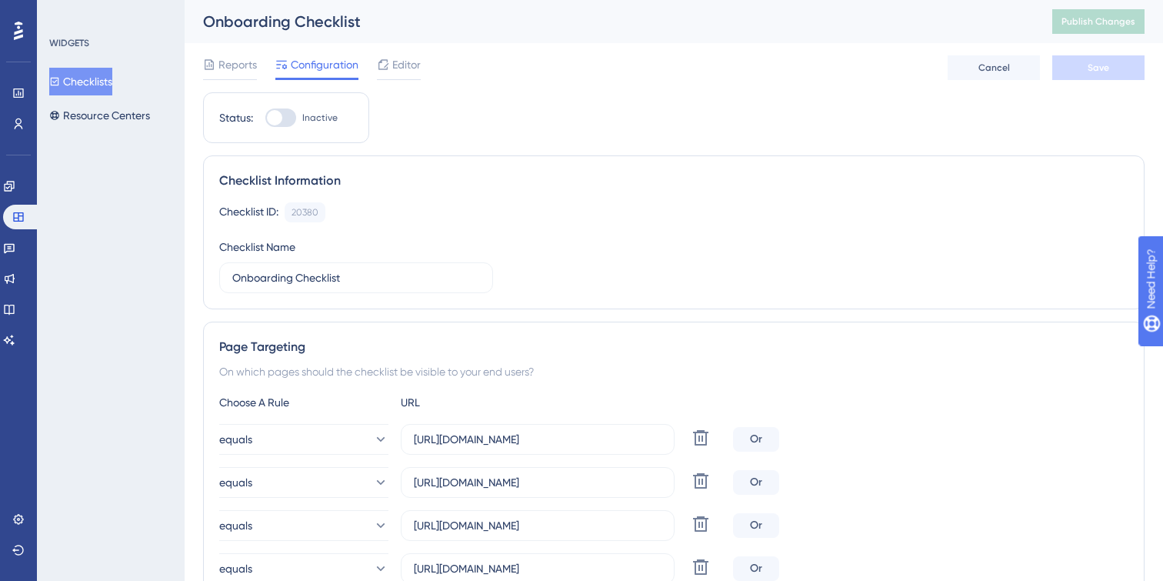
click at [20, 25] on icon at bounding box center [18, 31] width 9 height 20
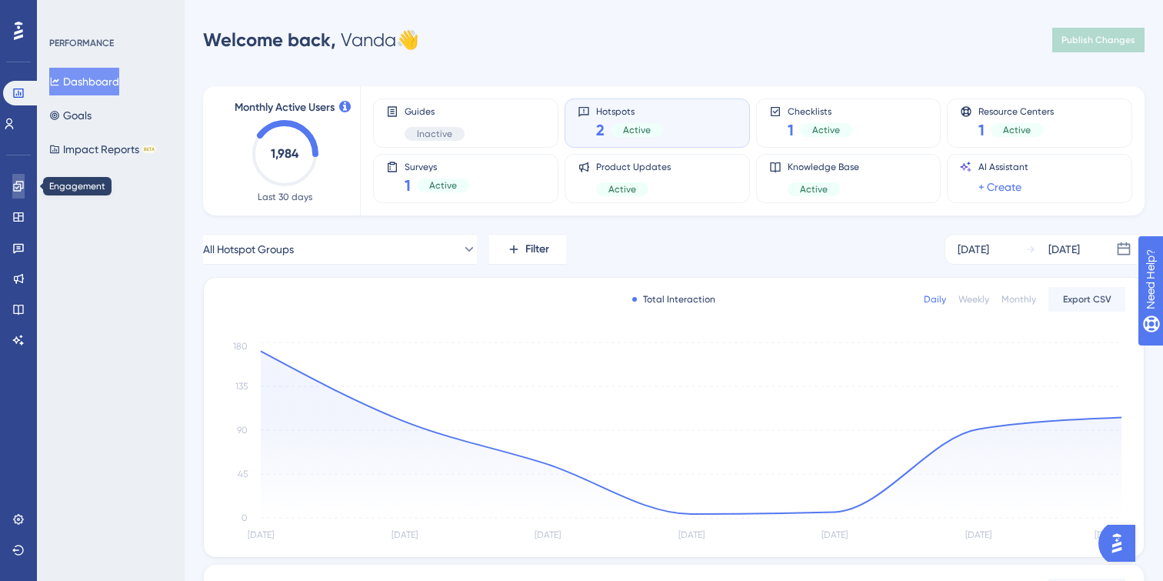
click at [25, 191] on link at bounding box center [18, 186] width 12 height 25
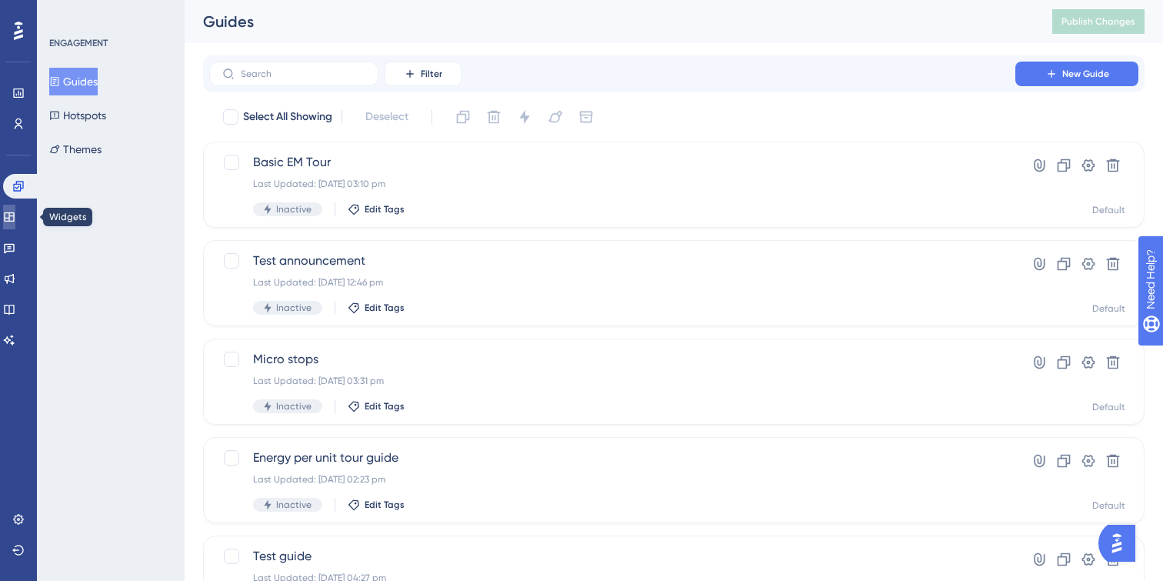
click at [15, 218] on link at bounding box center [9, 217] width 12 height 25
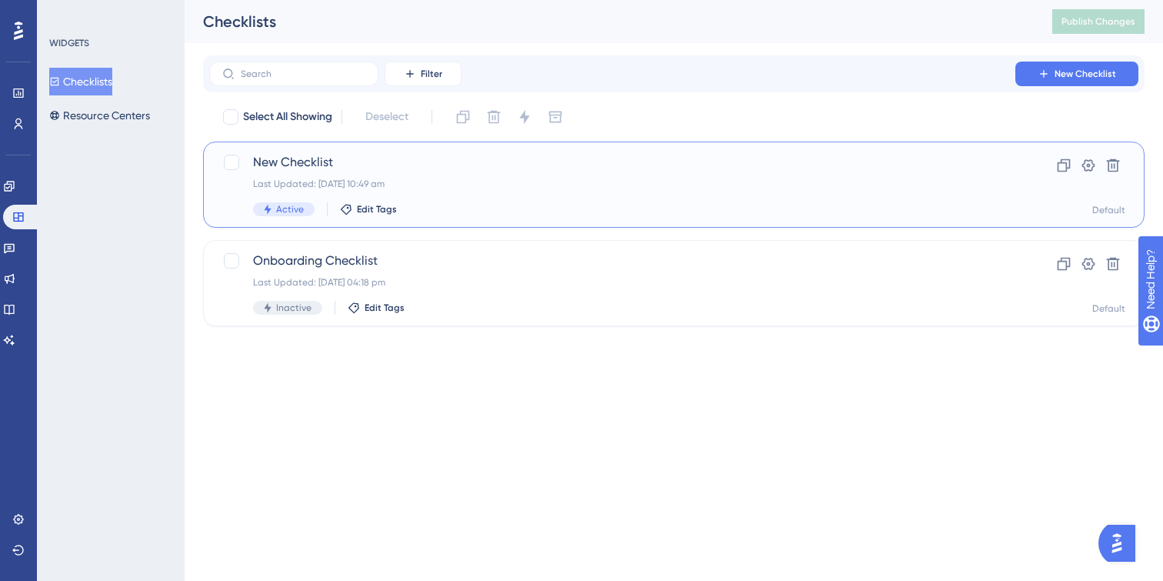
click at [484, 201] on div "New Checklist Last Updated: [DATE] 10:49 am Active Edit Tags" at bounding box center [612, 184] width 718 height 63
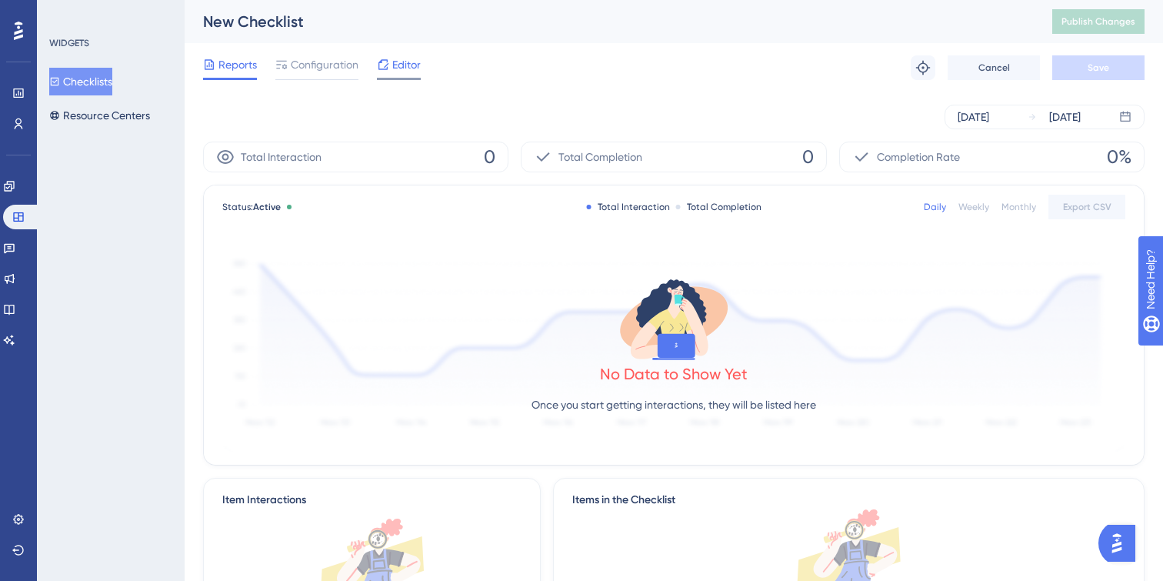
click at [411, 55] on span "Editor" at bounding box center [406, 64] width 28 height 18
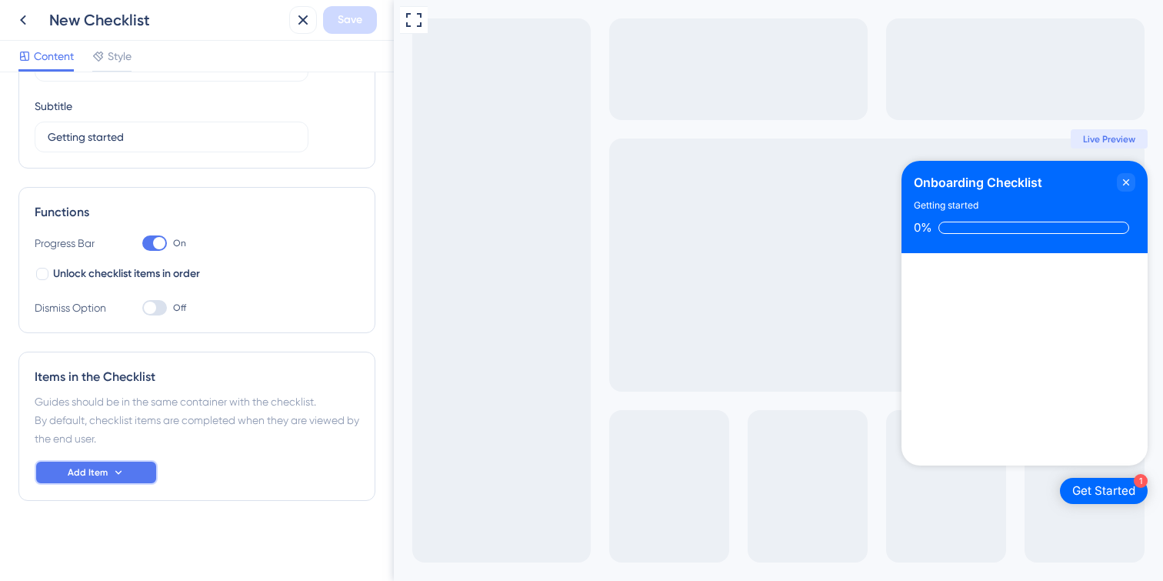
click at [98, 471] on span "Add Item" at bounding box center [88, 472] width 40 height 12
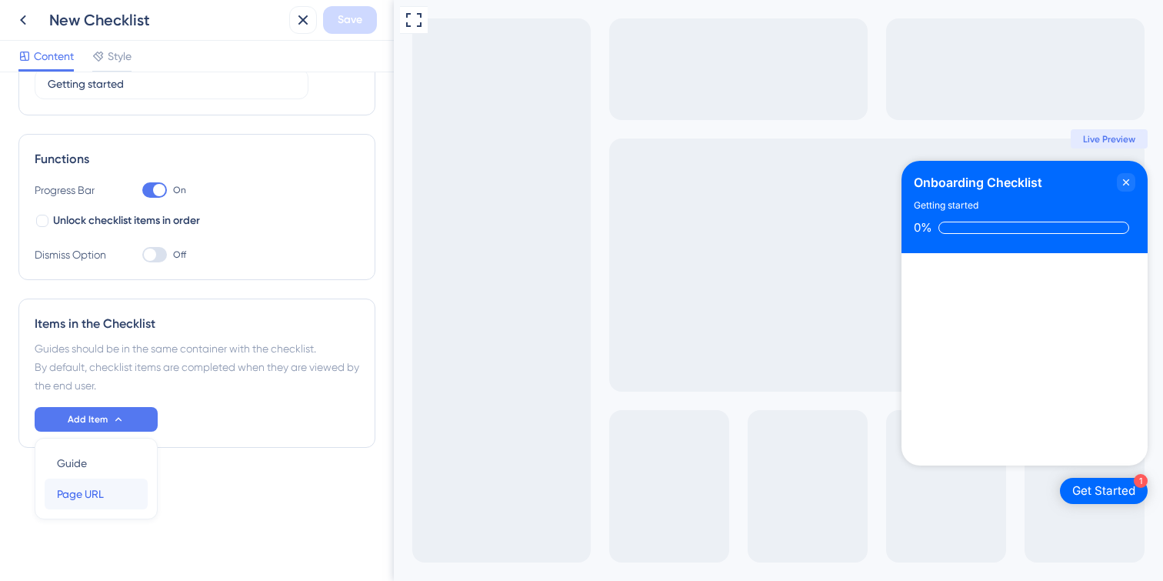
click at [95, 494] on span "Page URL" at bounding box center [80, 493] width 47 height 18
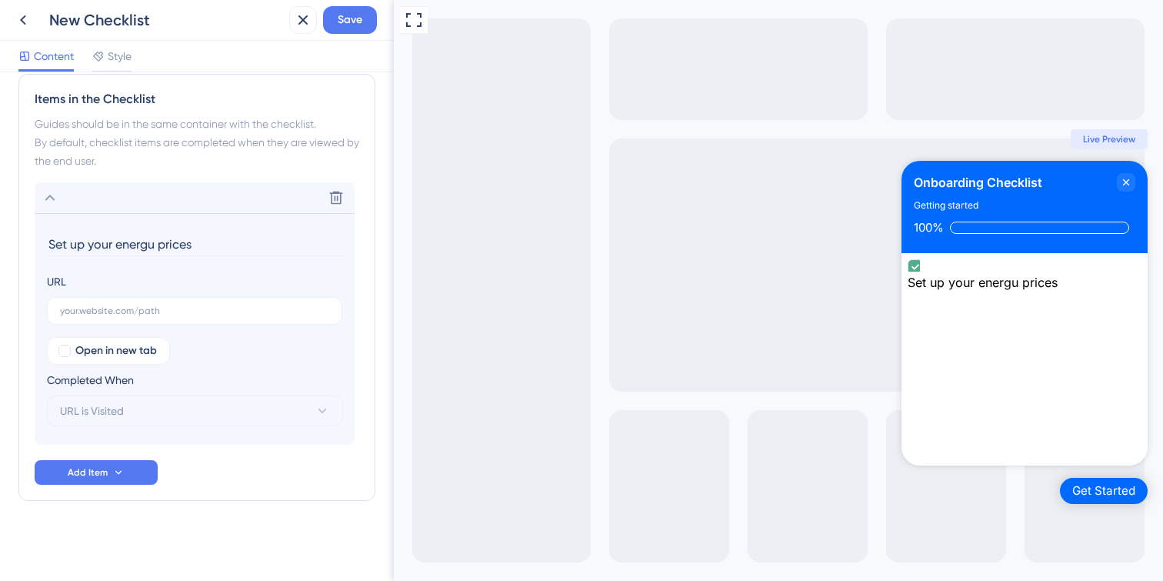
click at [153, 245] on input "Set up your energu prices" at bounding box center [196, 244] width 298 height 24
type input "Set up your energy prices"
click at [154, 312] on input "text" at bounding box center [194, 310] width 269 height 11
paste input "[URL][DOMAIN_NAME]"
type input "[URL][DOMAIN_NAME]"
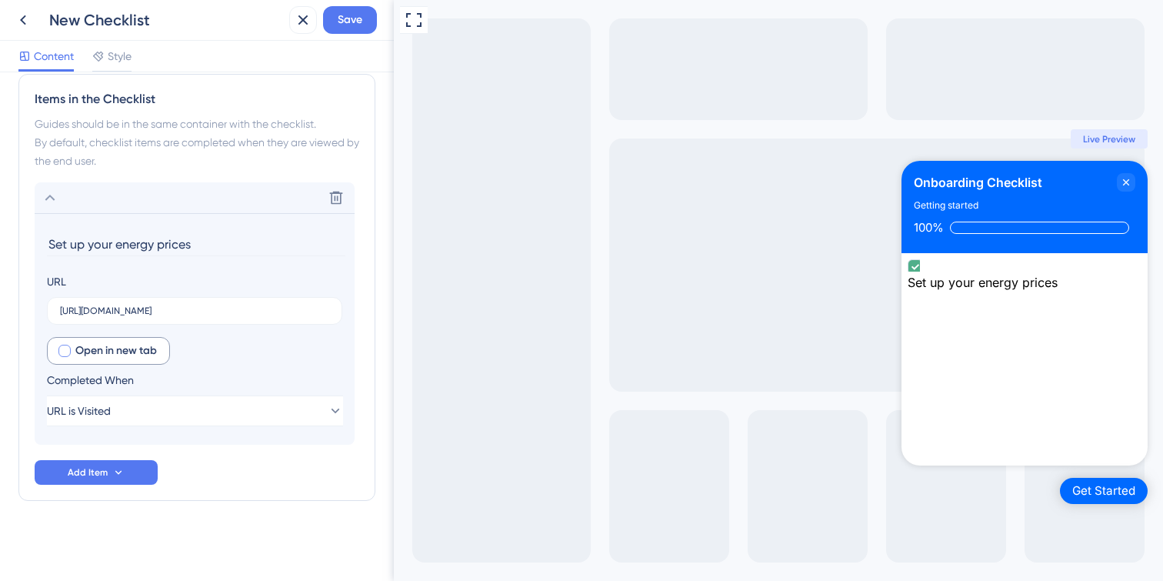
click at [64, 351] on div at bounding box center [64, 350] width 12 height 12
checkbox input "true"
click at [93, 414] on span "URL is Visited" at bounding box center [80, 410] width 64 height 18
click at [93, 414] on span "URL is Visited" at bounding box center [92, 410] width 64 height 18
click at [98, 469] on span "Add Item" at bounding box center [88, 472] width 40 height 12
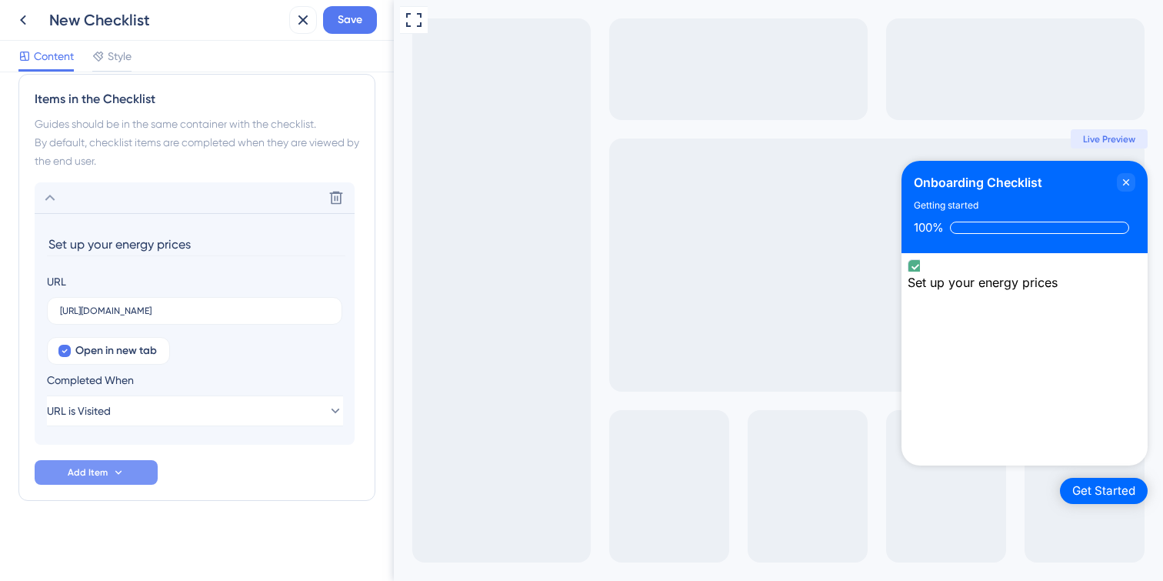
scroll to position [442, 0]
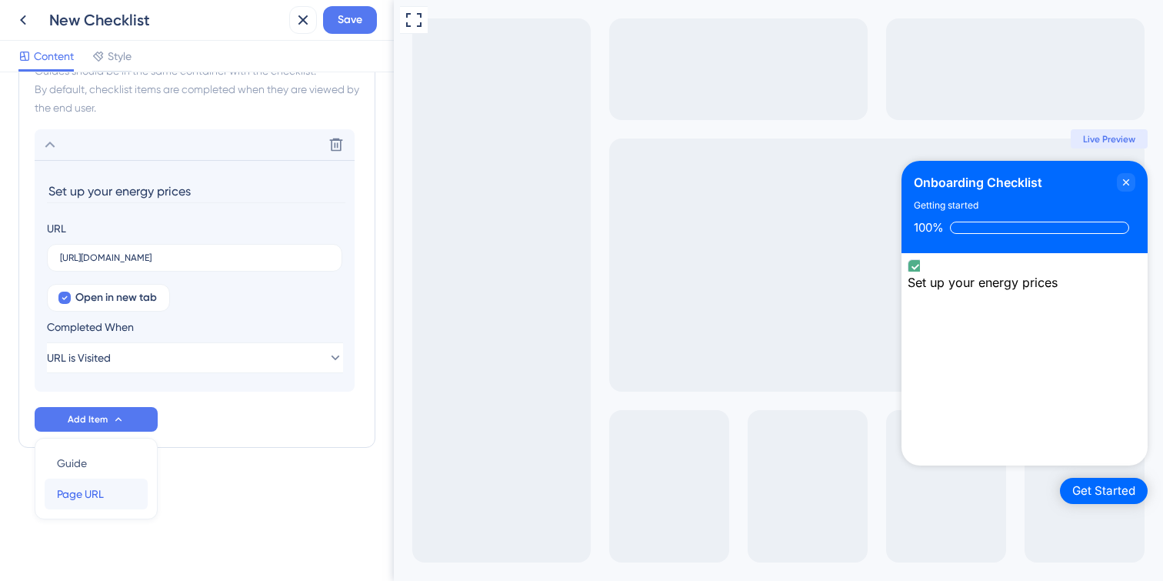
click at [99, 487] on span "Page URL" at bounding box center [80, 493] width 47 height 18
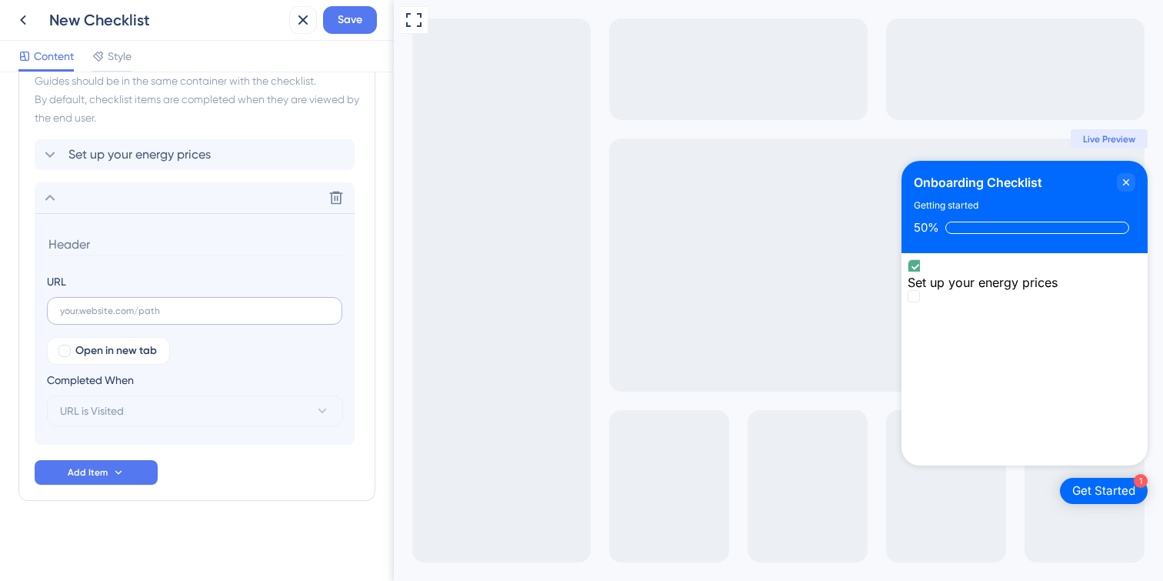
click at [84, 319] on label at bounding box center [194, 311] width 295 height 28
click at [84, 316] on input "text" at bounding box center [194, 310] width 269 height 11
type input "Configure carbon impact factor"
click at [62, 347] on div at bounding box center [64, 350] width 12 height 12
checkbox input "true"
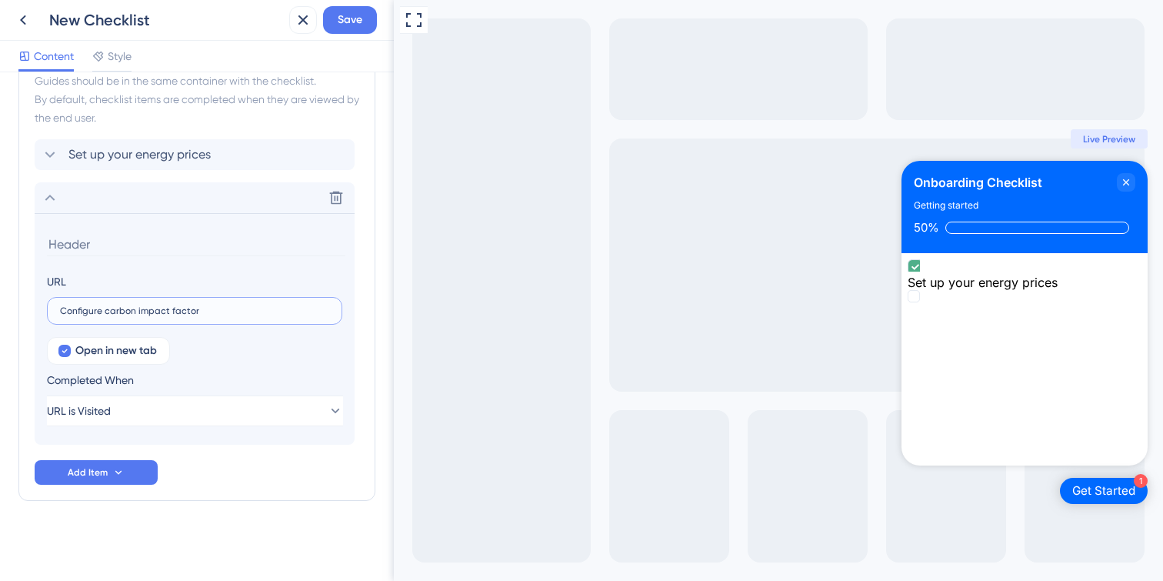
drag, startPoint x: 212, startPoint y: 311, endPoint x: 26, endPoint y: 311, distance: 186.1
click at [26, 311] on div "Items in the Checklist Guides should be in the same container with the checklis…" at bounding box center [196, 266] width 357 height 470
click at [67, 248] on input at bounding box center [196, 244] width 298 height 24
paste input "Configure carbon impact factor"
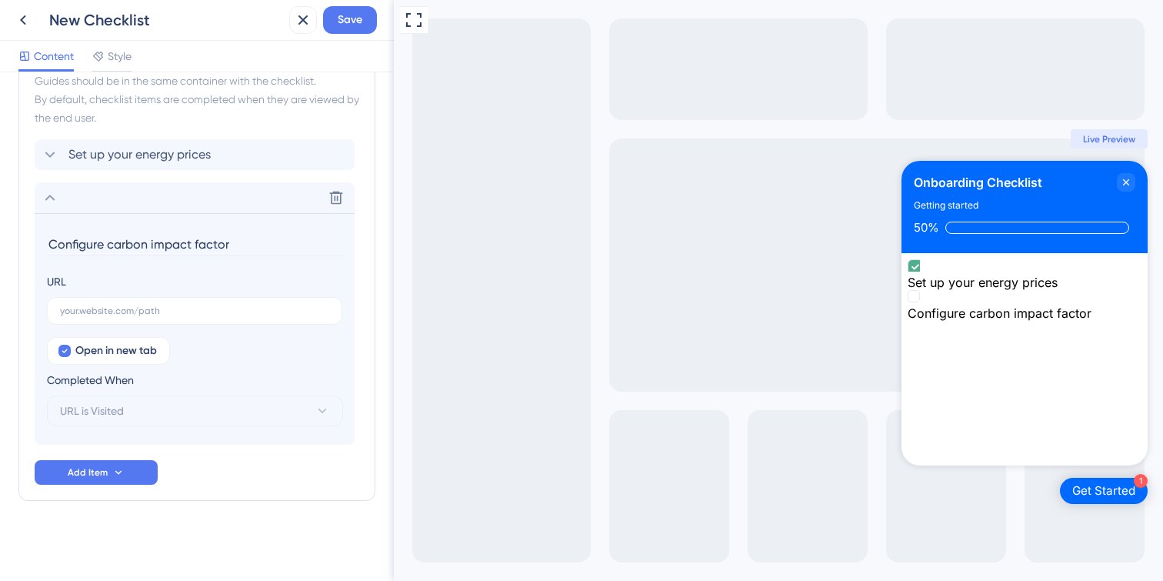
type input "Configure carbon impact factor"
click at [125, 303] on label at bounding box center [194, 311] width 295 height 28
click at [125, 305] on input "text" at bounding box center [194, 310] width 269 height 11
paste input "[URL][DOMAIN_NAME]"
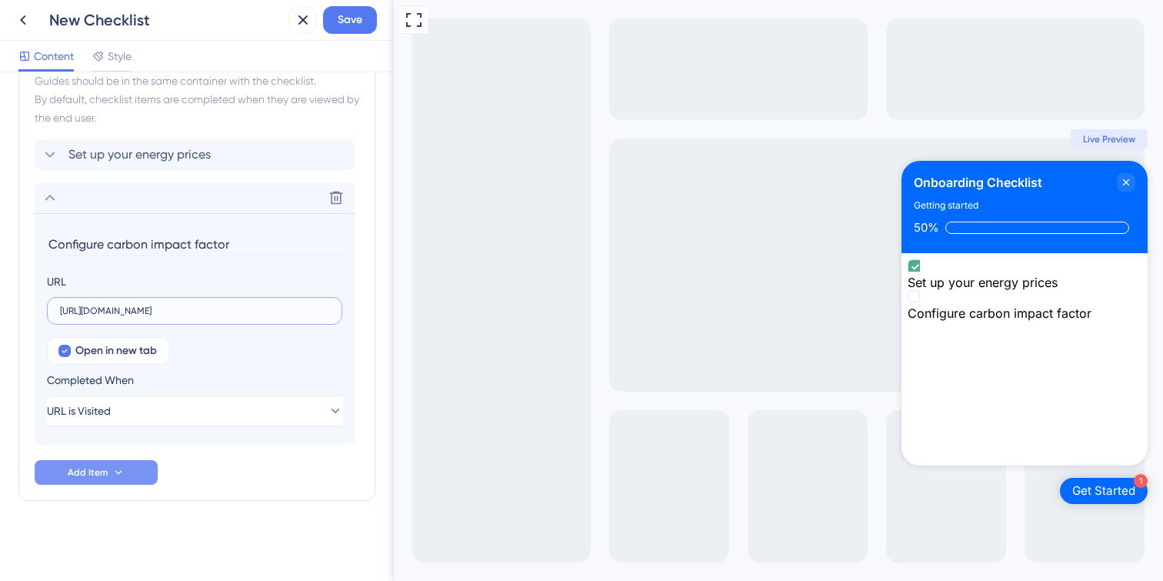
type input "[URL][DOMAIN_NAME]"
click at [114, 476] on icon at bounding box center [118, 472] width 12 height 12
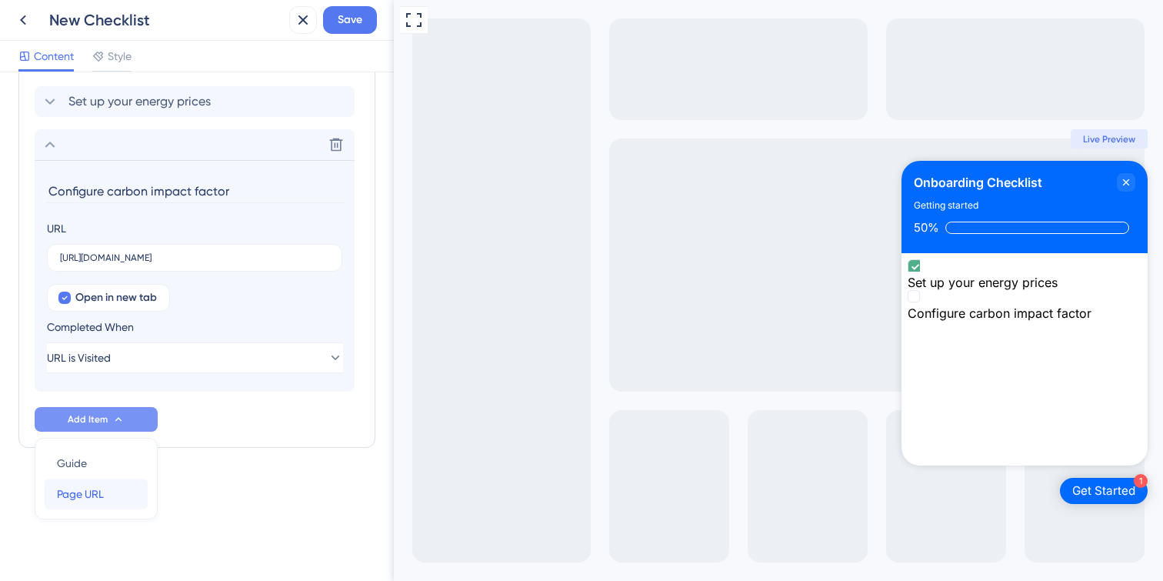
click at [109, 494] on div "Page URL Page URL" at bounding box center [96, 493] width 78 height 31
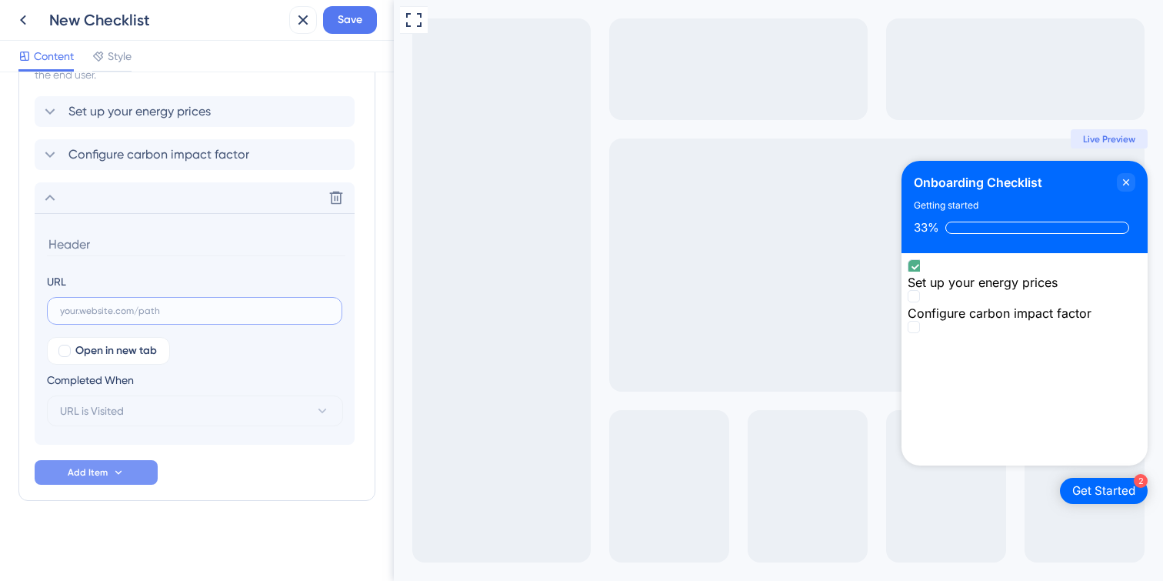
click at [153, 315] on input "text" at bounding box center [194, 310] width 269 height 11
click at [126, 248] on input at bounding box center [196, 244] width 298 height 24
type input "Add contracted power details"
click at [131, 312] on input "text" at bounding box center [194, 310] width 269 height 11
paste input "[URL][DOMAIN_NAME]"
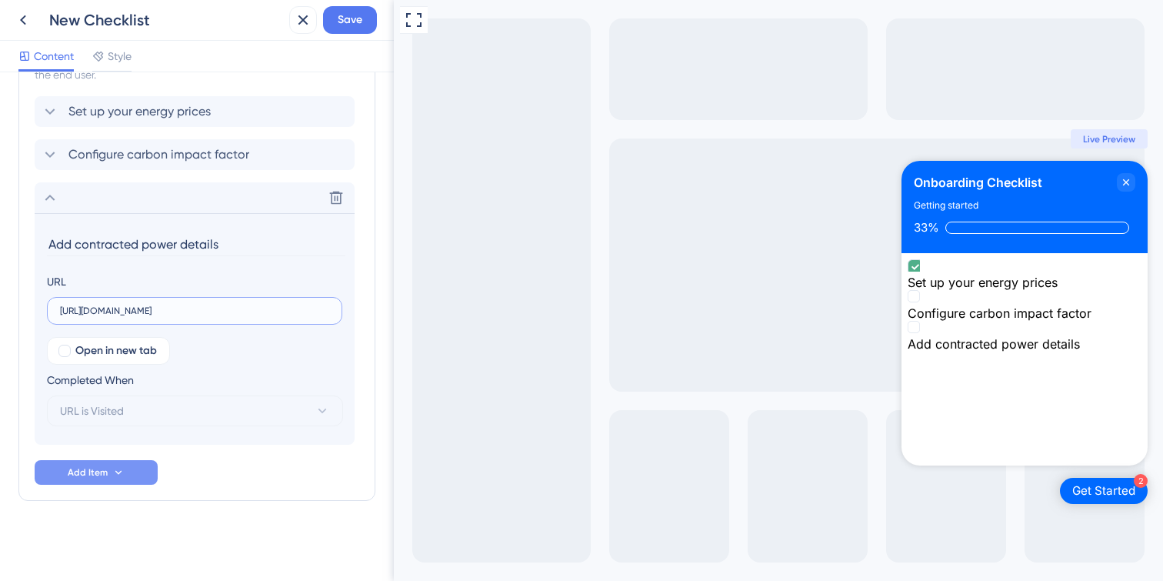
scroll to position [0, 6]
type input "[URL][DOMAIN_NAME]"
click at [61, 350] on div at bounding box center [64, 350] width 12 height 12
checkbox input "true"
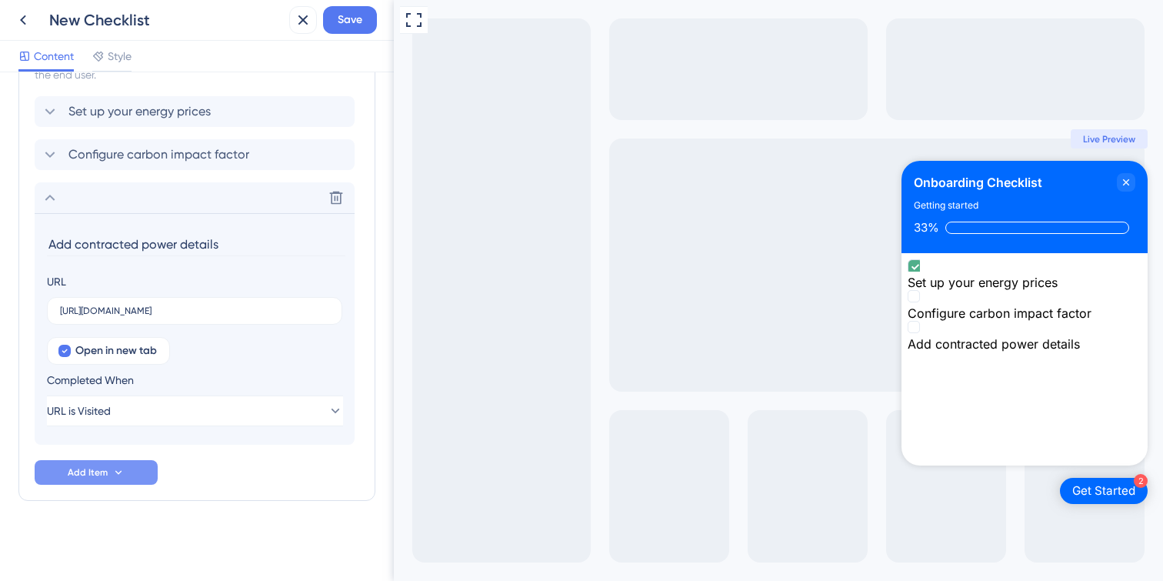
click at [110, 474] on button "Add Item" at bounding box center [96, 472] width 123 height 25
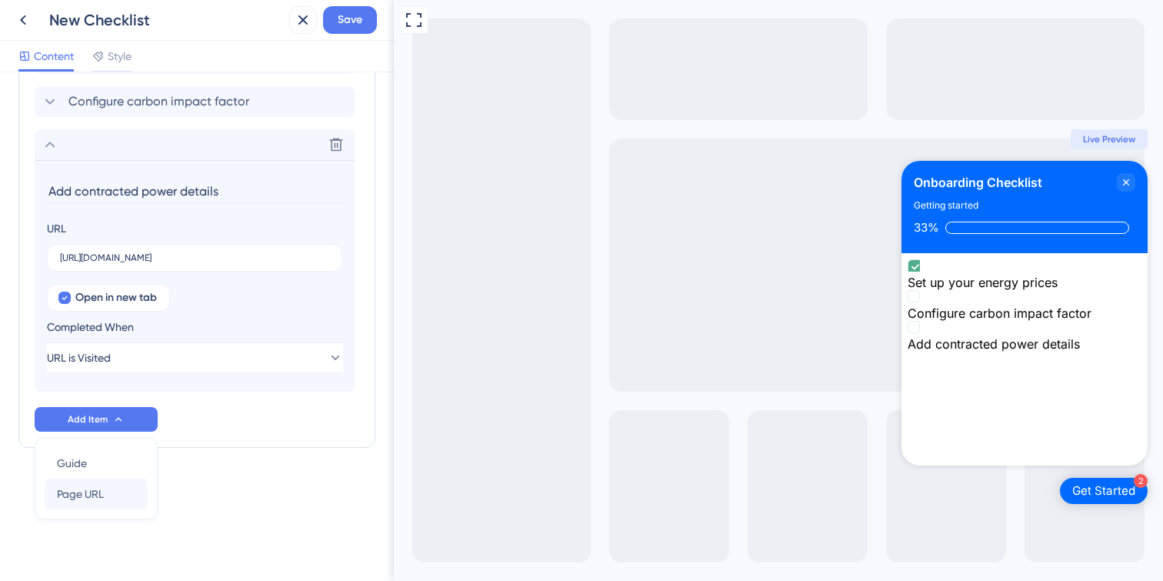
click at [106, 493] on div "Page URL Page URL" at bounding box center [96, 493] width 78 height 31
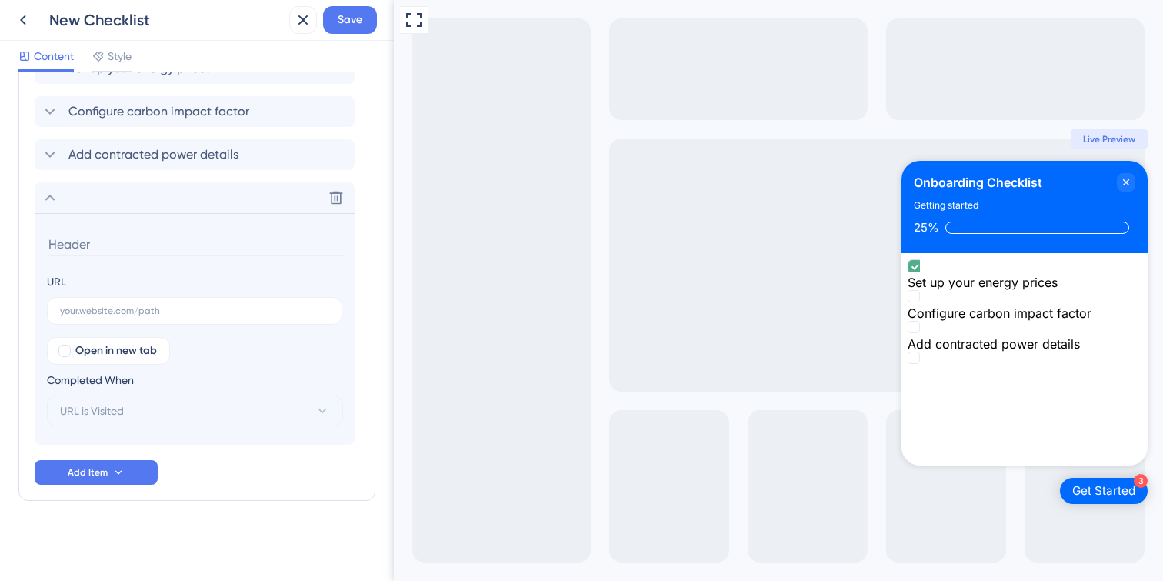
scroll to position [518, 0]
type input "Define your production schedule"
click at [111, 311] on input "text" at bounding box center [194, 310] width 269 height 11
paste input "[URL][DOMAIN_NAME]"
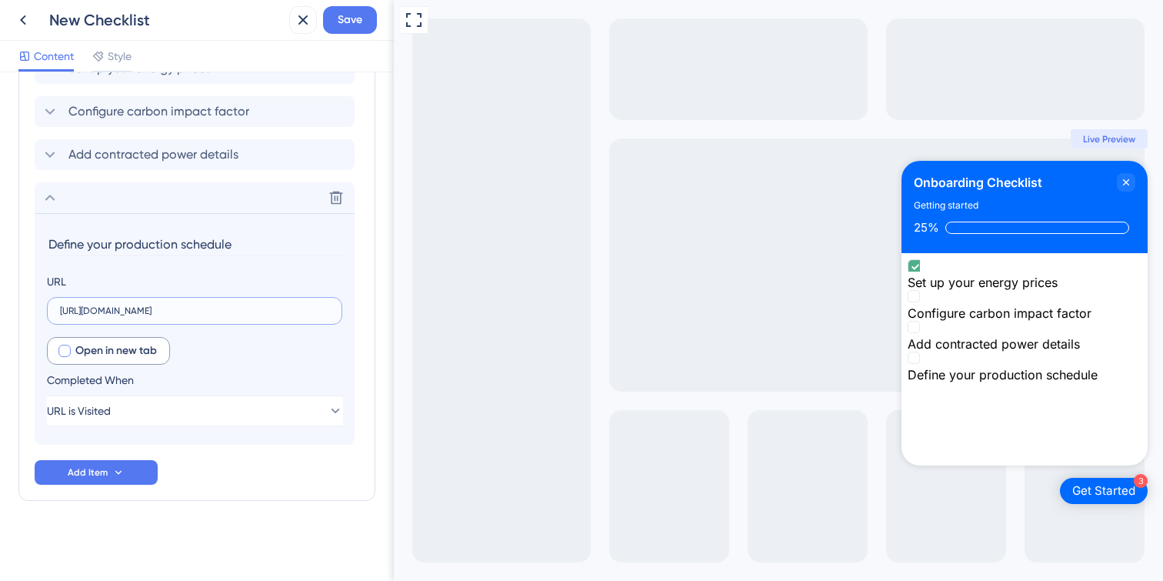
type input "[URL][DOMAIN_NAME]"
click at [57, 351] on div at bounding box center [64, 350] width 15 height 15
checkbox input "true"
click at [95, 468] on span "Add Item" at bounding box center [88, 472] width 40 height 12
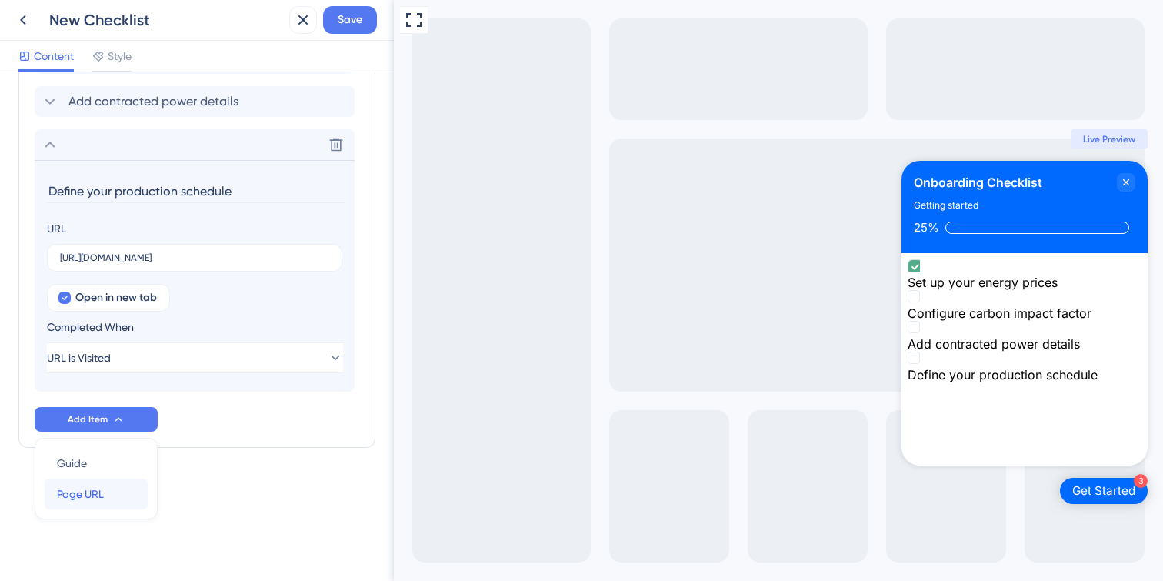
click at [92, 491] on span "Page URL" at bounding box center [80, 493] width 47 height 18
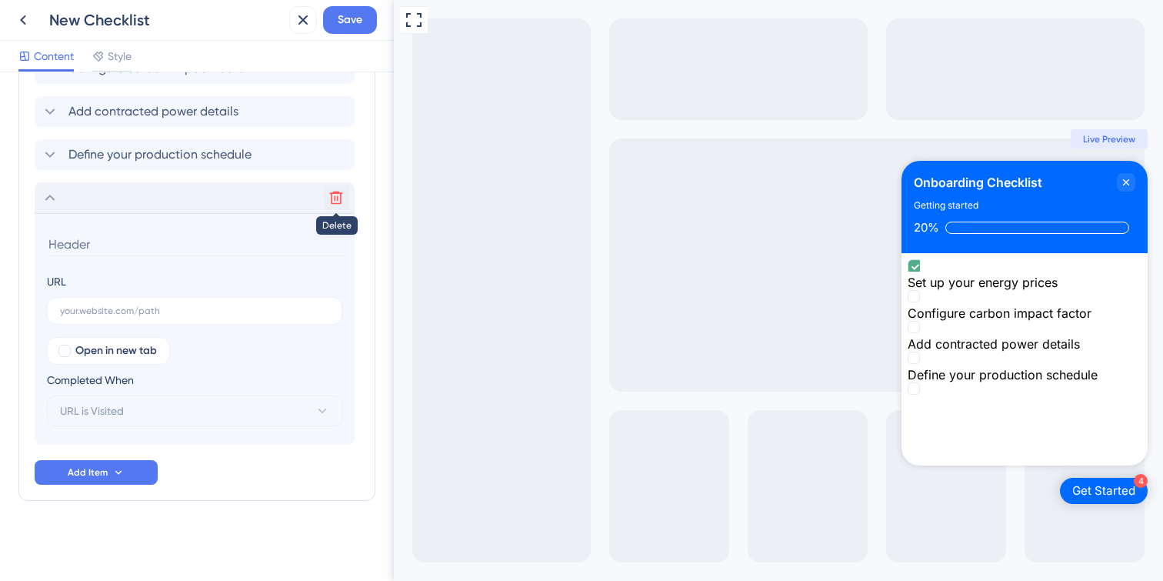
click at [343, 195] on button at bounding box center [336, 197] width 25 height 25
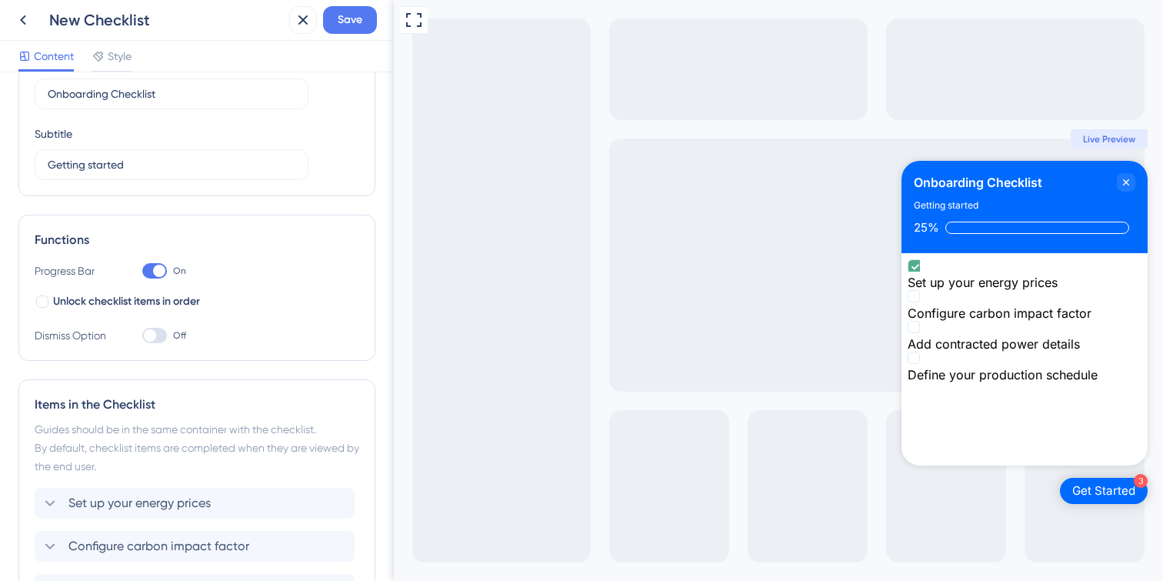
scroll to position [287, 0]
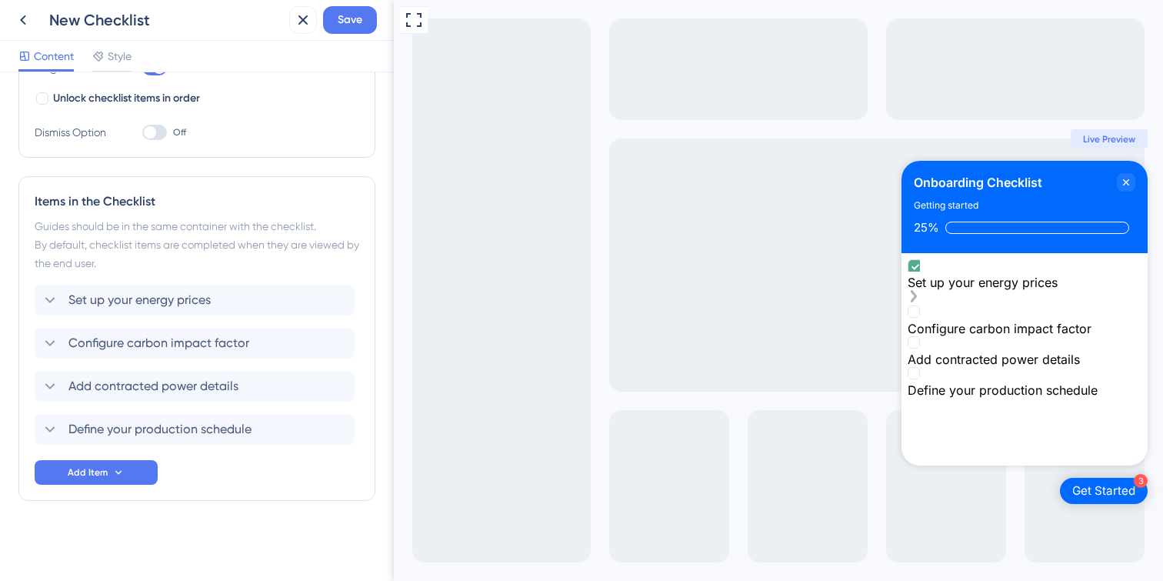
click at [921, 274] on icon "Set up your energy prices is complete." at bounding box center [915, 267] width 15 height 15
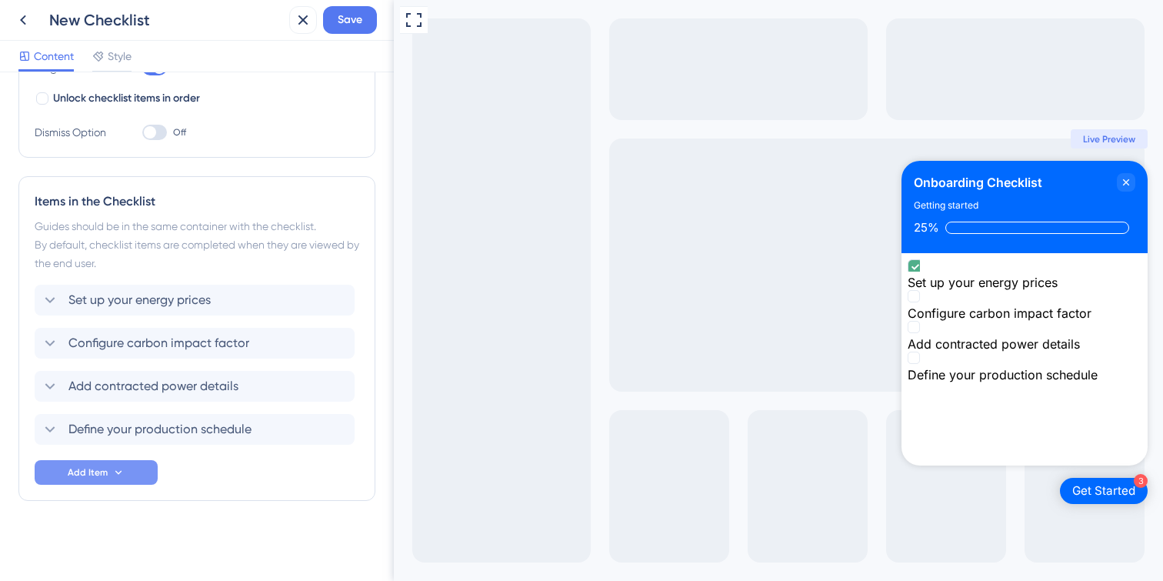
scroll to position [186, 0]
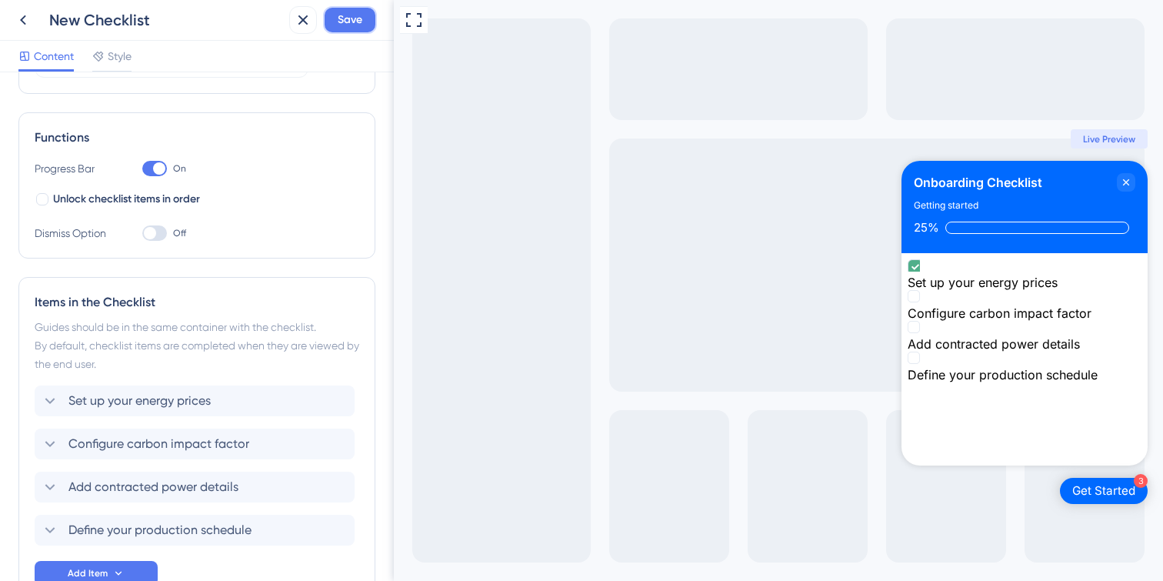
click at [347, 20] on span "Save" at bounding box center [350, 20] width 25 height 18
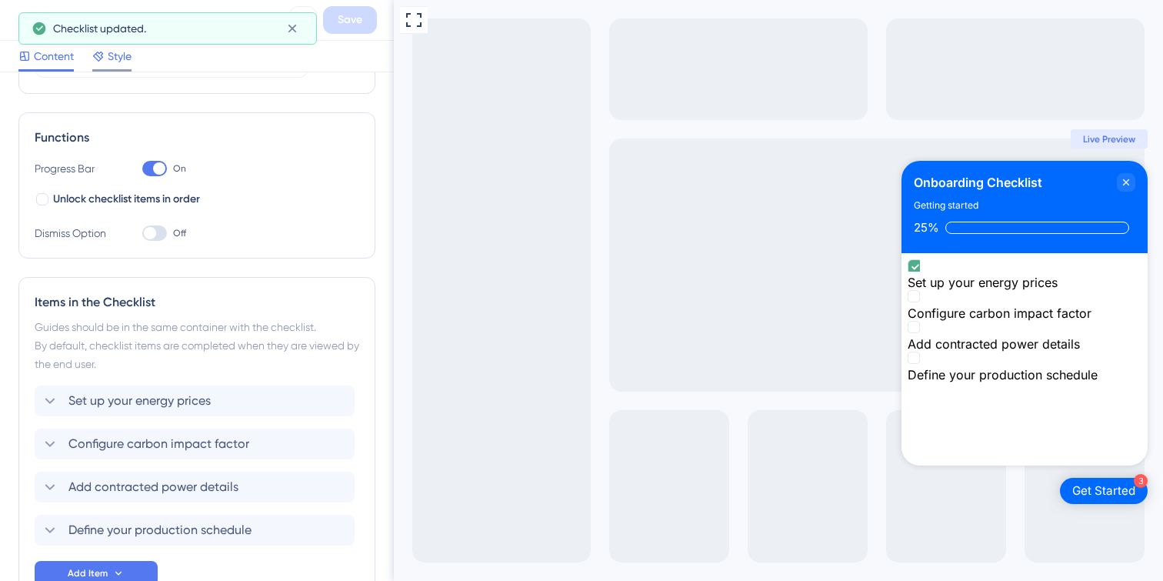
click at [117, 51] on span "Style" at bounding box center [120, 56] width 24 height 18
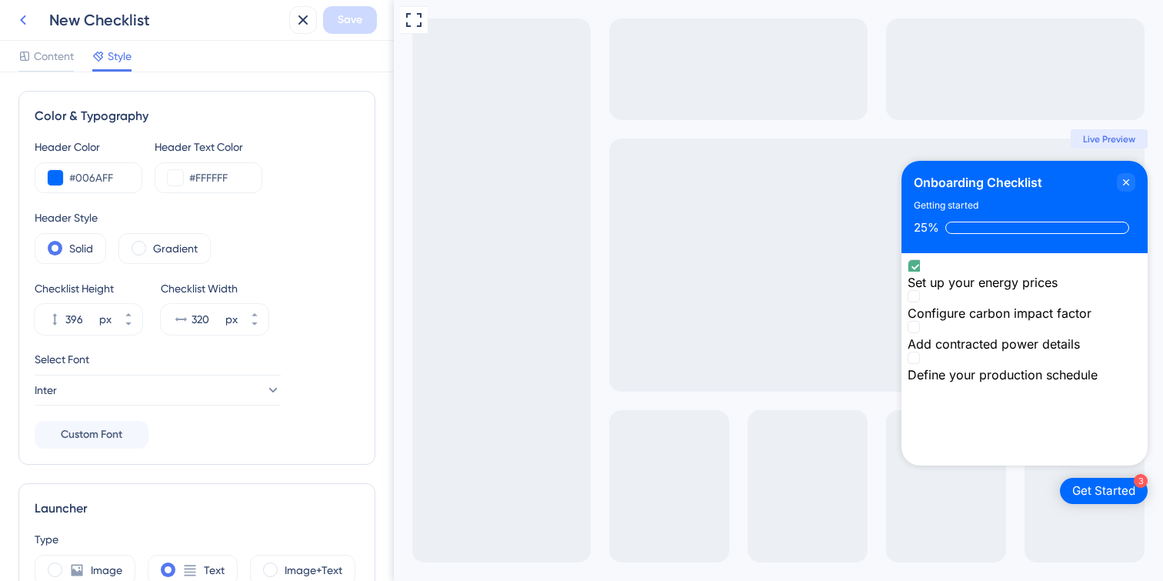
click at [28, 21] on icon at bounding box center [23, 20] width 18 height 18
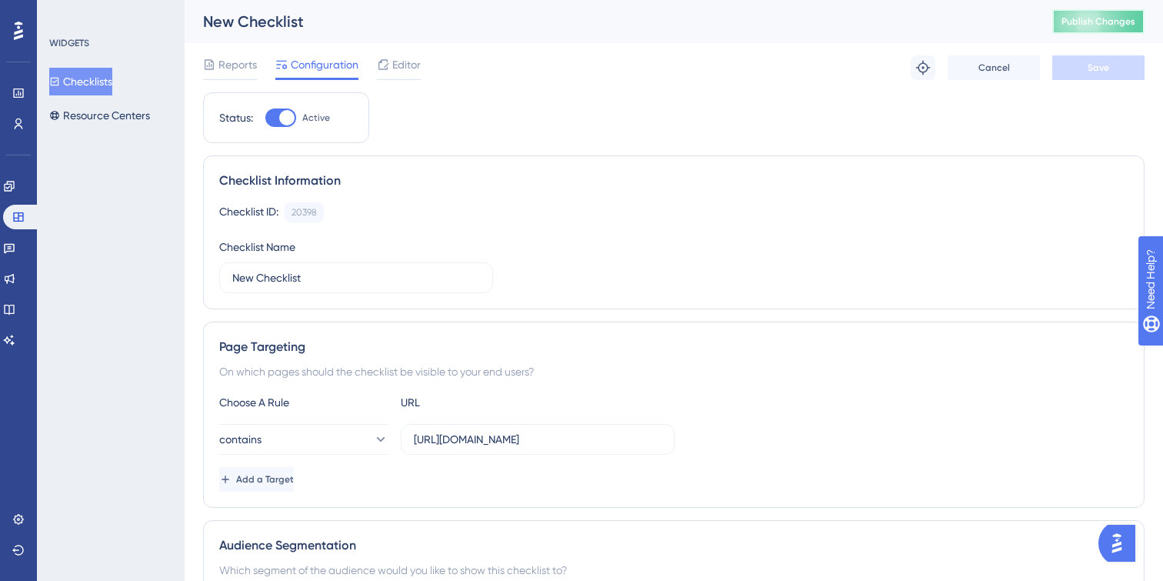
click at [1113, 18] on span "Publish Changes" at bounding box center [1098, 21] width 74 height 12
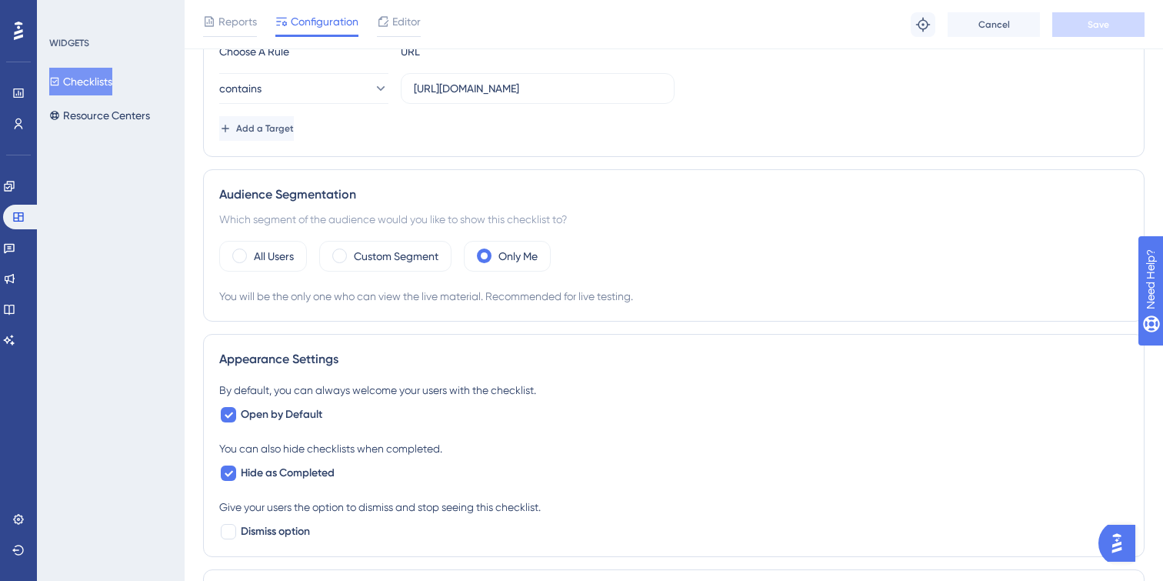
scroll to position [368, 0]
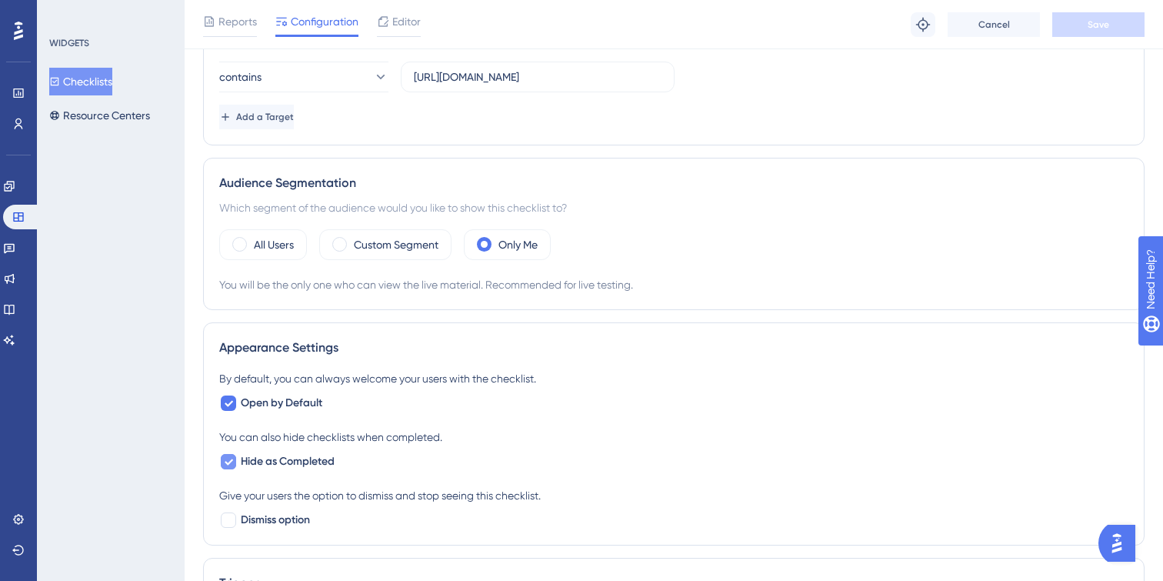
click at [234, 462] on div at bounding box center [228, 461] width 15 height 15
checkbox input "false"
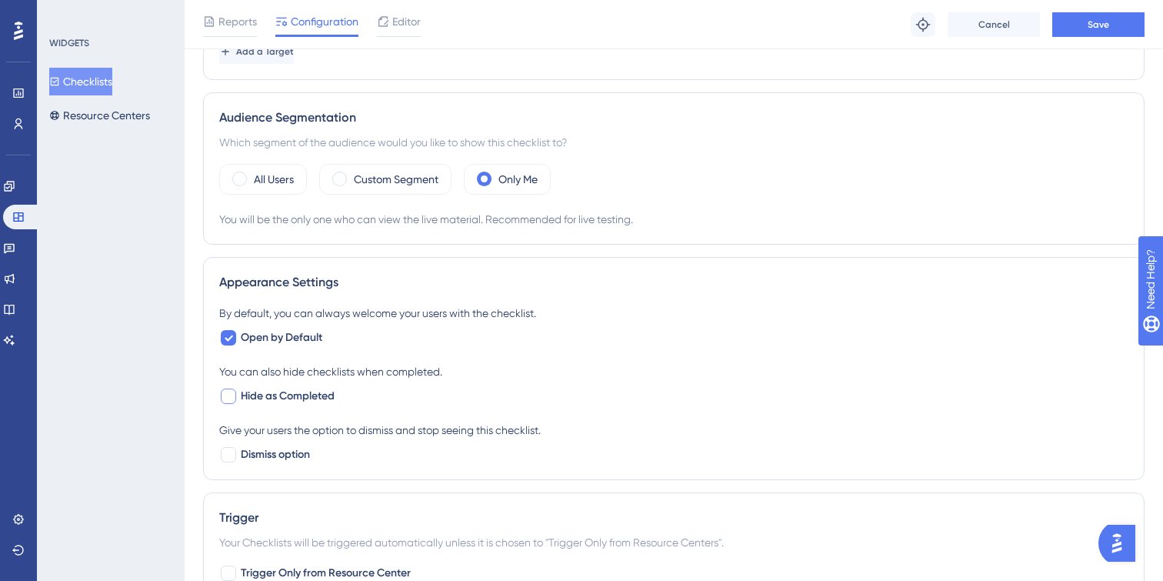
scroll to position [441, 0]
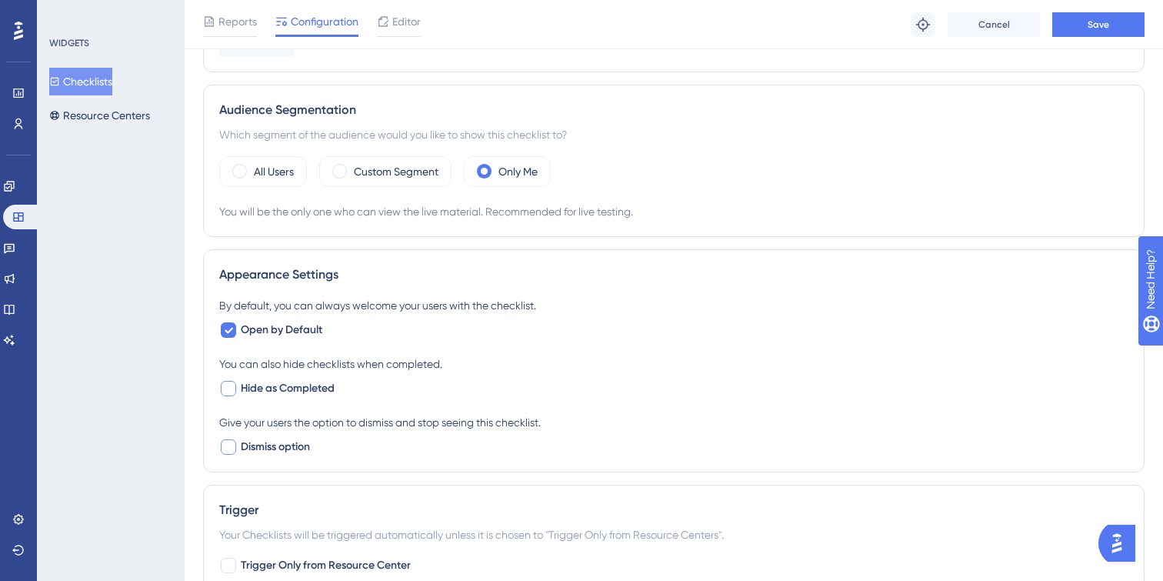
click at [233, 448] on div at bounding box center [228, 446] width 15 height 15
checkbox input "true"
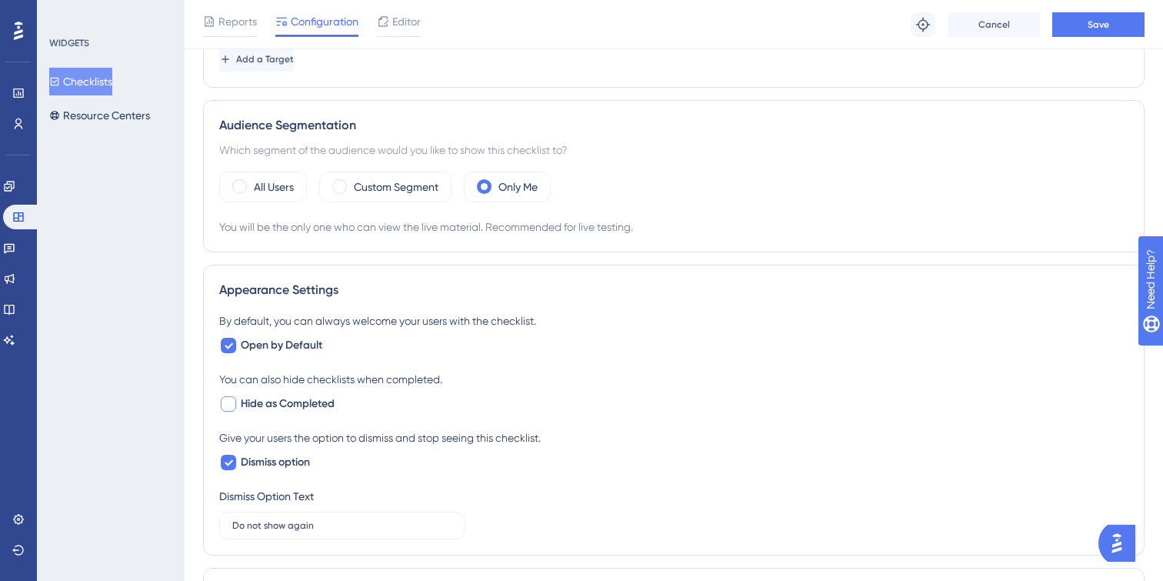
scroll to position [275, 0]
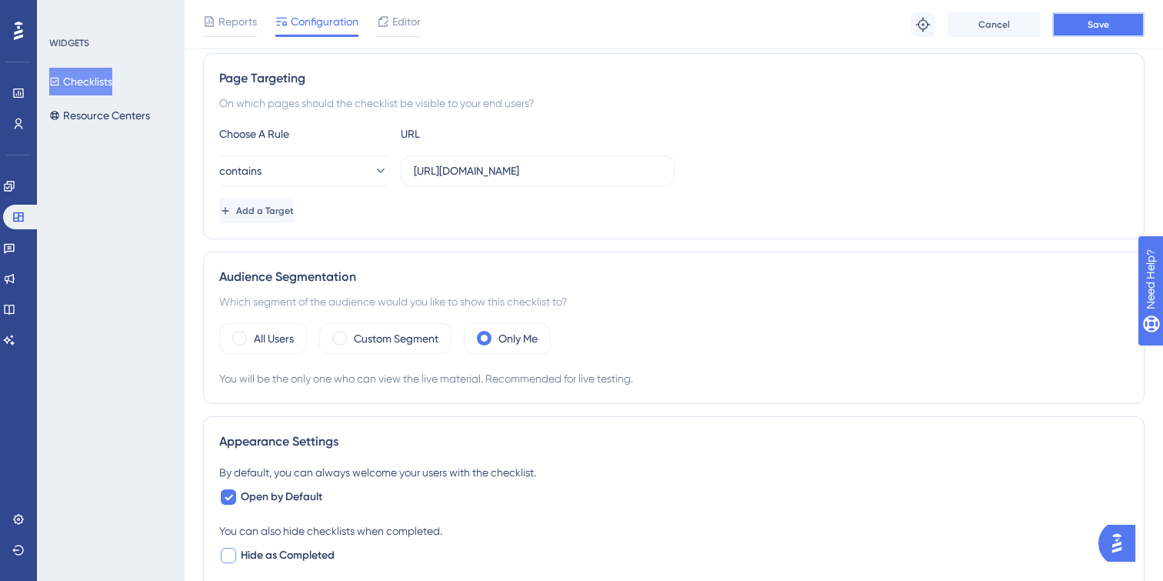
click at [1120, 19] on button "Save" at bounding box center [1098, 24] width 92 height 25
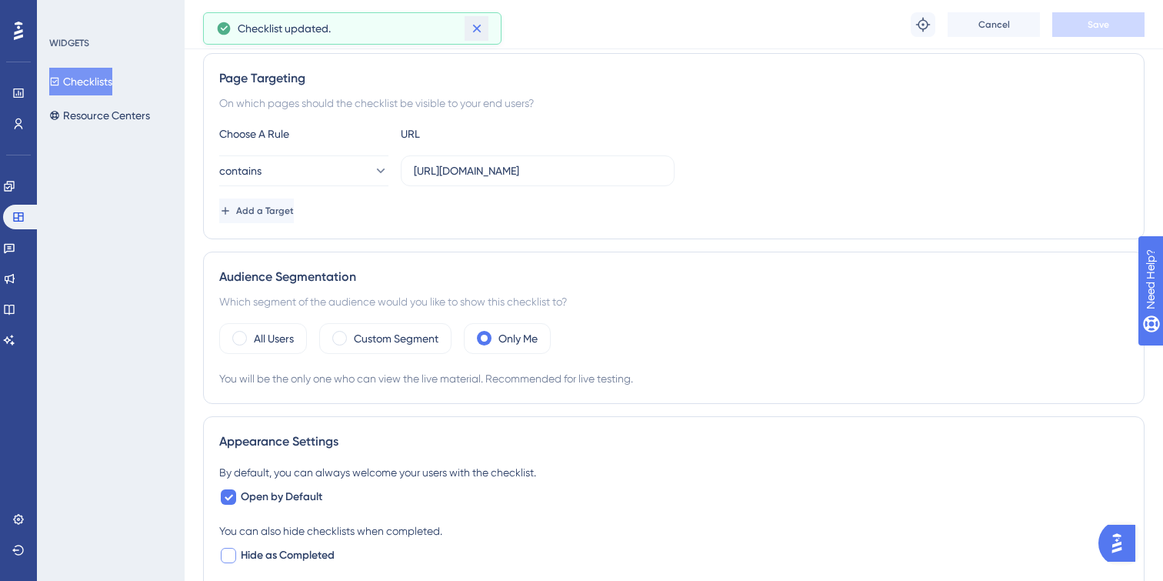
click at [474, 28] on icon at bounding box center [476, 28] width 15 height 15
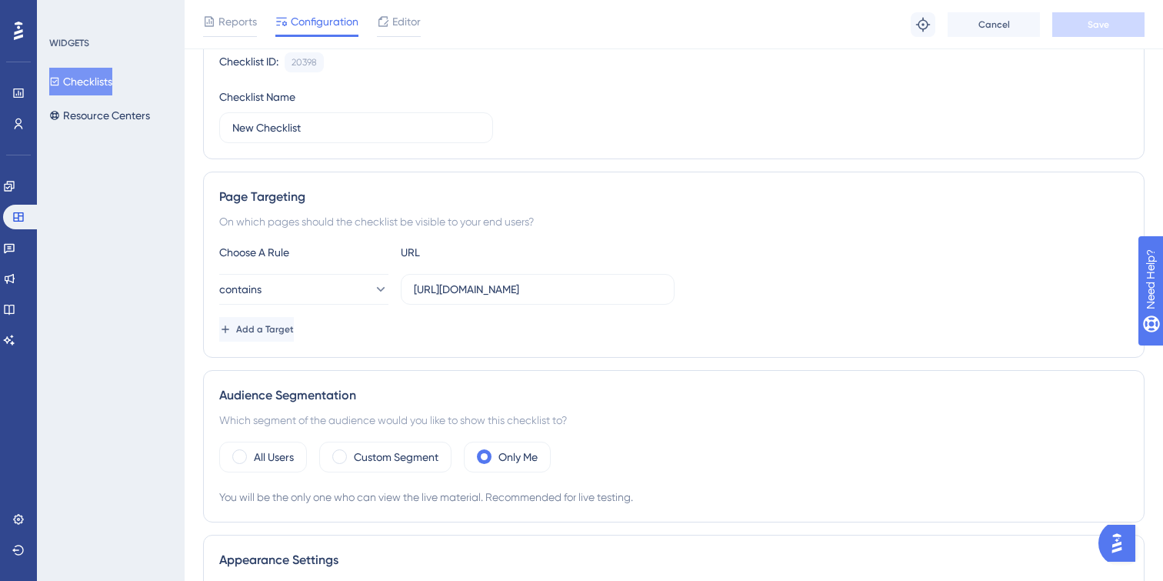
scroll to position [0, 0]
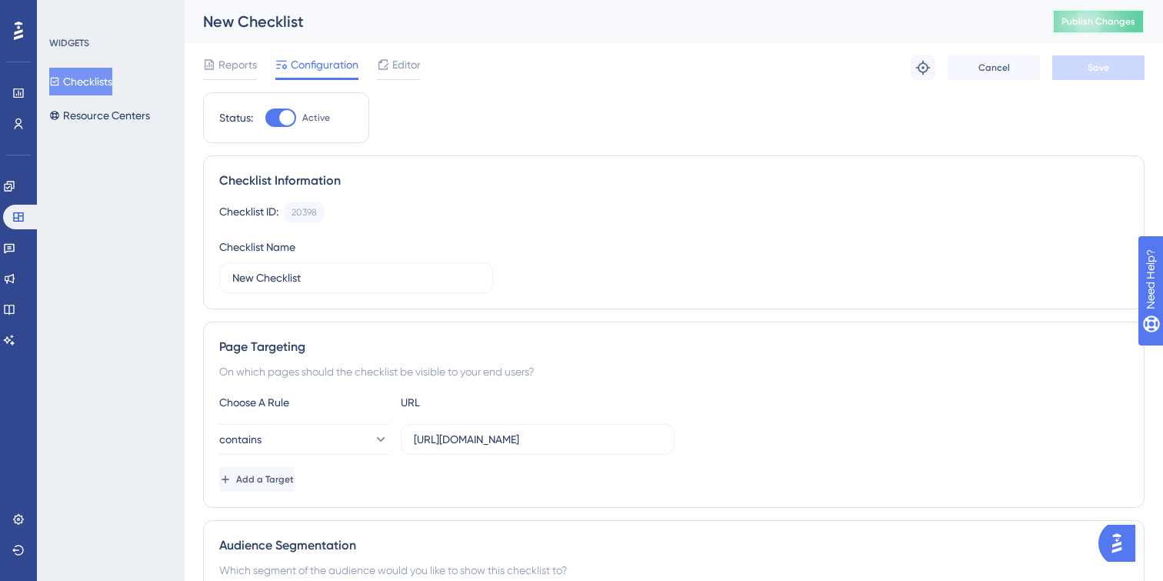
click at [1082, 20] on span "Publish Changes" at bounding box center [1098, 21] width 74 height 12
click at [228, 63] on span "Reports" at bounding box center [237, 64] width 38 height 18
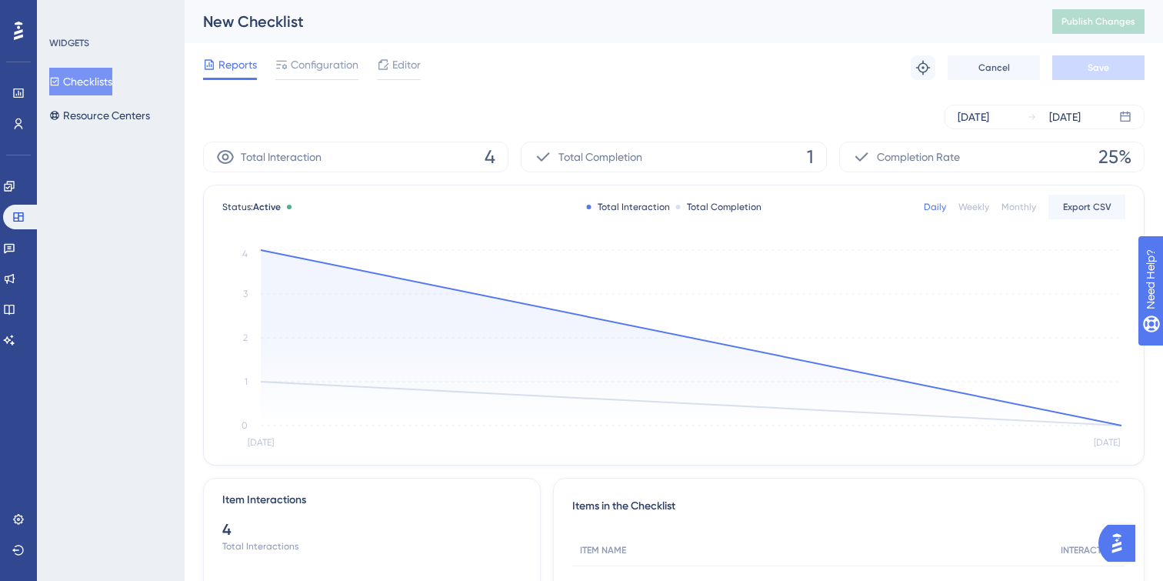
click at [92, 81] on button "Checklists" at bounding box center [80, 82] width 63 height 28
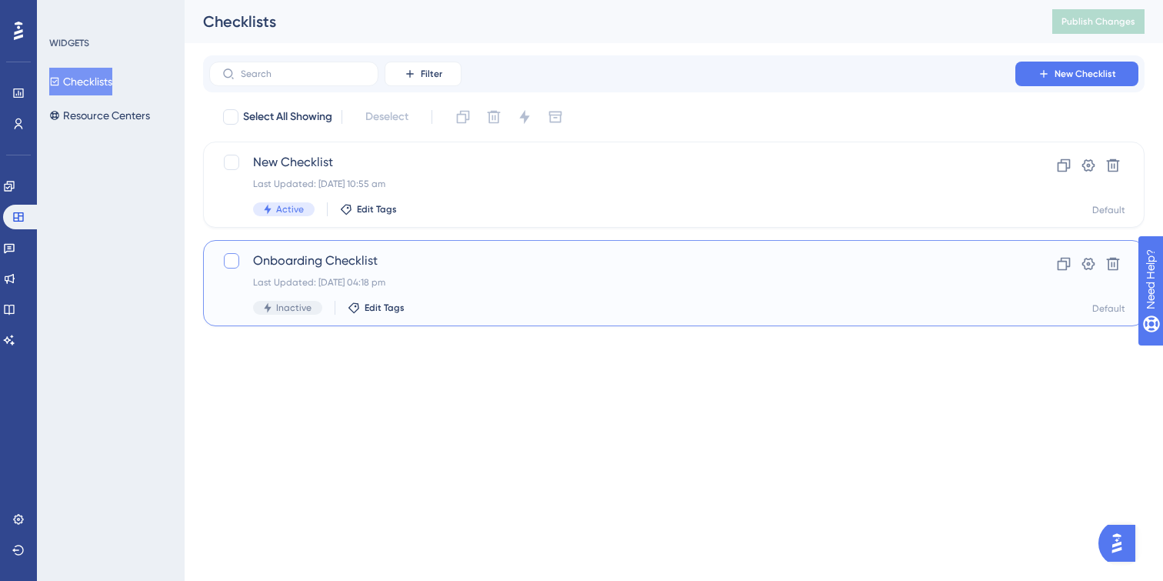
click at [230, 261] on div at bounding box center [231, 260] width 15 height 15
checkbox input "true"
click at [1113, 272] on button at bounding box center [1112, 263] width 25 height 25
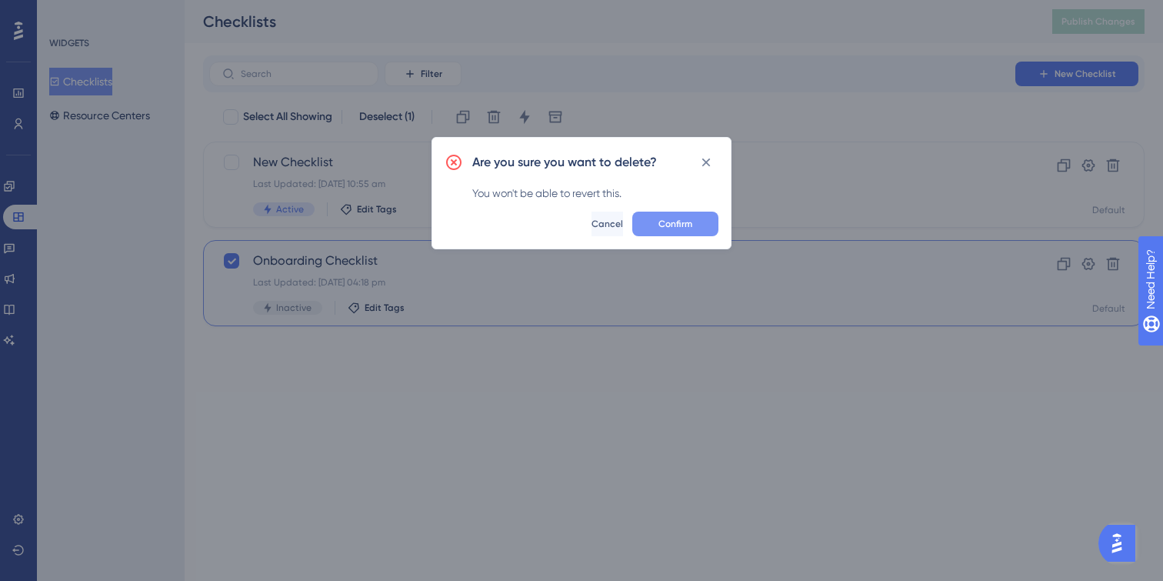
click at [677, 225] on span "Confirm" at bounding box center [675, 224] width 34 height 12
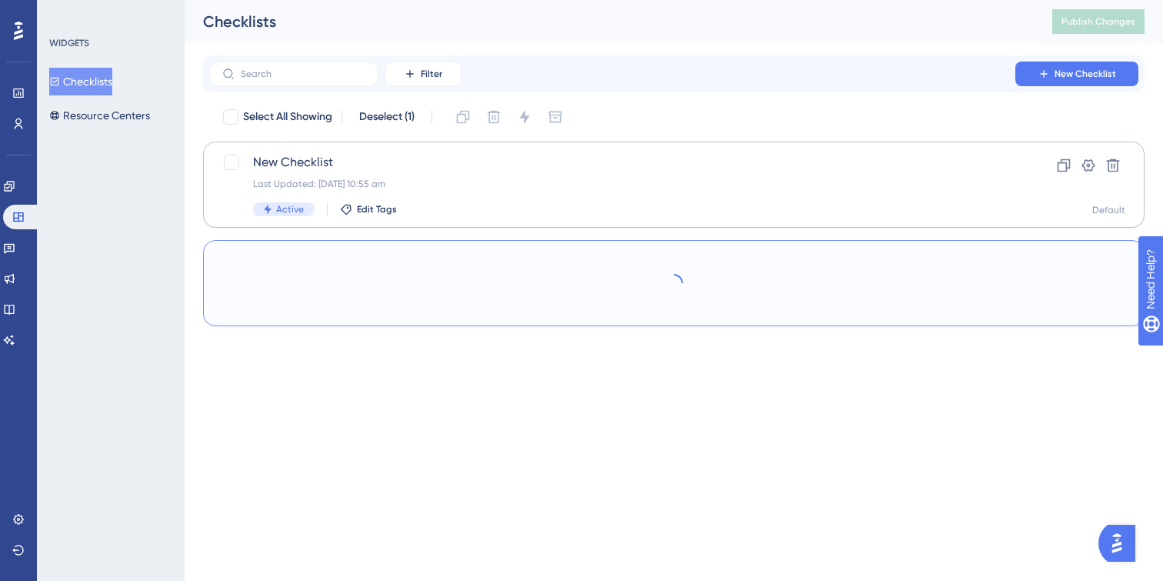
checkbox input "false"
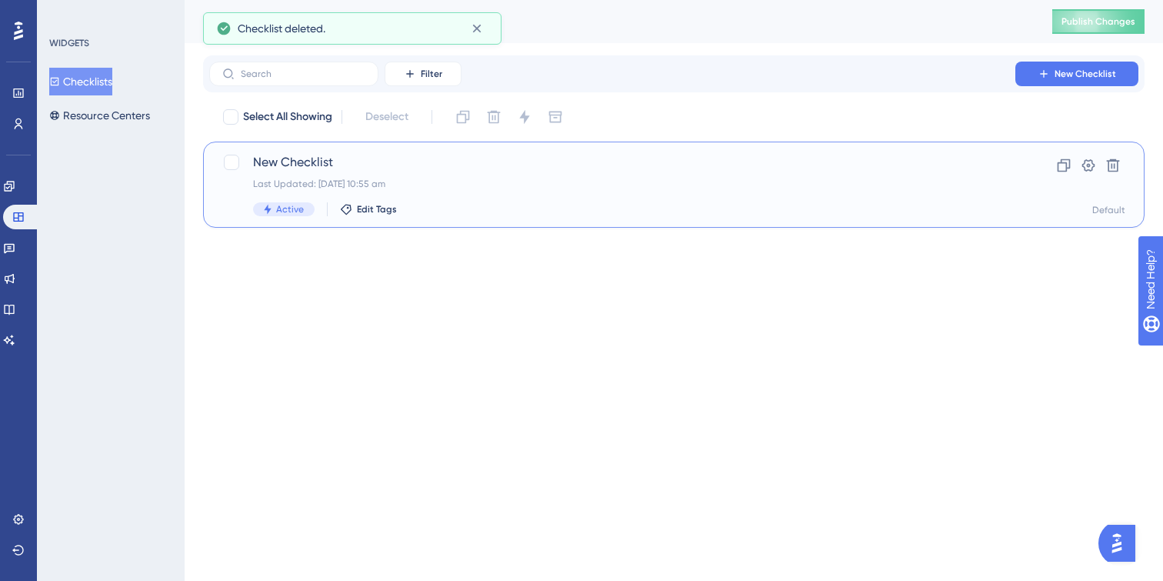
click at [271, 160] on span "New Checklist" at bounding box center [612, 162] width 718 height 18
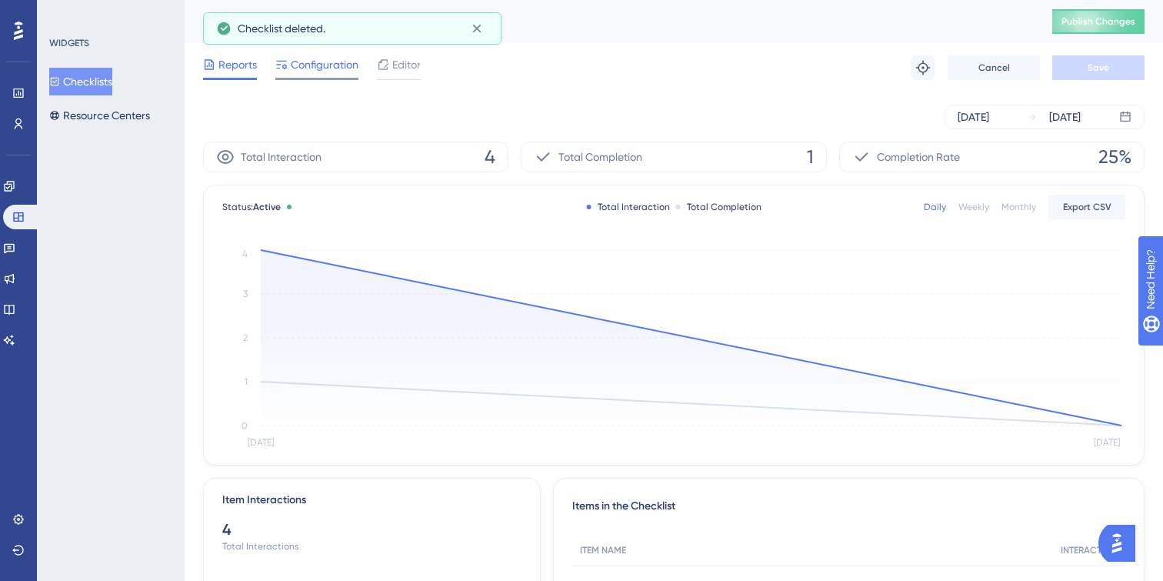
click at [324, 63] on span "Configuration" at bounding box center [325, 64] width 68 height 18
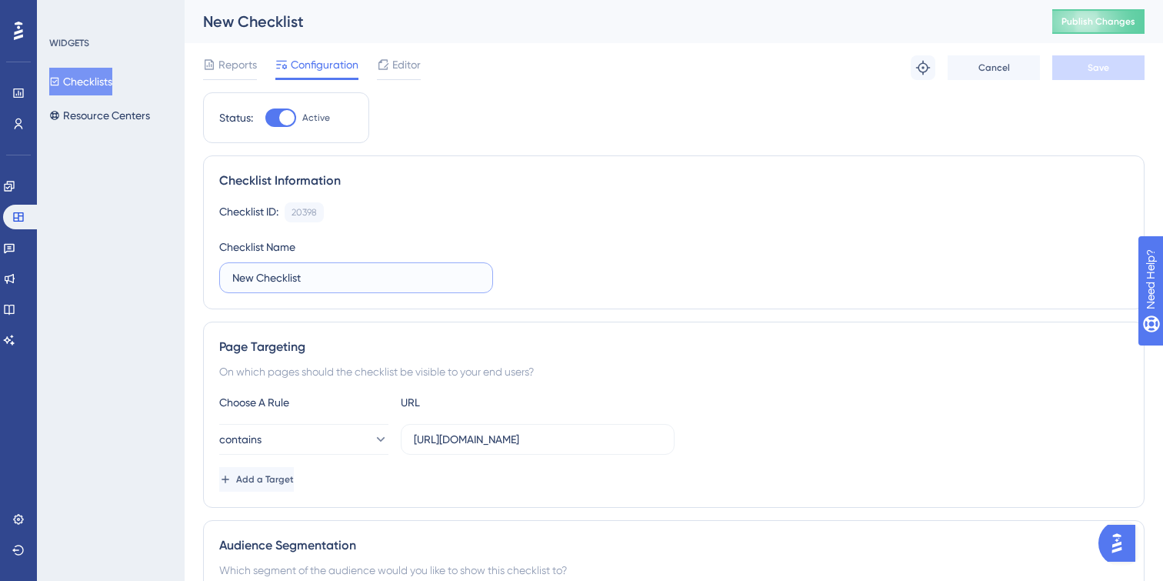
drag, startPoint x: 330, startPoint y: 275, endPoint x: 198, endPoint y: 275, distance: 131.5
click at [235, 277] on input "New Checklist" at bounding box center [356, 277] width 248 height 17
type input "Onboarding Checklist"
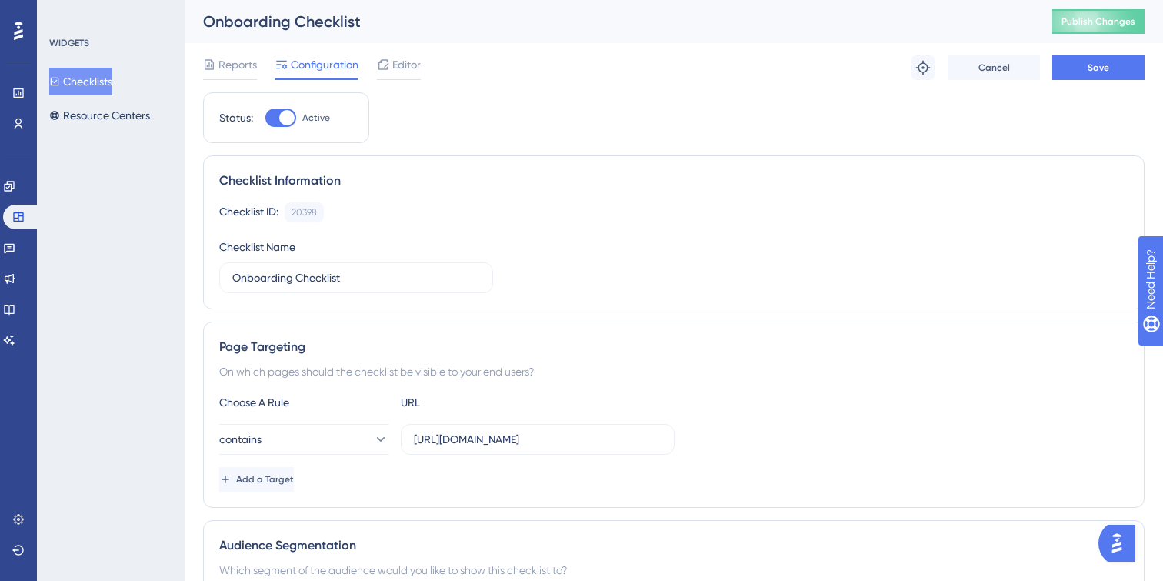
click at [629, 294] on div "Checklist Information Checklist ID: 20398 Copy Checklist Name Onboarding Checkl…" at bounding box center [673, 232] width 941 height 154
click at [1096, 72] on span "Save" at bounding box center [1098, 68] width 22 height 12
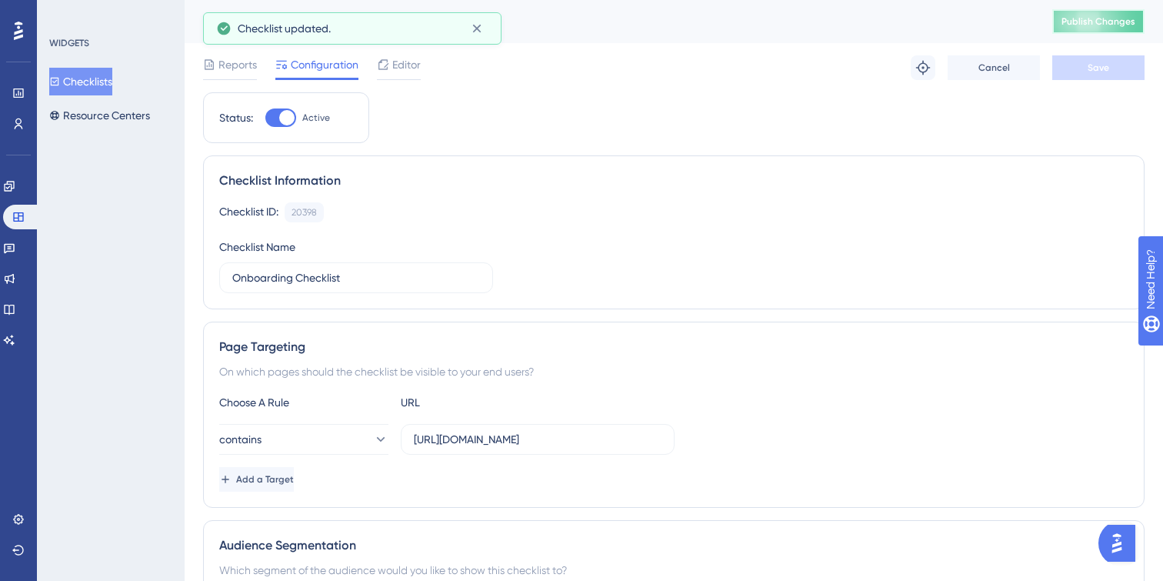
click at [1096, 26] on span "Publish Changes" at bounding box center [1098, 21] width 74 height 12
